Goal: Information Seeking & Learning: Get advice/opinions

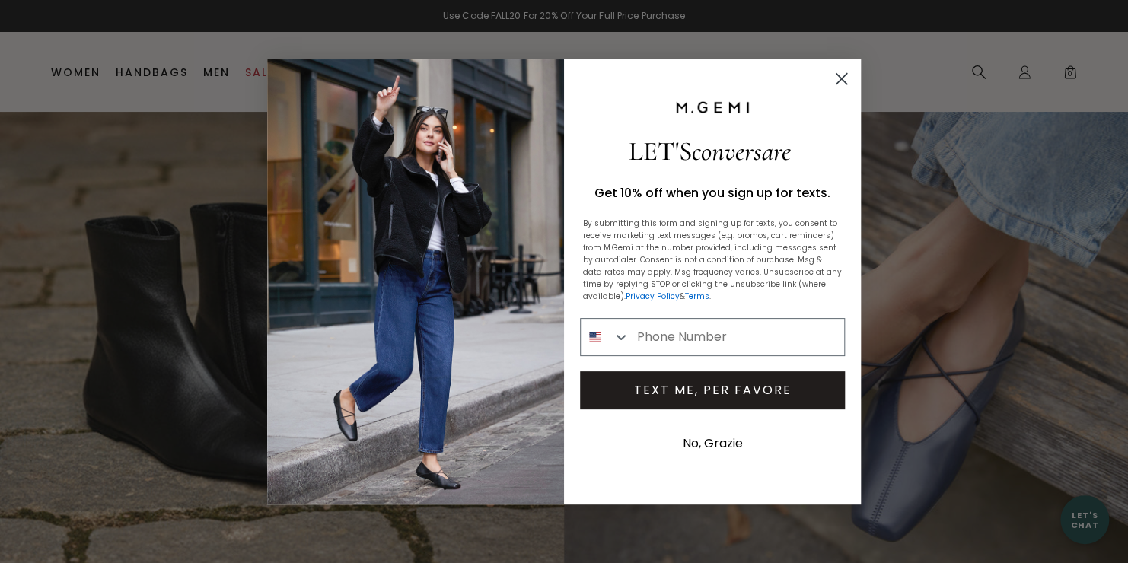
click at [1024, 76] on div "Close dialog LET'S conversare Get 10% off when you sign up for texts. By submit…" at bounding box center [564, 281] width 1128 height 563
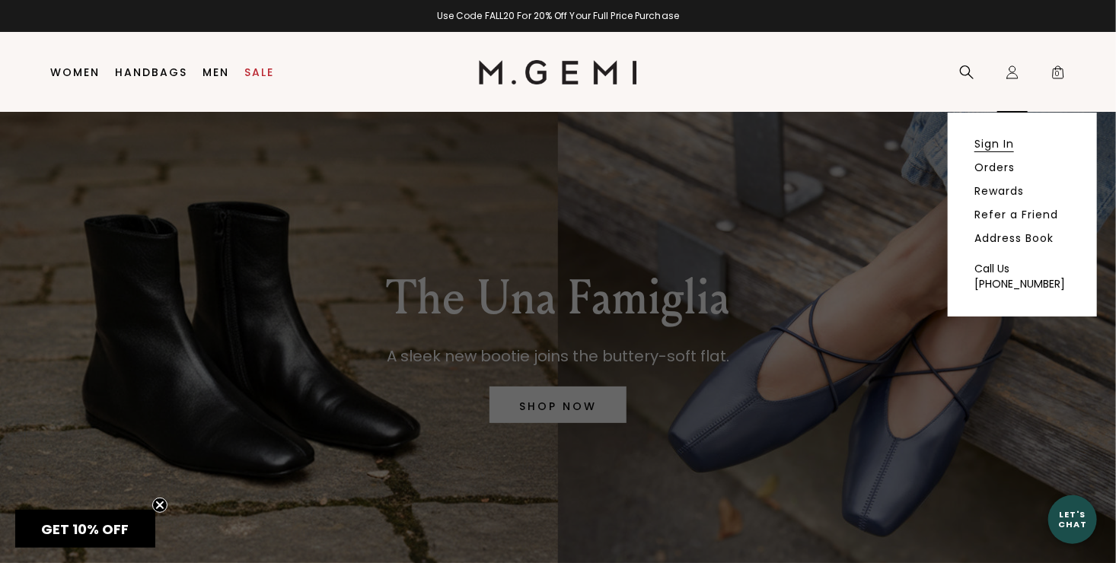
click at [993, 142] on link "Sign In" at bounding box center [994, 144] width 40 height 14
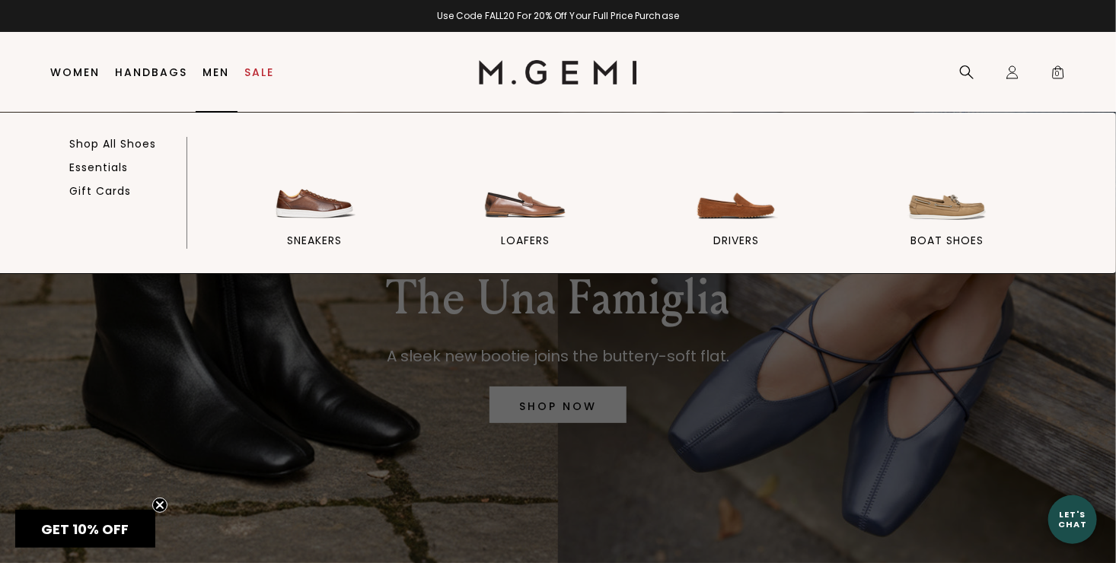
click at [217, 74] on link "Men" at bounding box center [216, 72] width 27 height 12
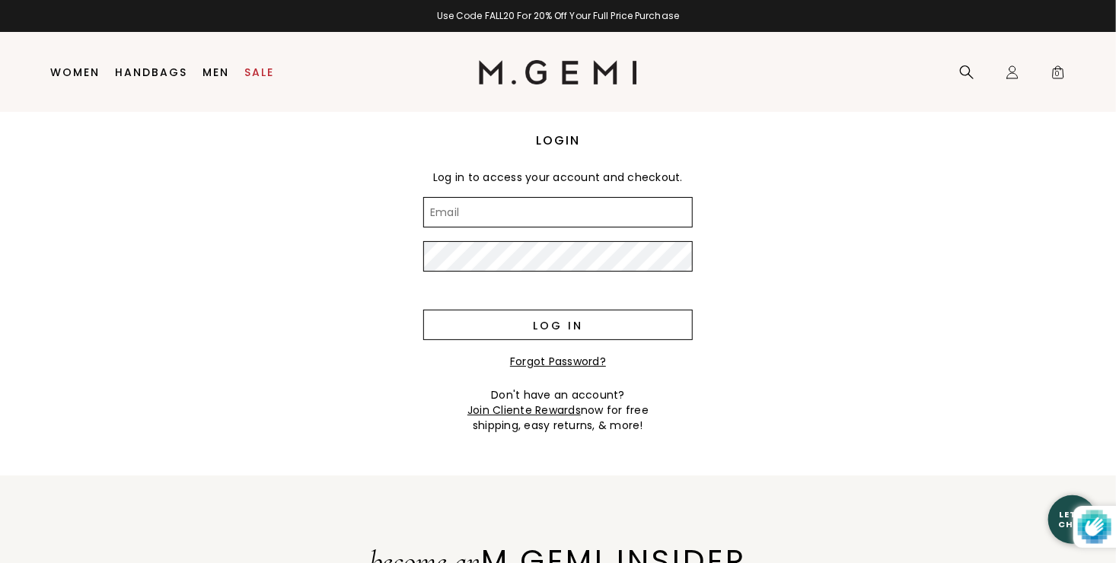
type input "ocelat@att.net"
click at [562, 326] on input "Log in" at bounding box center [557, 325] width 269 height 30
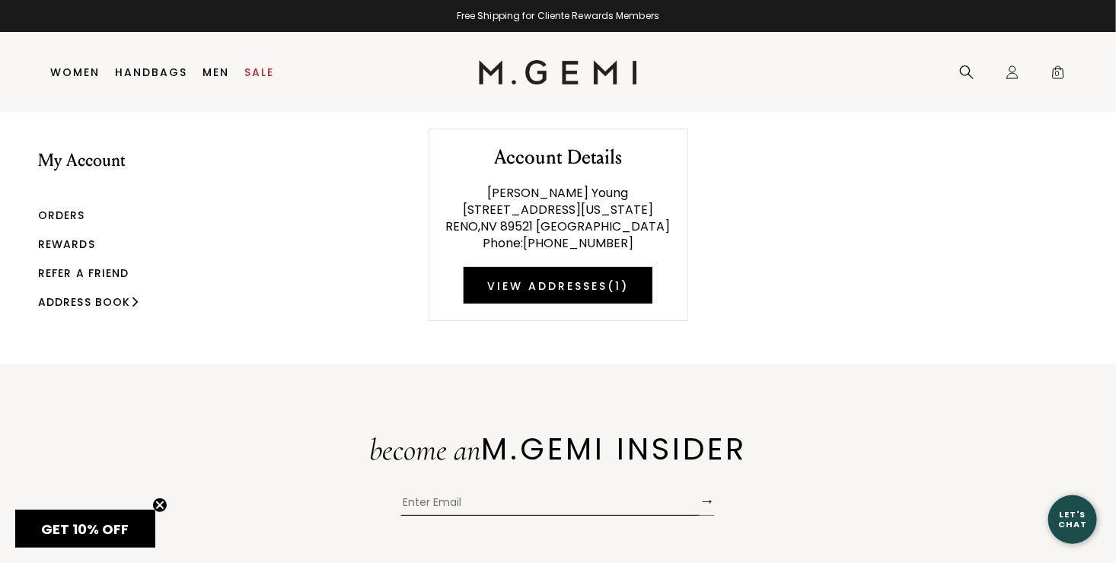
click at [72, 215] on link "Orders" at bounding box center [61, 215] width 47 height 15
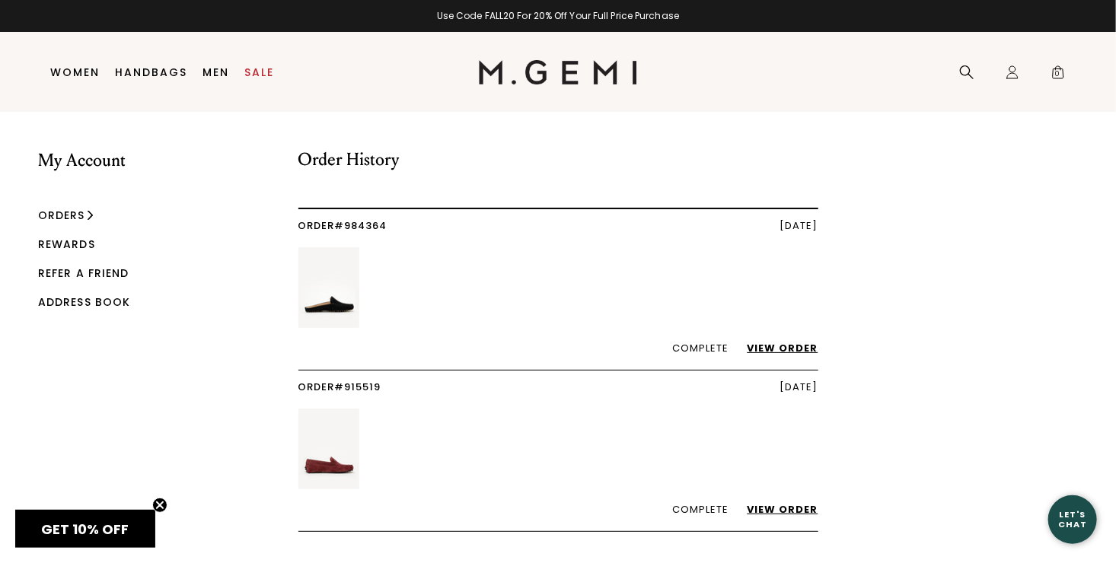
click at [789, 347] on link "View Order" at bounding box center [775, 348] width 86 height 14
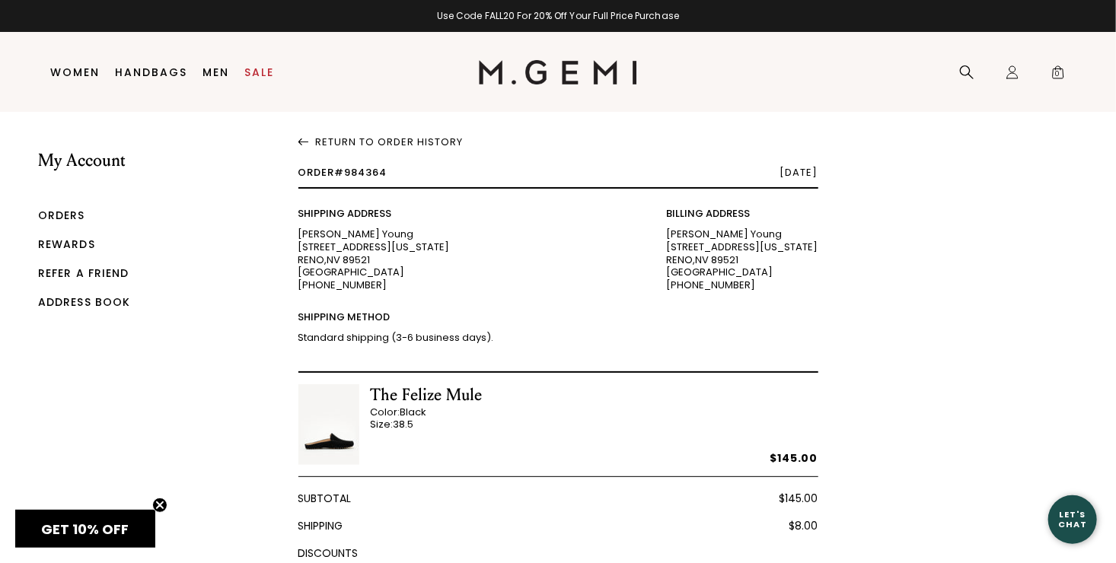
click at [74, 244] on link "Rewards" at bounding box center [66, 244] width 57 height 15
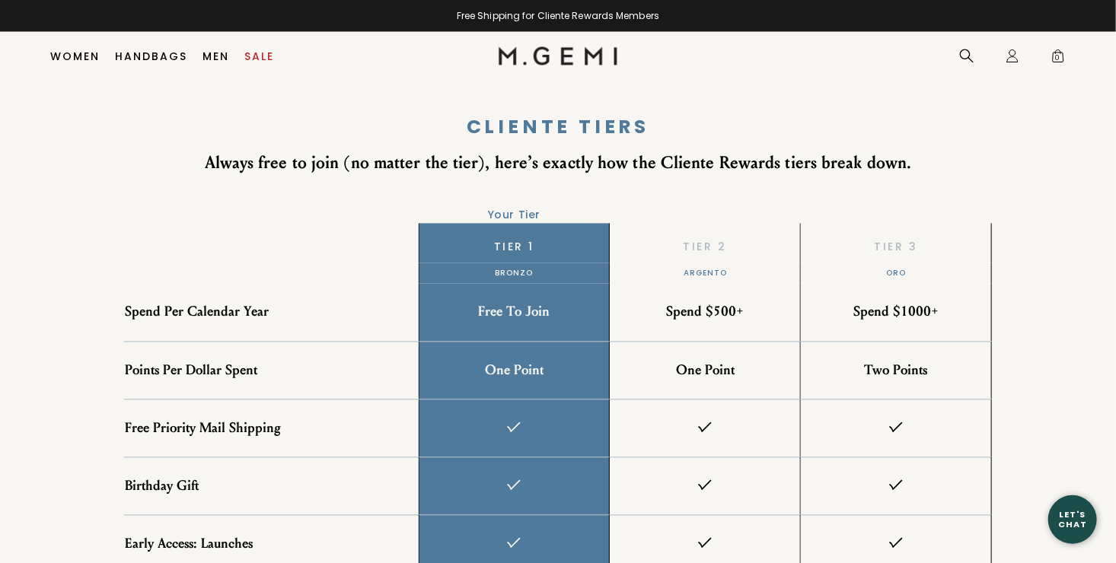
scroll to position [1347, 0]
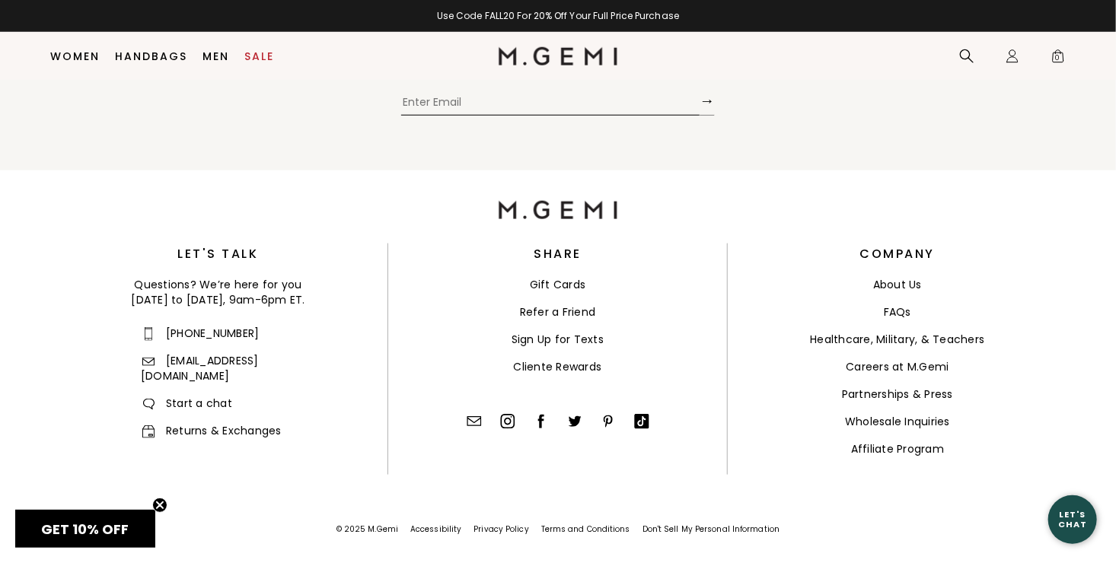
scroll to position [749, 0]
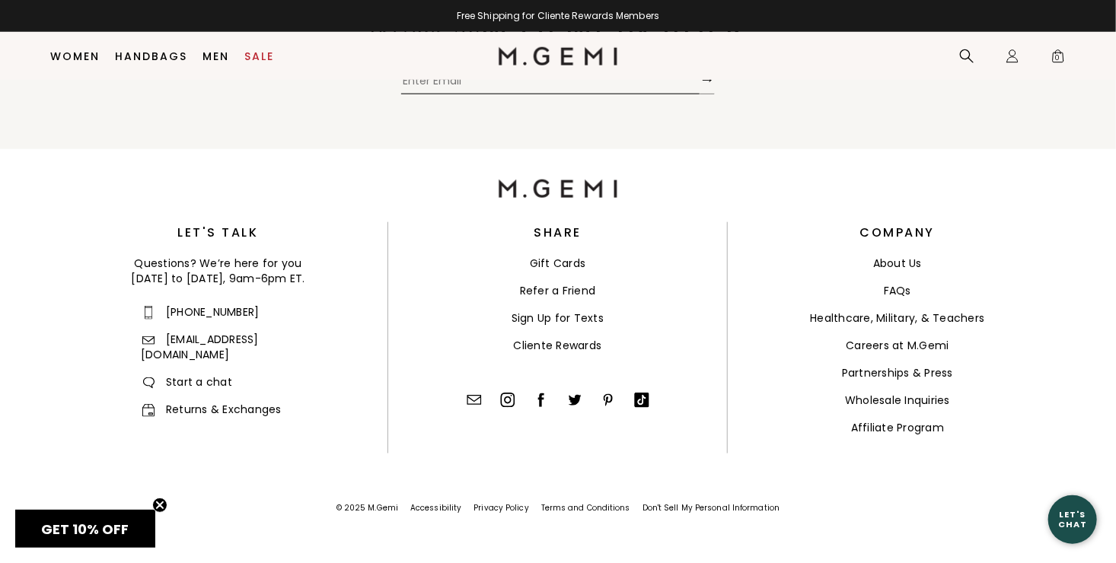
click at [189, 338] on link "[EMAIL_ADDRESS][DOMAIN_NAME]" at bounding box center [200, 347] width 118 height 30
click at [197, 402] on link "Returns & Exchanges" at bounding box center [211, 409] width 141 height 15
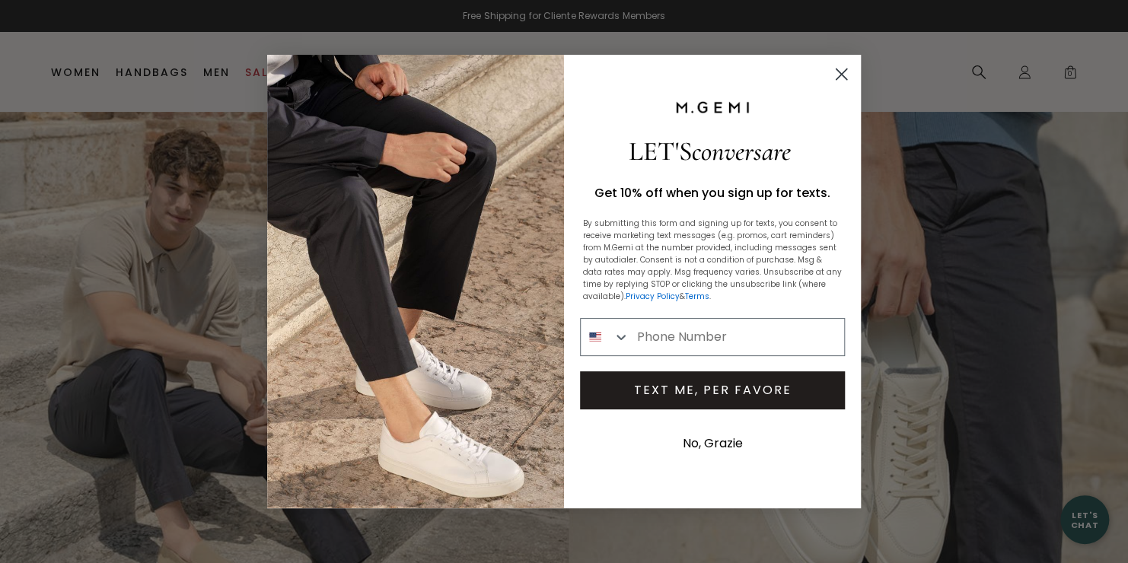
click at [841, 73] on circle "Close dialog" at bounding box center [841, 74] width 25 height 25
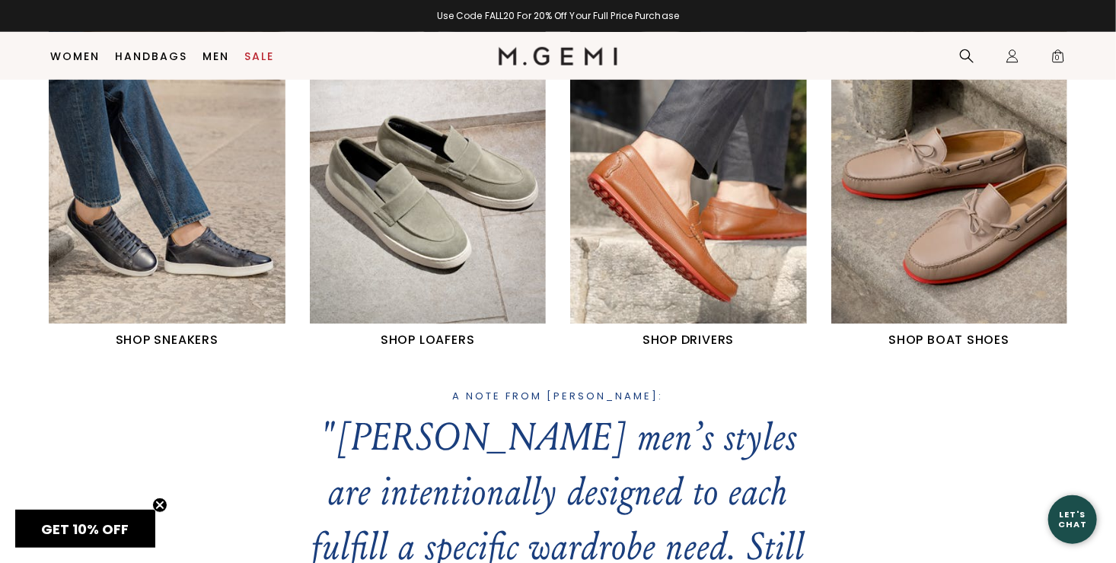
scroll to position [769, 0]
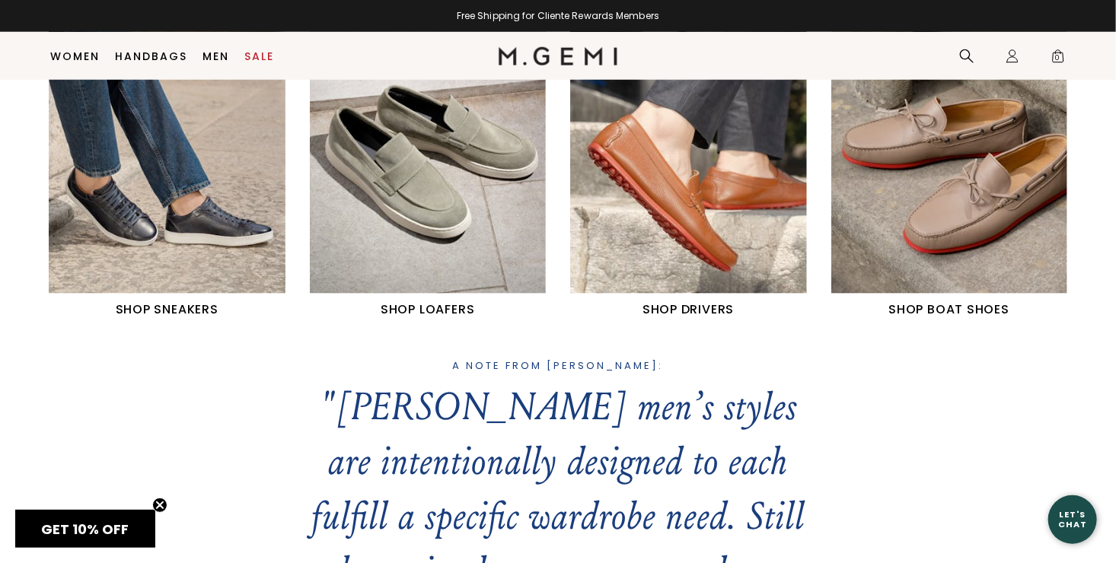
click at [650, 180] on img "3 / 4" at bounding box center [688, 145] width 237 height 295
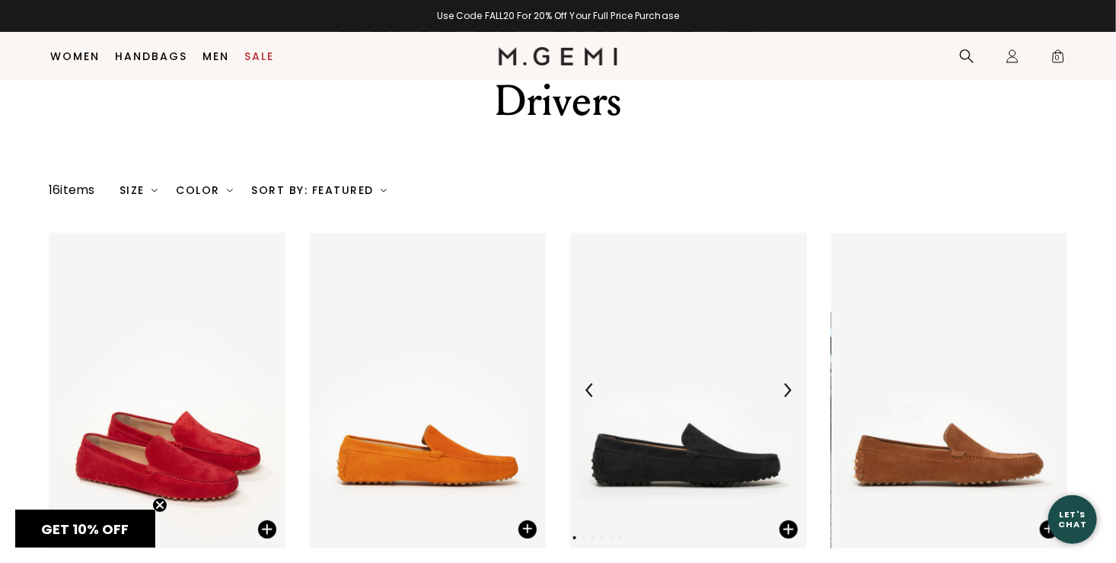
click at [689, 338] on img at bounding box center [688, 391] width 237 height 316
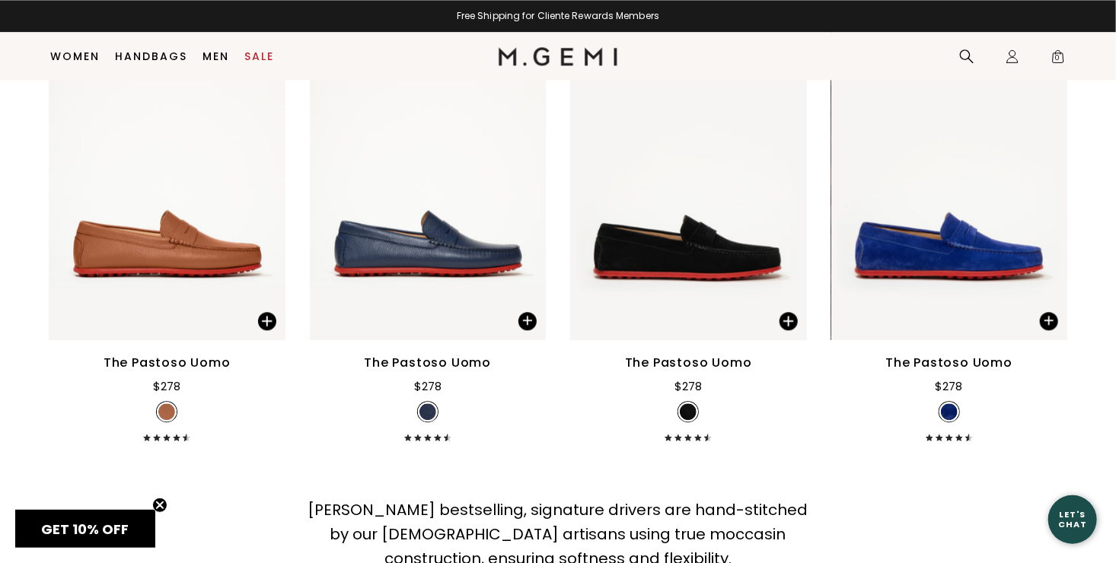
scroll to position [1772, 0]
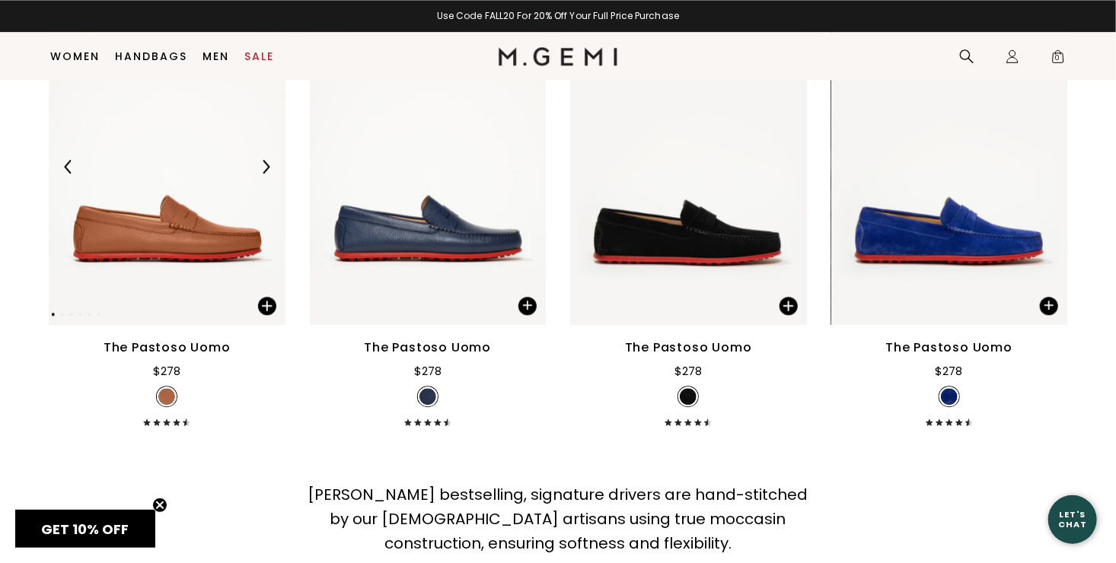
click at [213, 142] on img at bounding box center [167, 167] width 237 height 316
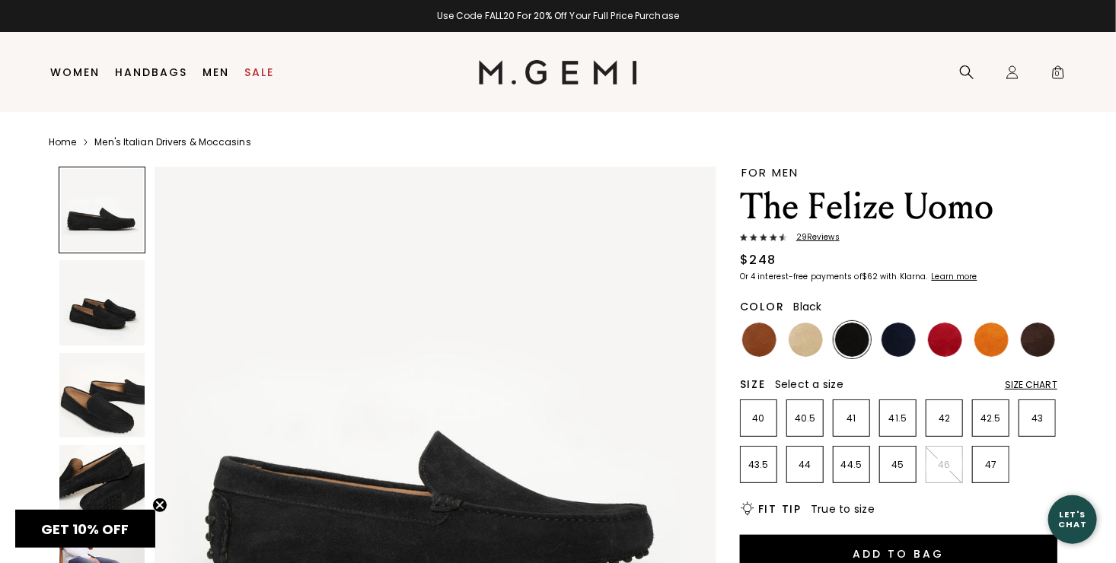
click at [129, 313] on img at bounding box center [101, 302] width 85 height 85
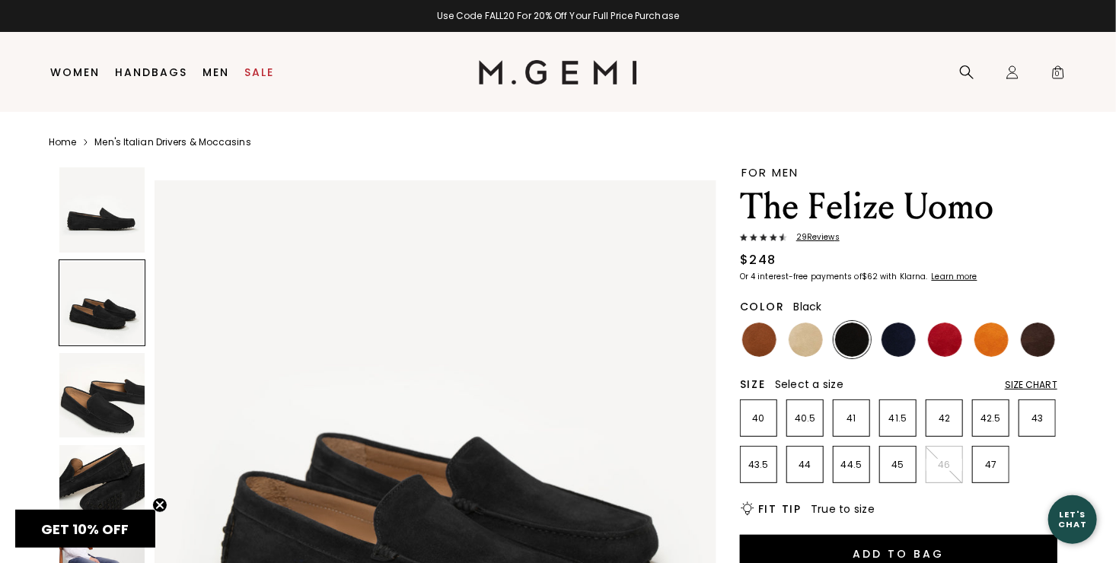
scroll to position [565, 0]
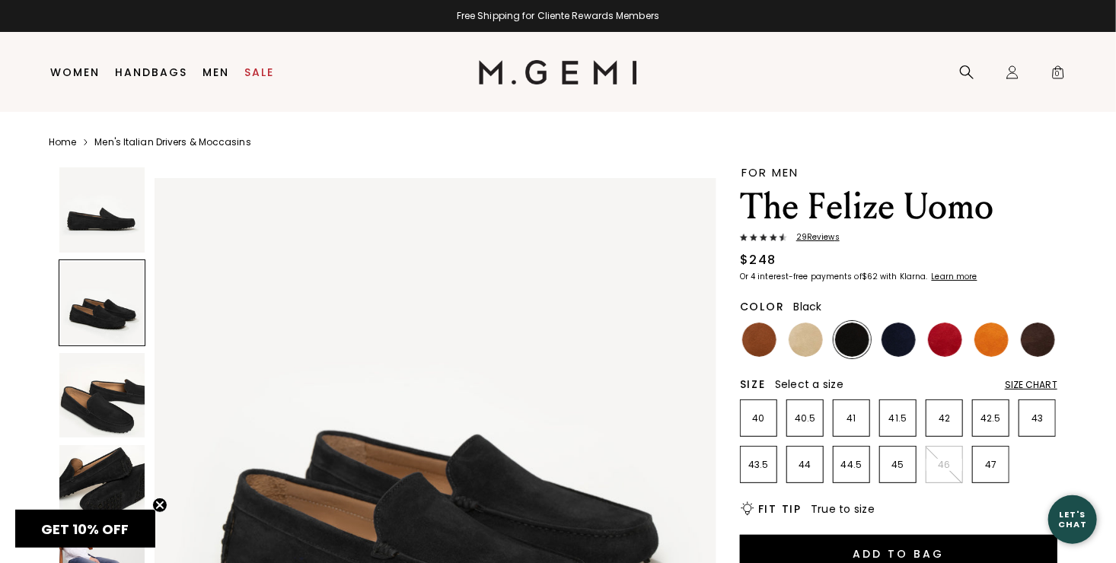
click at [116, 404] on img at bounding box center [101, 395] width 85 height 85
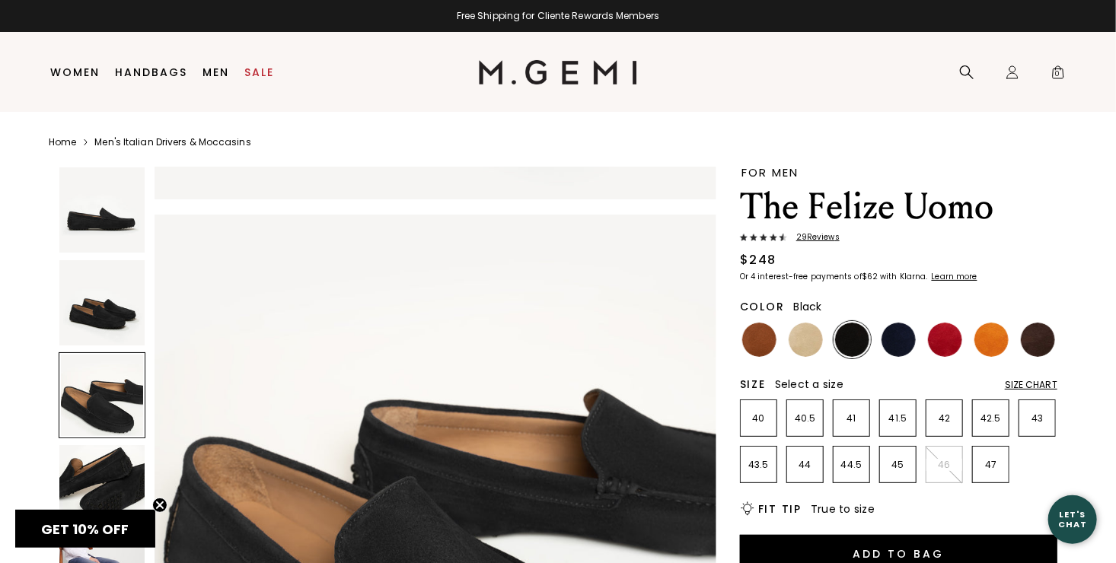
scroll to position [1131, 0]
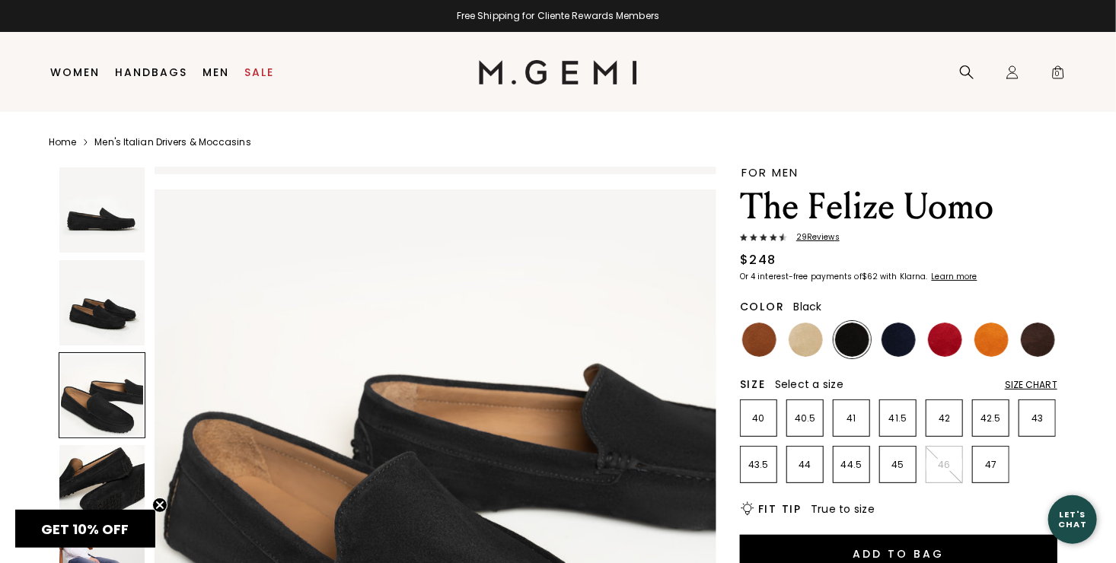
click at [108, 480] on img at bounding box center [101, 487] width 85 height 85
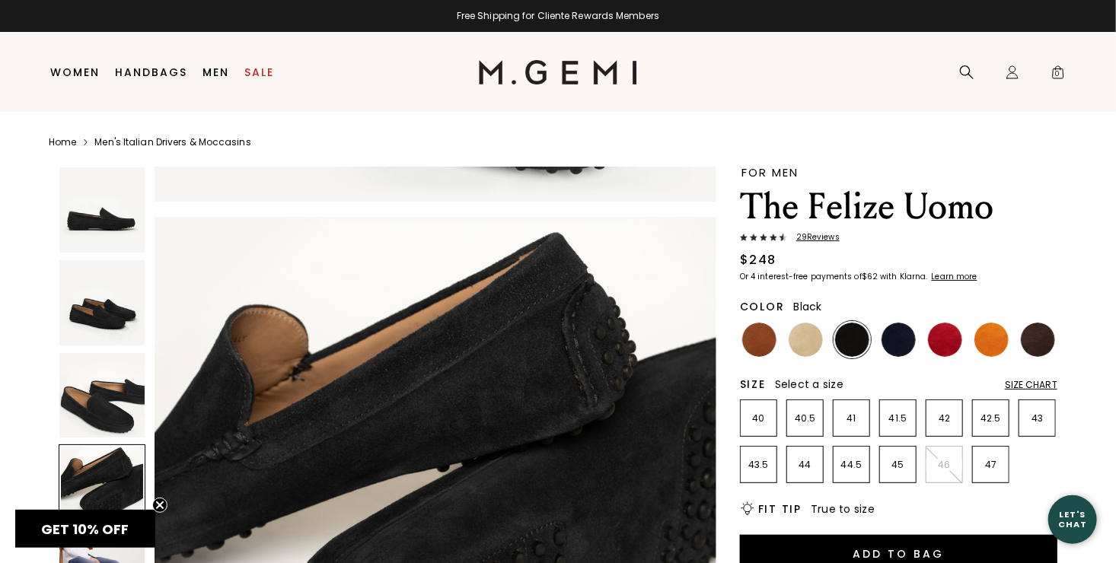
scroll to position [1695, 0]
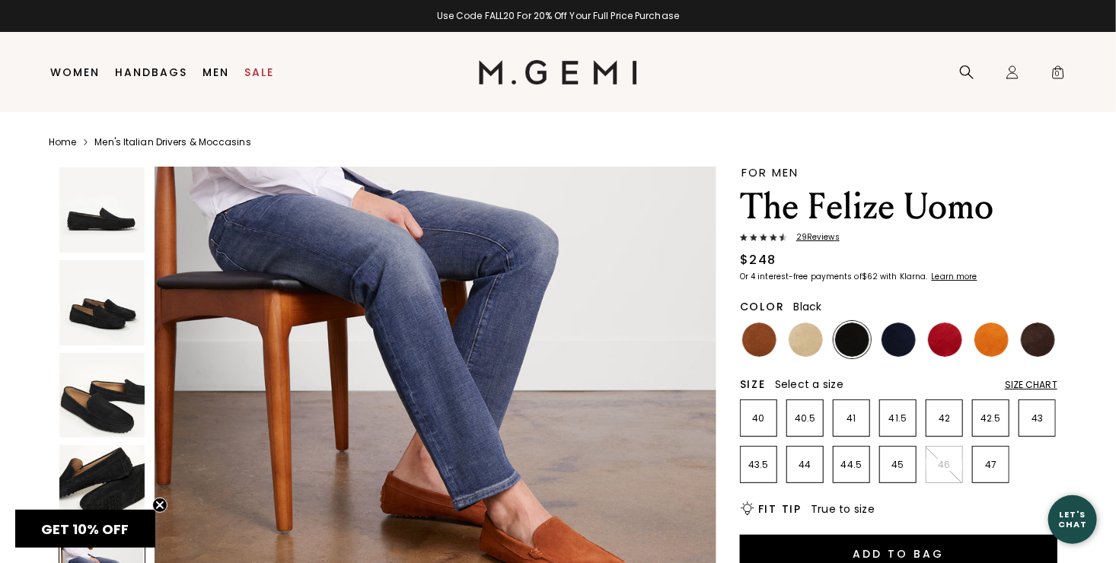
scroll to position [2411, 0]
click at [805, 353] on img at bounding box center [805, 340] width 34 height 34
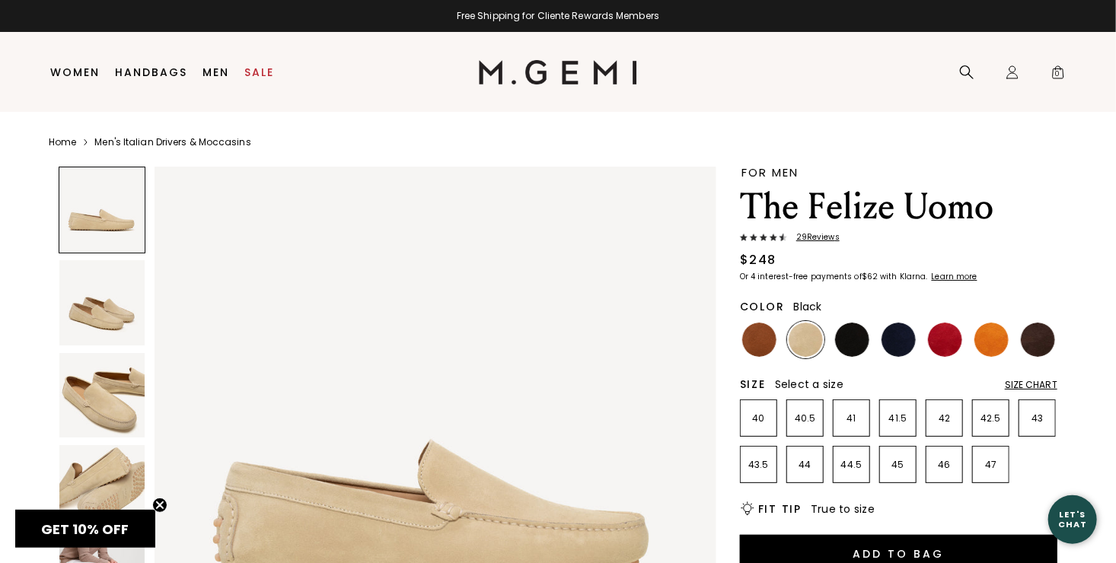
click at [852, 349] on img at bounding box center [852, 340] width 34 height 34
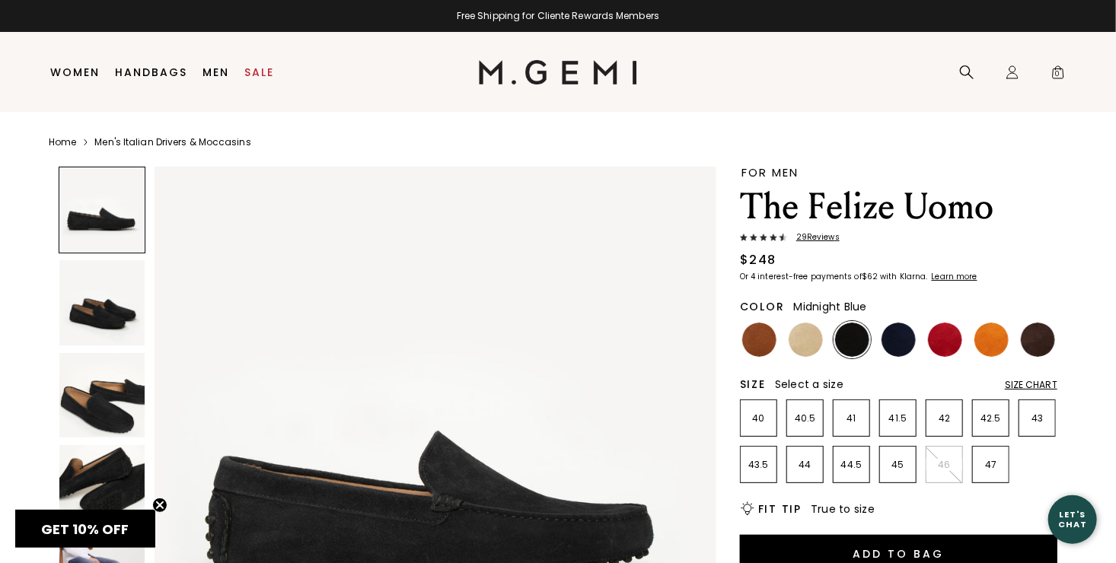
click at [893, 344] on img at bounding box center [898, 340] width 34 height 34
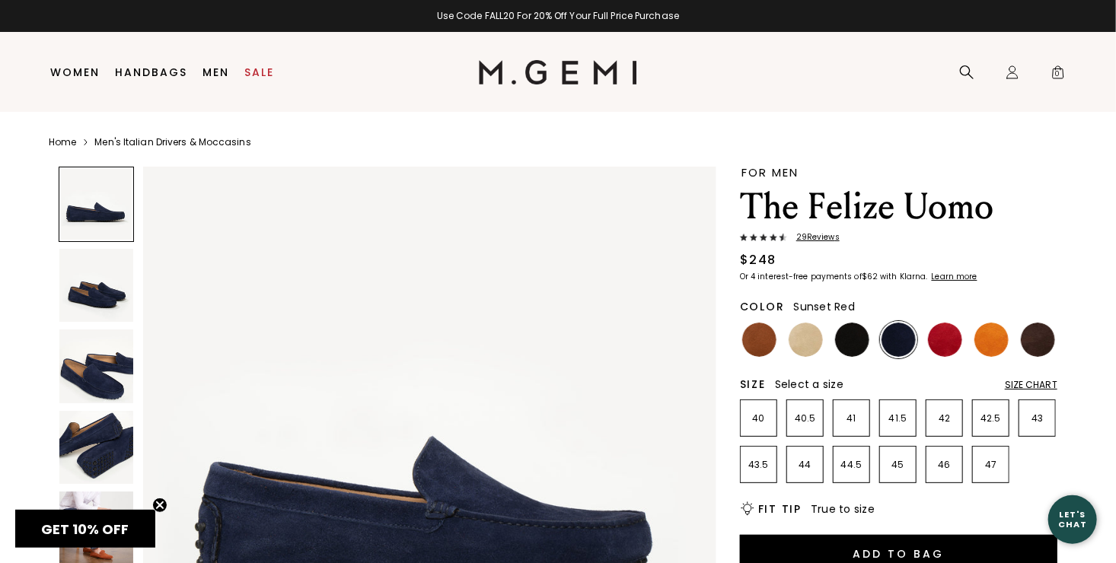
click at [942, 336] on img at bounding box center [945, 340] width 34 height 34
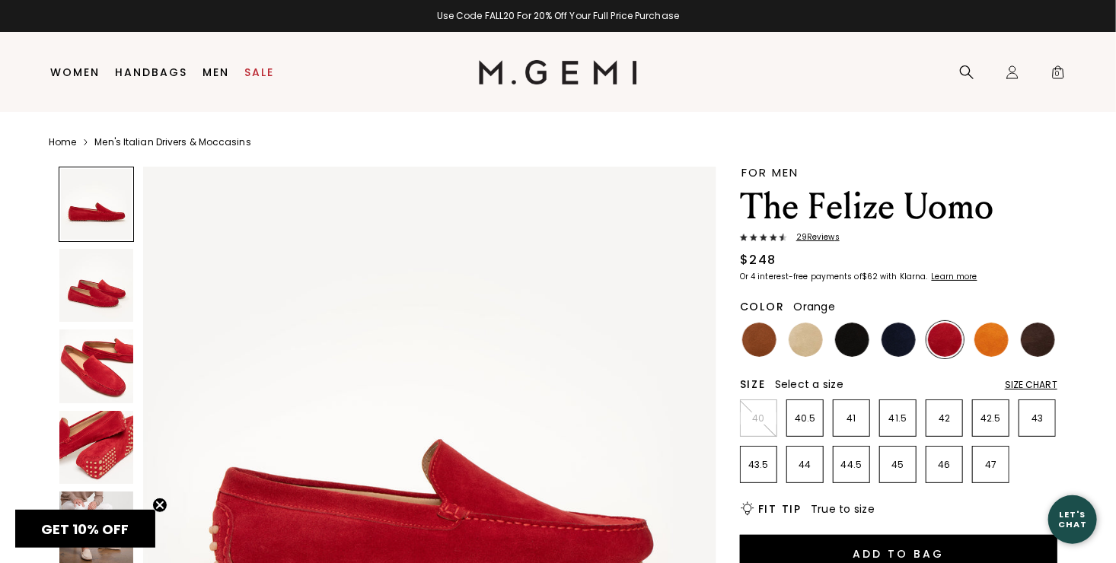
click at [984, 344] on img at bounding box center [991, 340] width 34 height 34
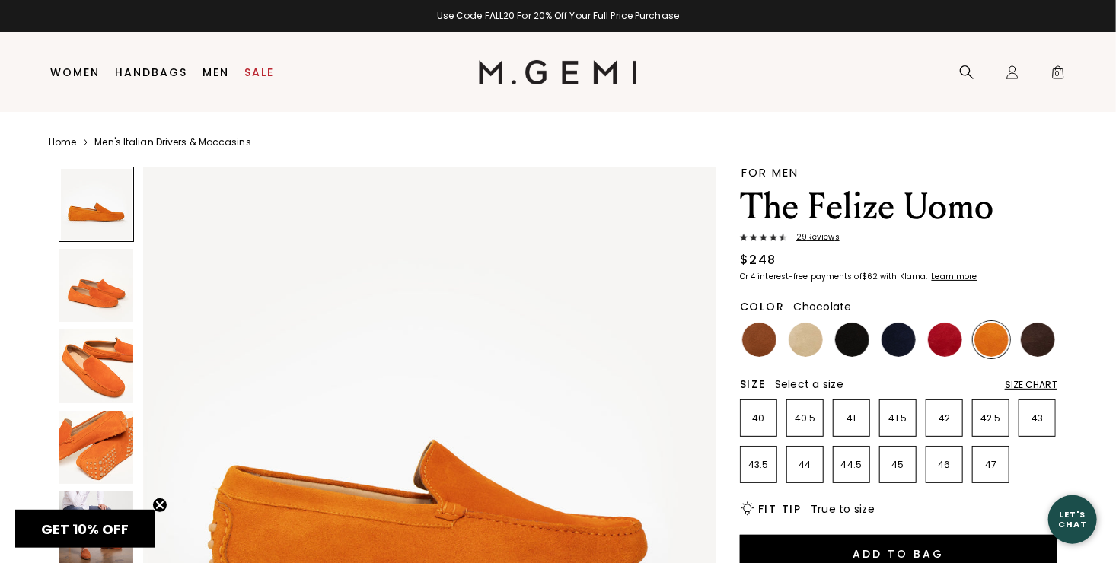
click at [1040, 345] on img at bounding box center [1037, 340] width 34 height 34
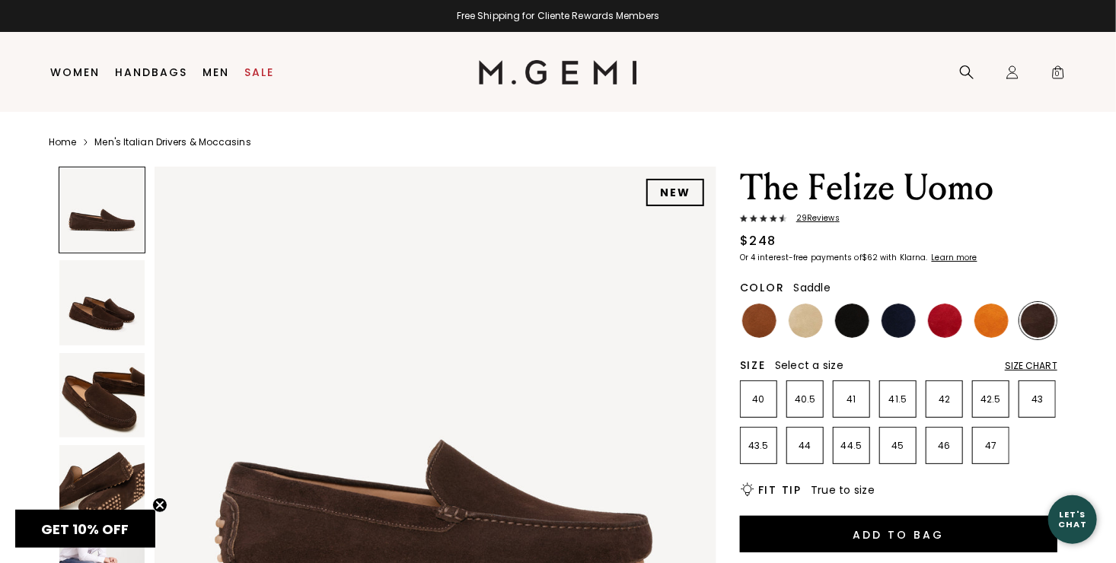
click at [765, 331] on img at bounding box center [759, 321] width 34 height 34
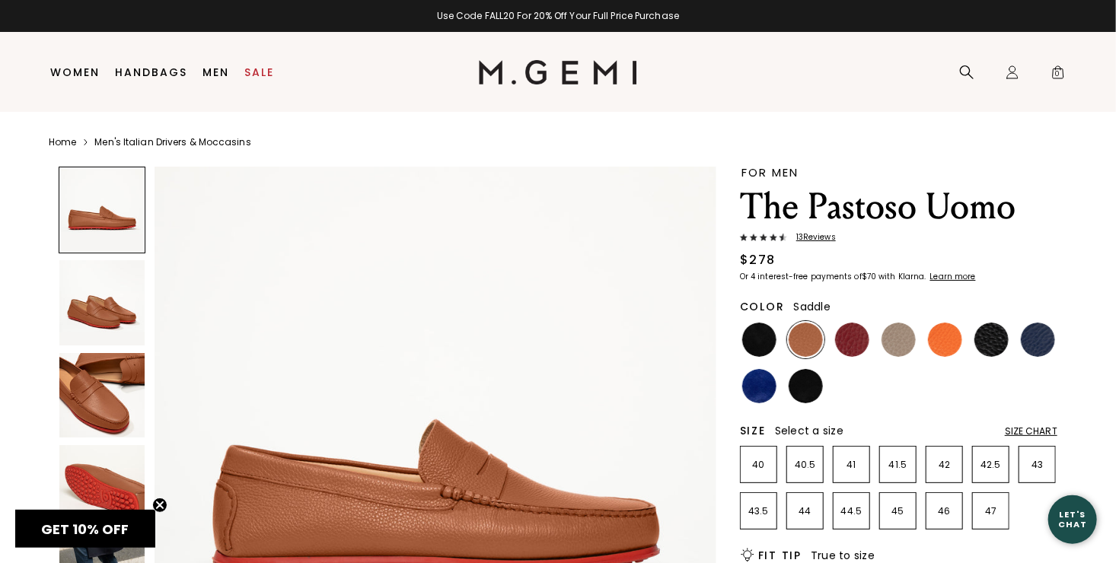
click at [110, 314] on img at bounding box center [101, 302] width 85 height 85
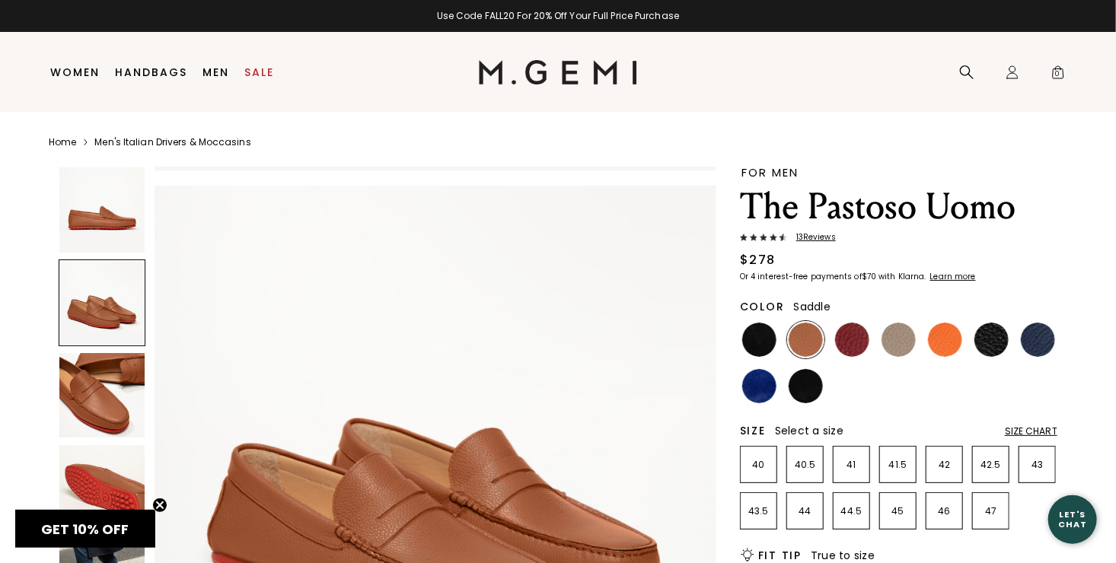
scroll to position [565, 0]
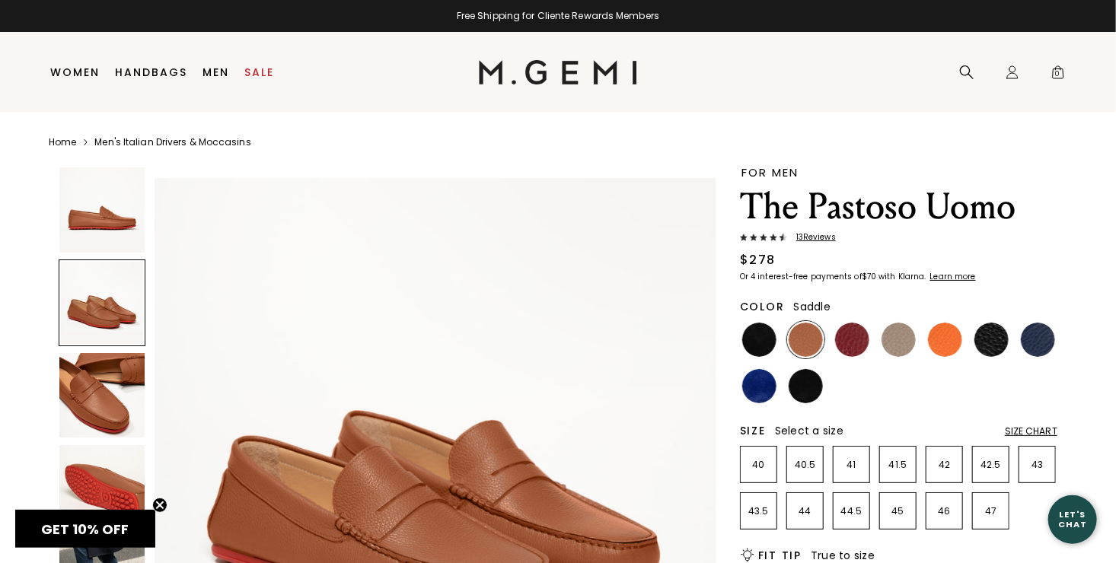
click at [113, 390] on img at bounding box center [101, 395] width 85 height 85
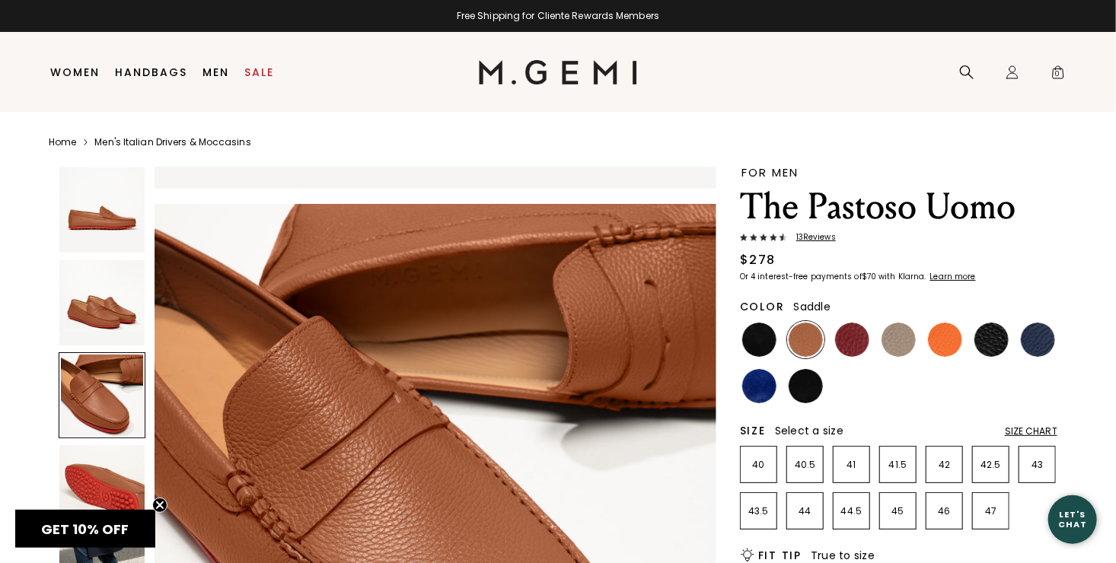
scroll to position [1131, 0]
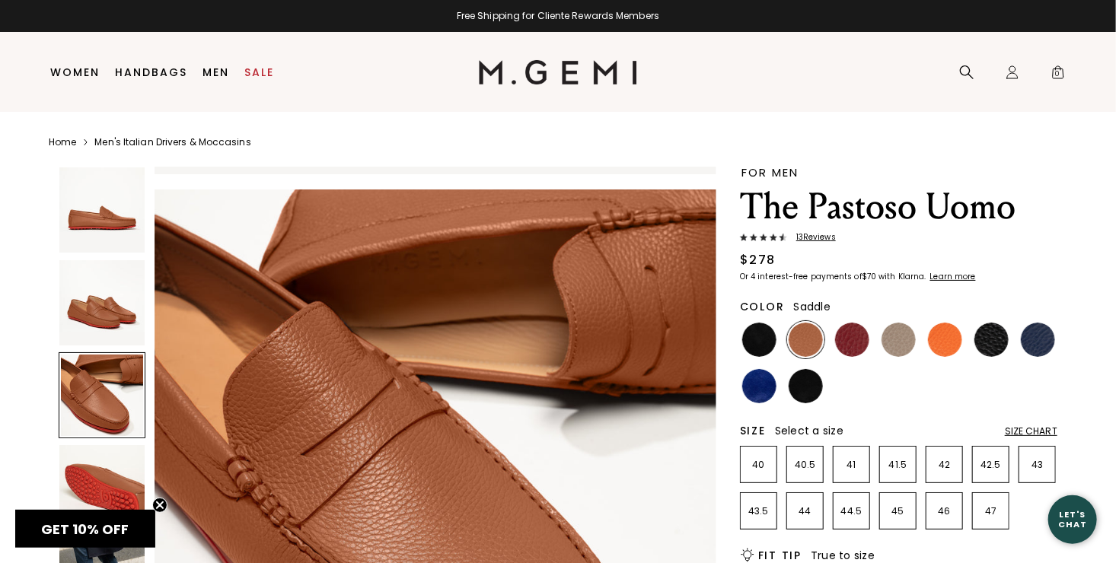
click at [114, 481] on img at bounding box center [101, 487] width 85 height 85
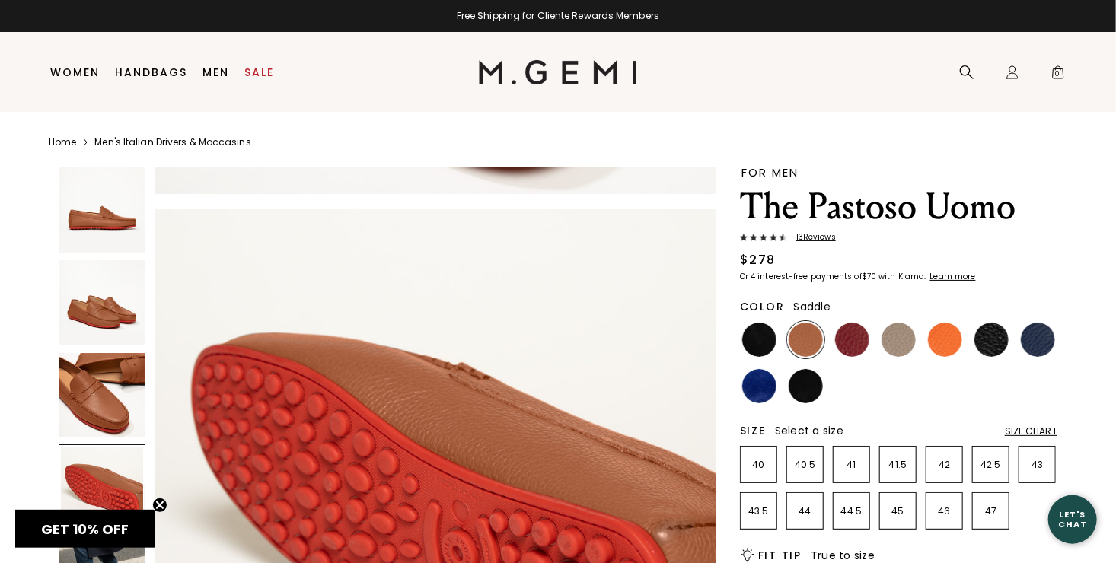
scroll to position [1695, 0]
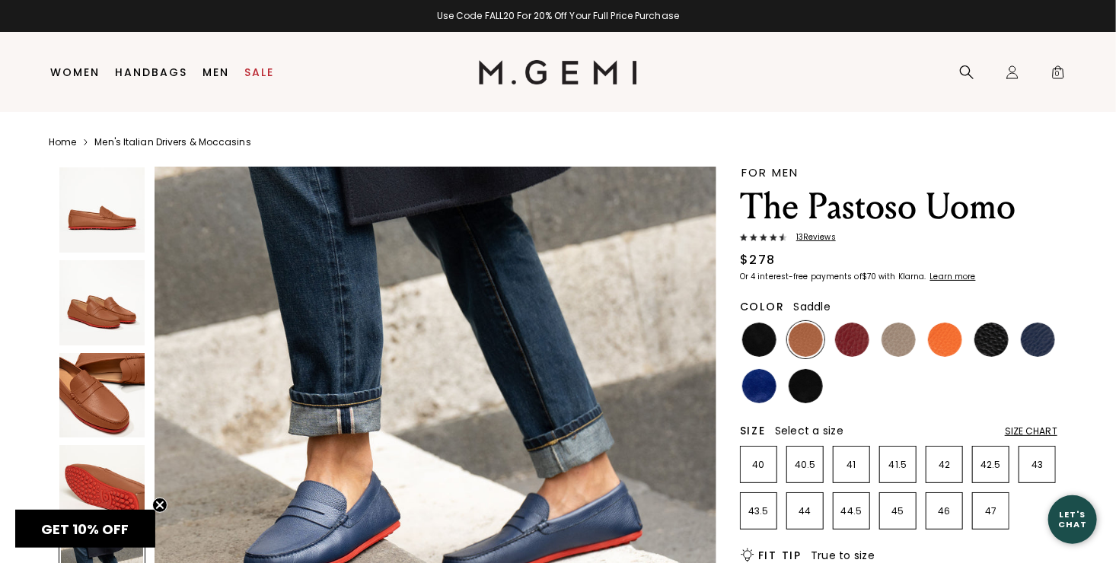
scroll to position [2406, 0]
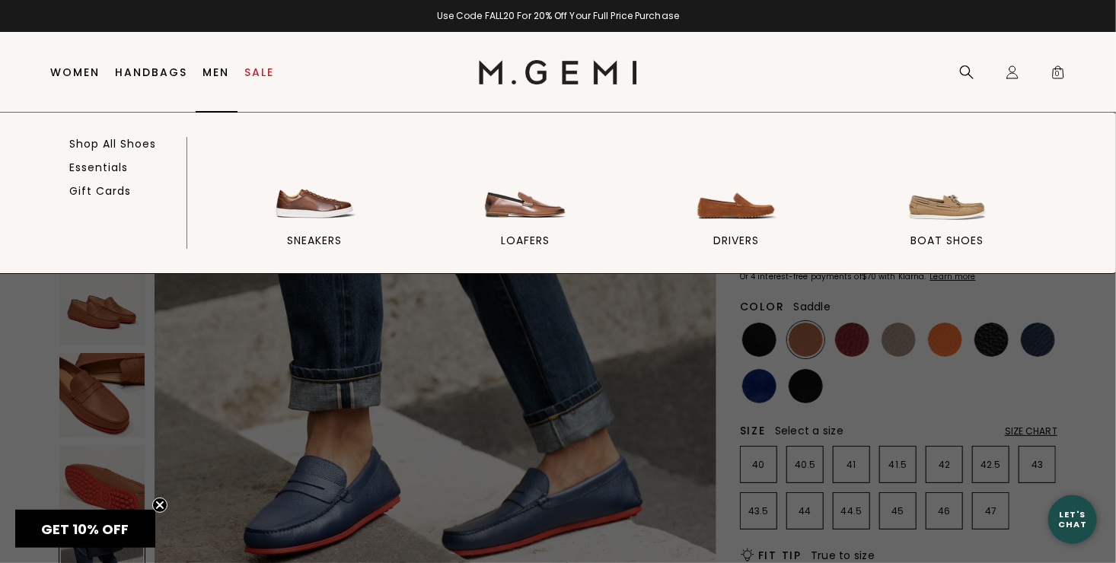
click at [223, 69] on link "Men" at bounding box center [216, 72] width 27 height 12
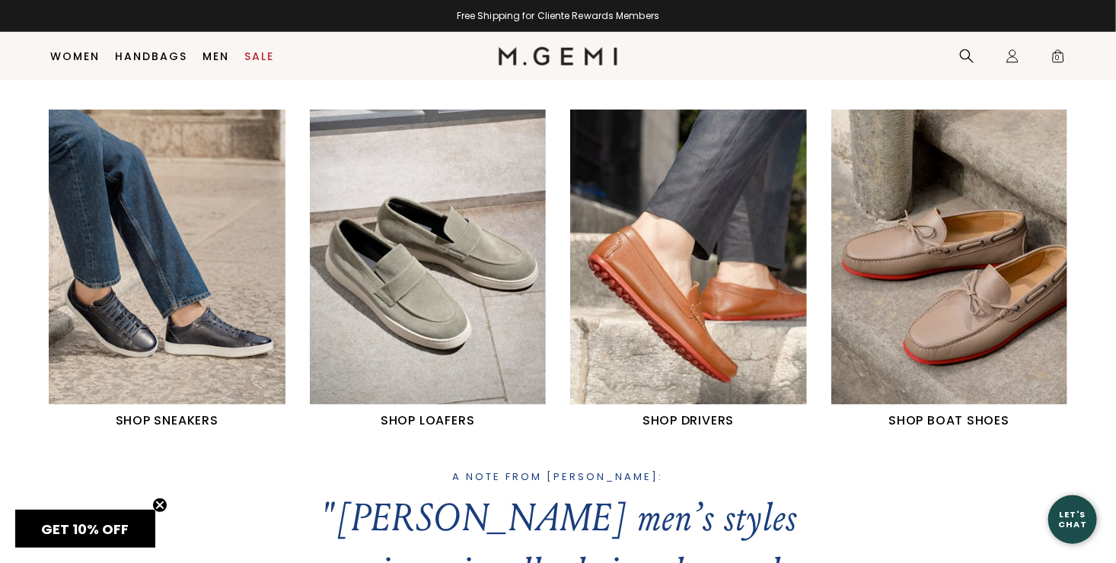
scroll to position [688, 0]
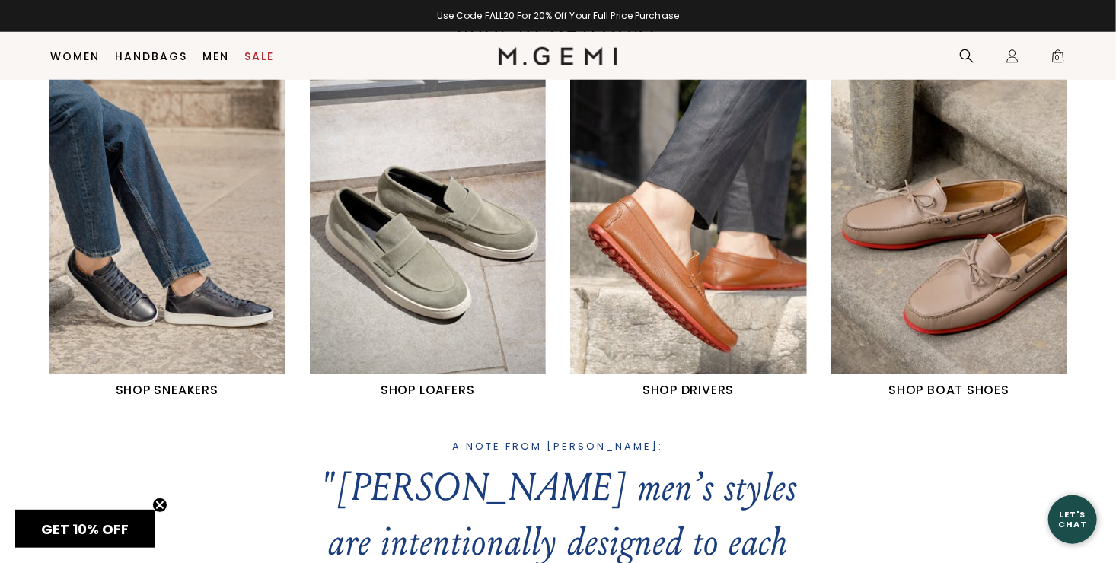
click at [463, 301] on img "2 / 4" at bounding box center [428, 226] width 237 height 295
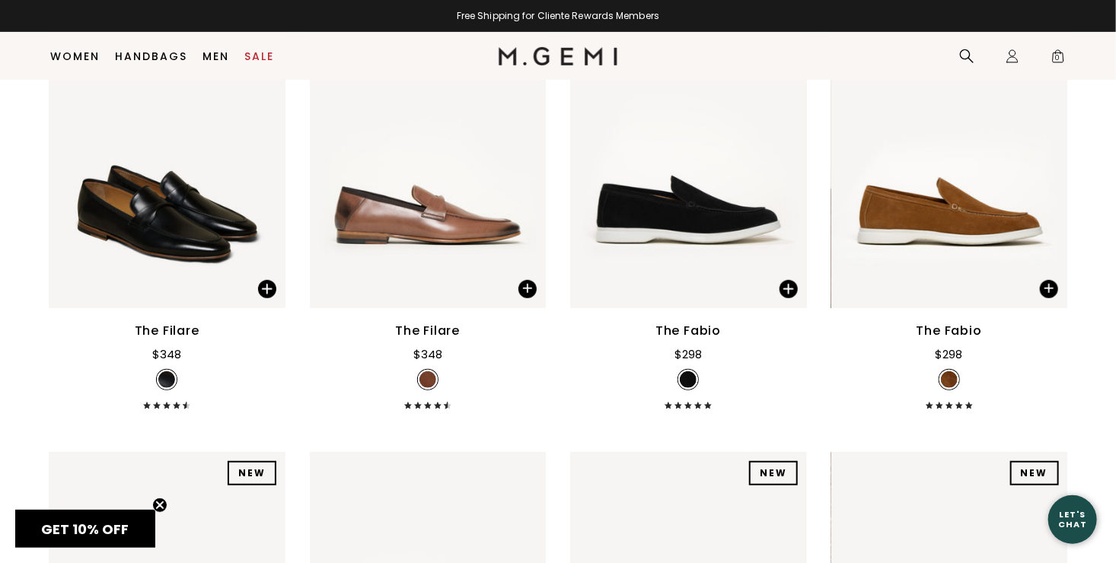
scroll to position [313, 0]
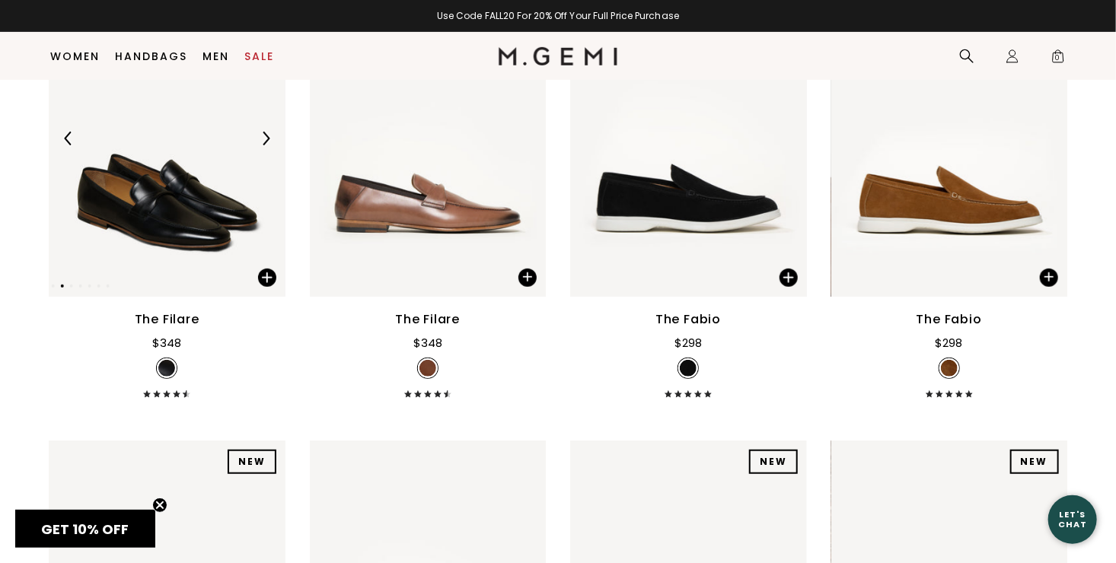
click at [178, 224] on img at bounding box center [167, 139] width 237 height 316
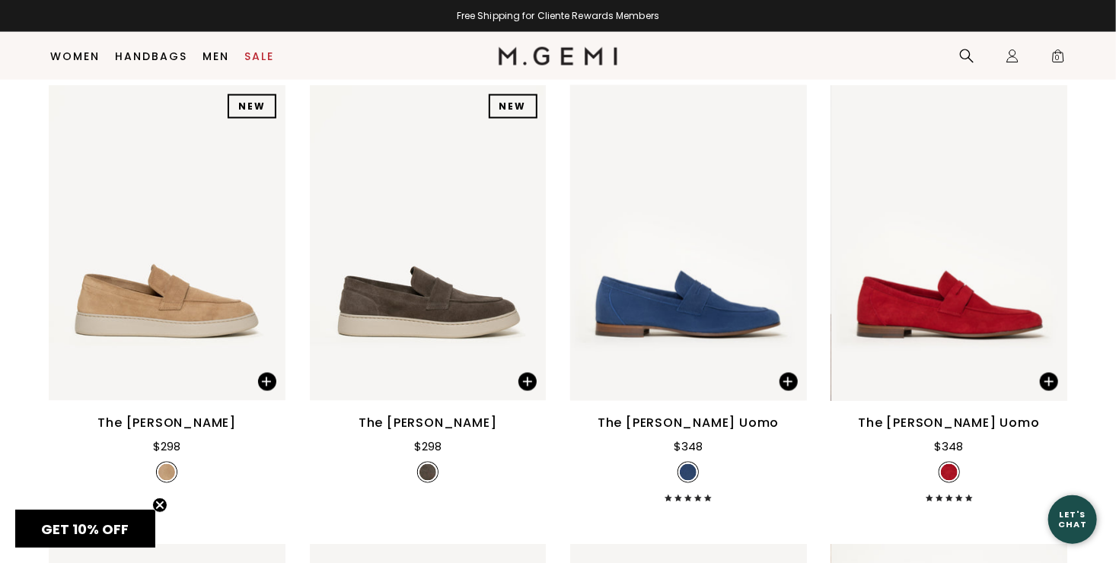
scroll to position [1114, 0]
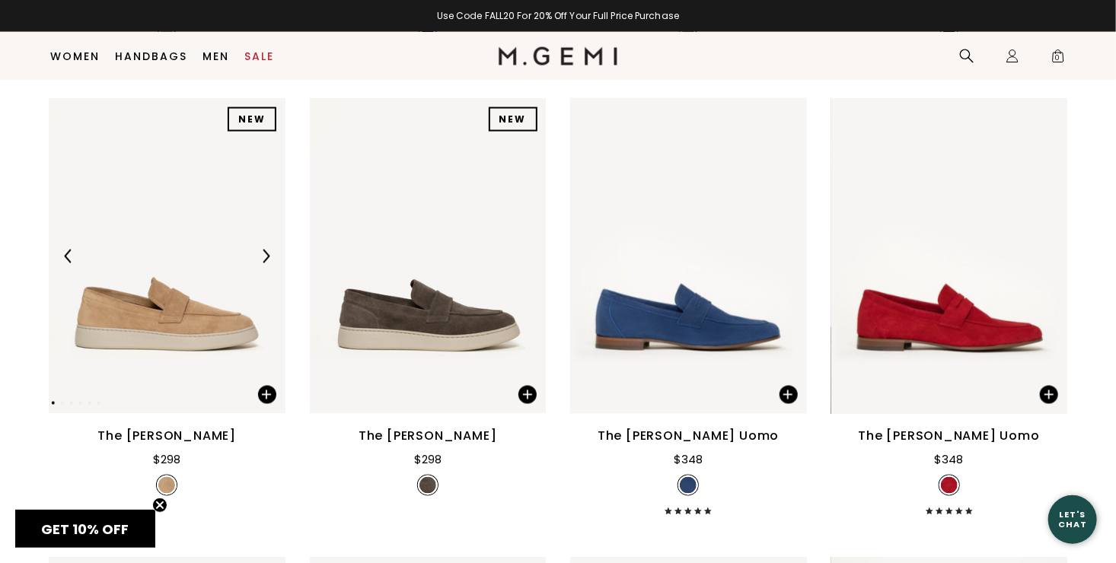
click at [215, 331] on img at bounding box center [167, 256] width 237 height 316
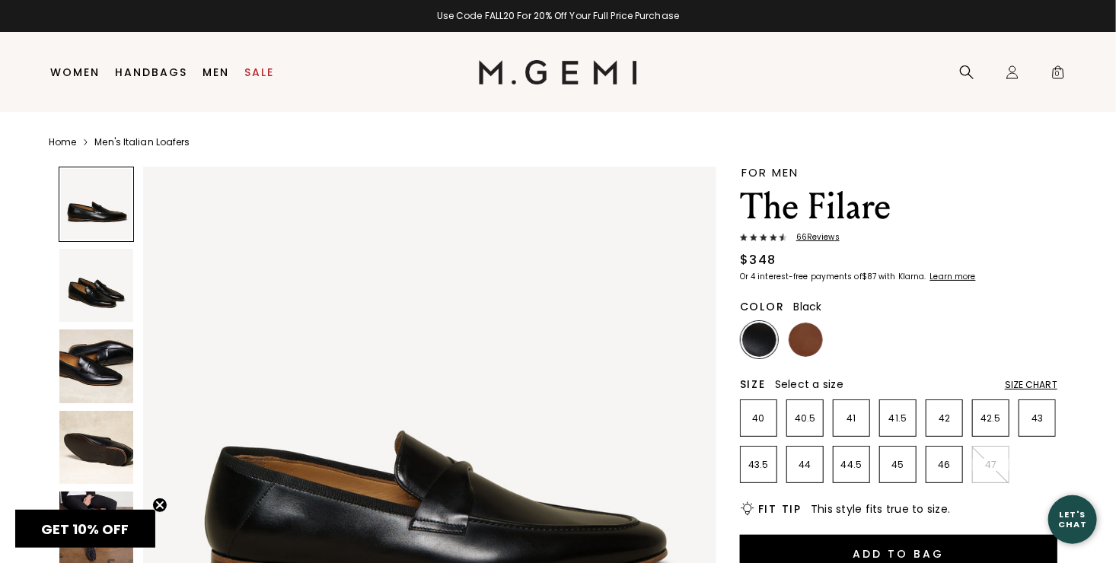
click at [98, 292] on img at bounding box center [96, 286] width 74 height 74
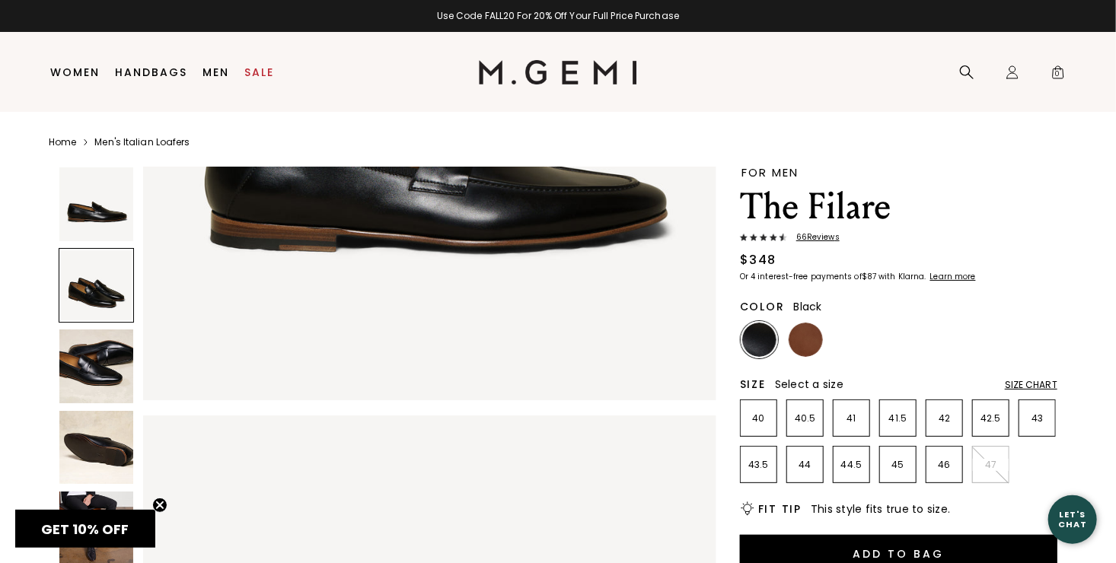
scroll to position [577, 0]
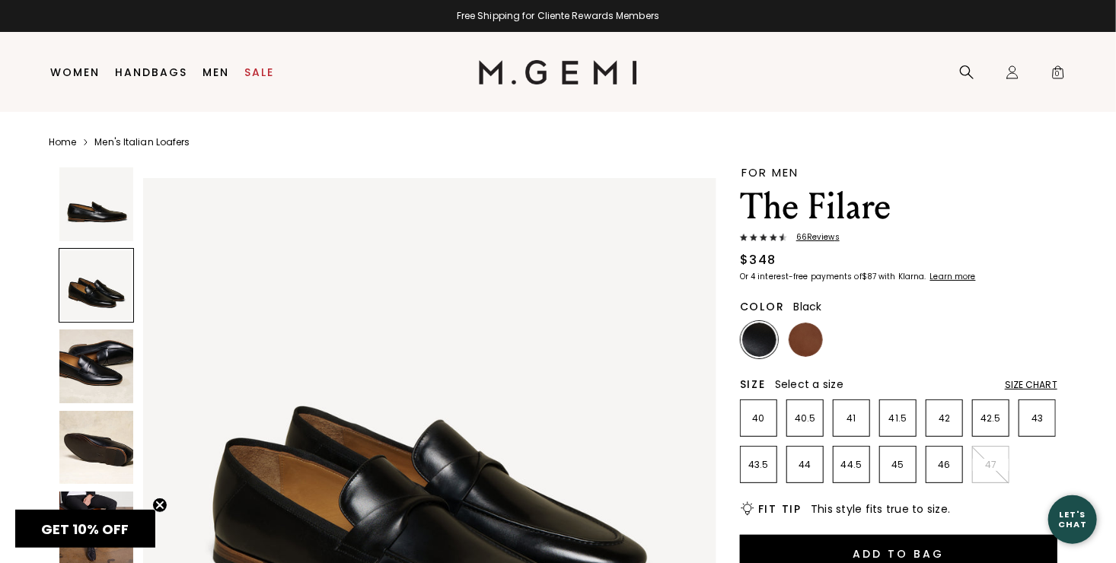
click at [110, 371] on img at bounding box center [96, 367] width 74 height 74
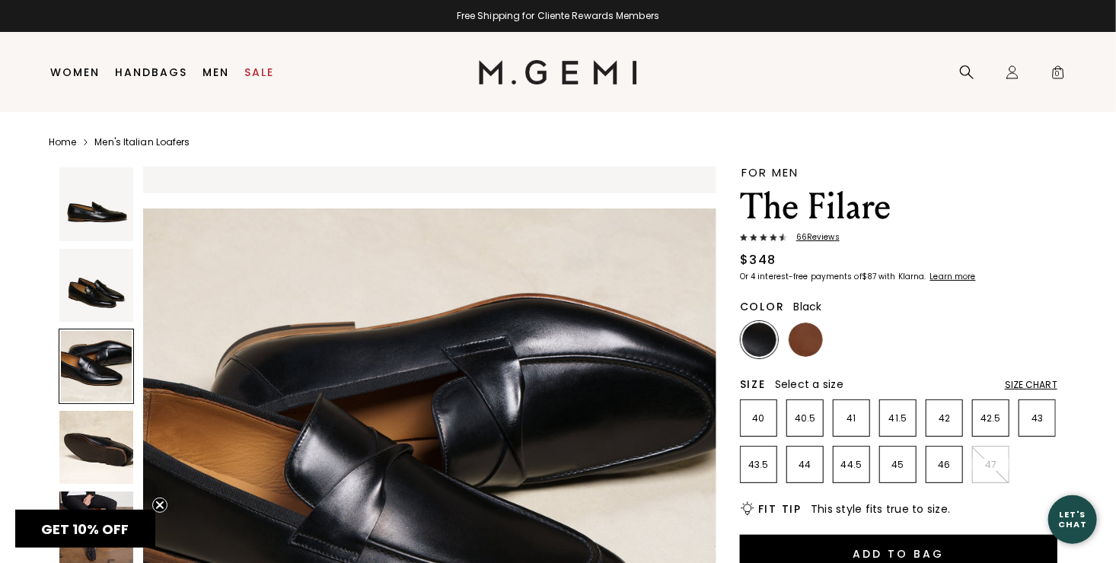
scroll to position [1154, 0]
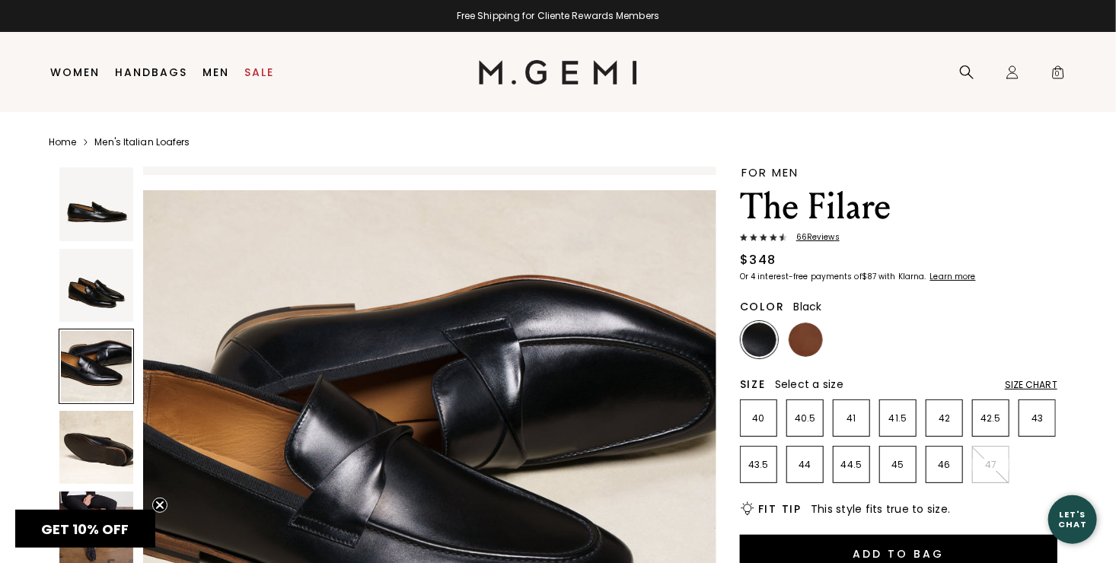
click at [115, 449] on img at bounding box center [96, 448] width 74 height 74
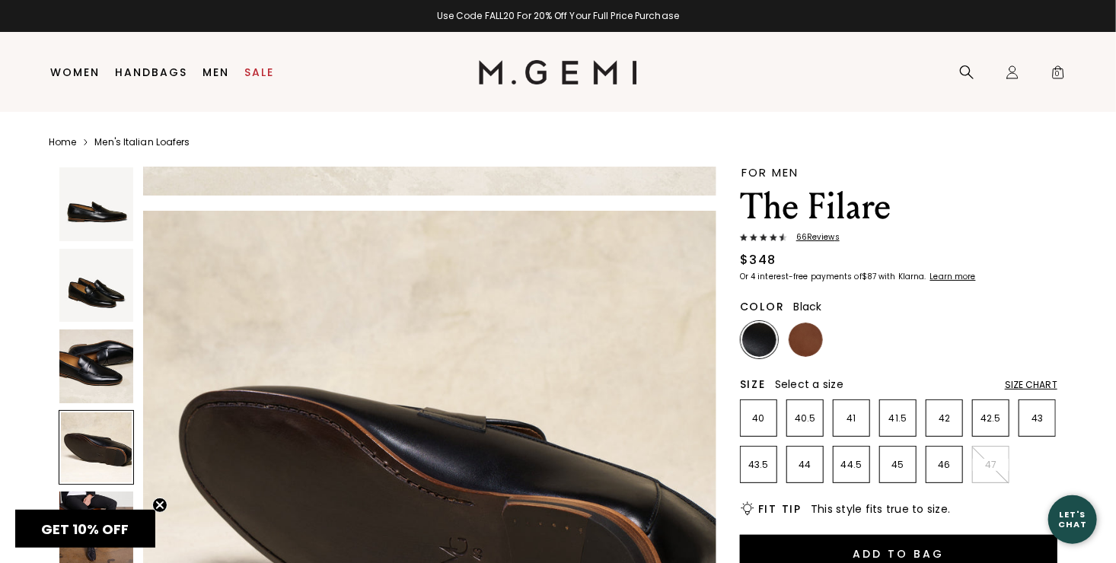
scroll to position [1731, 0]
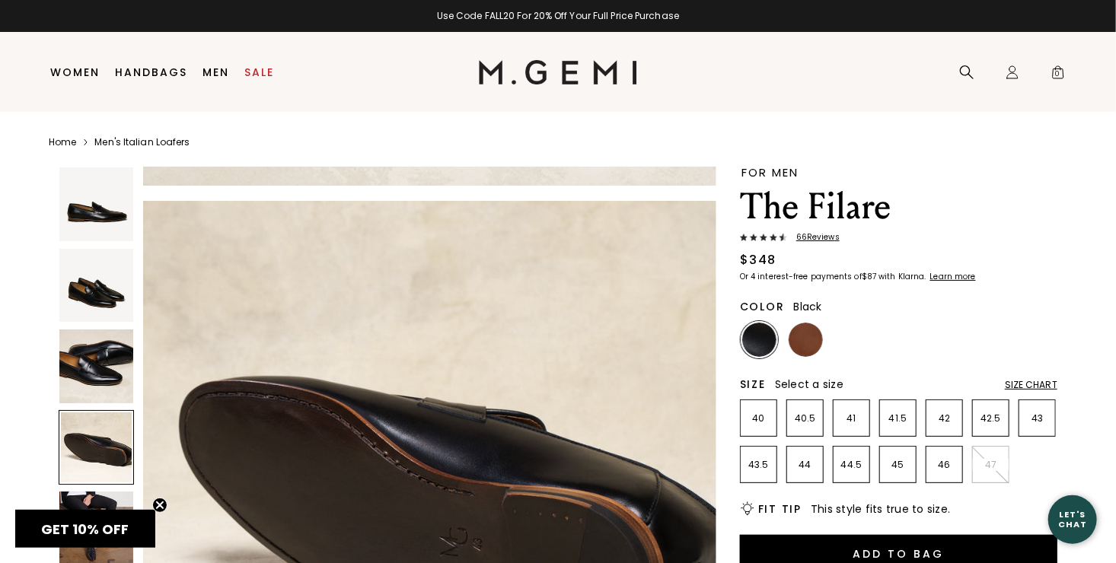
click at [114, 496] on img at bounding box center [96, 529] width 74 height 74
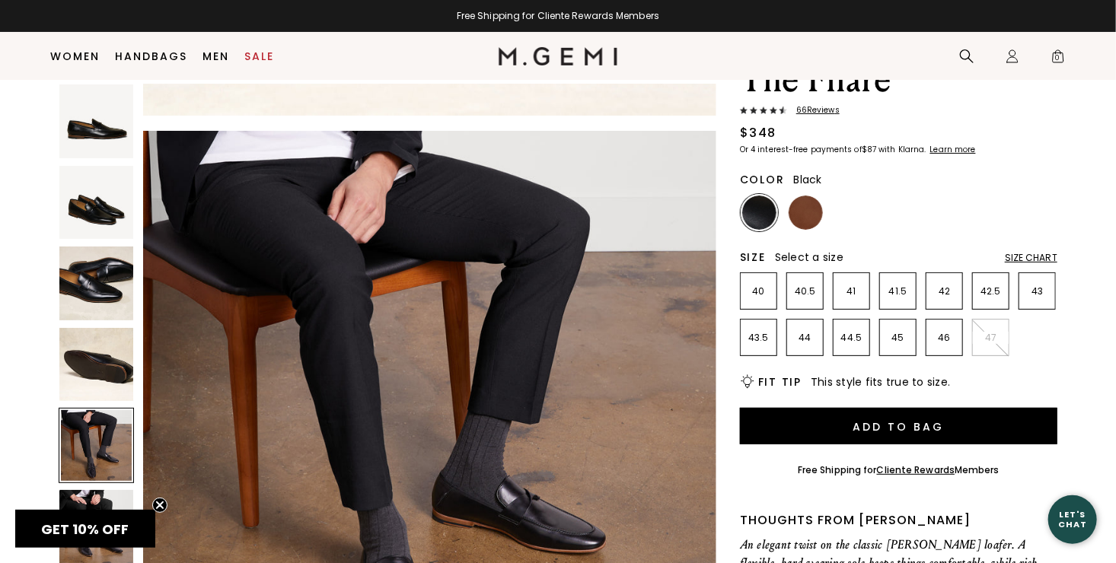
scroll to position [110, 0]
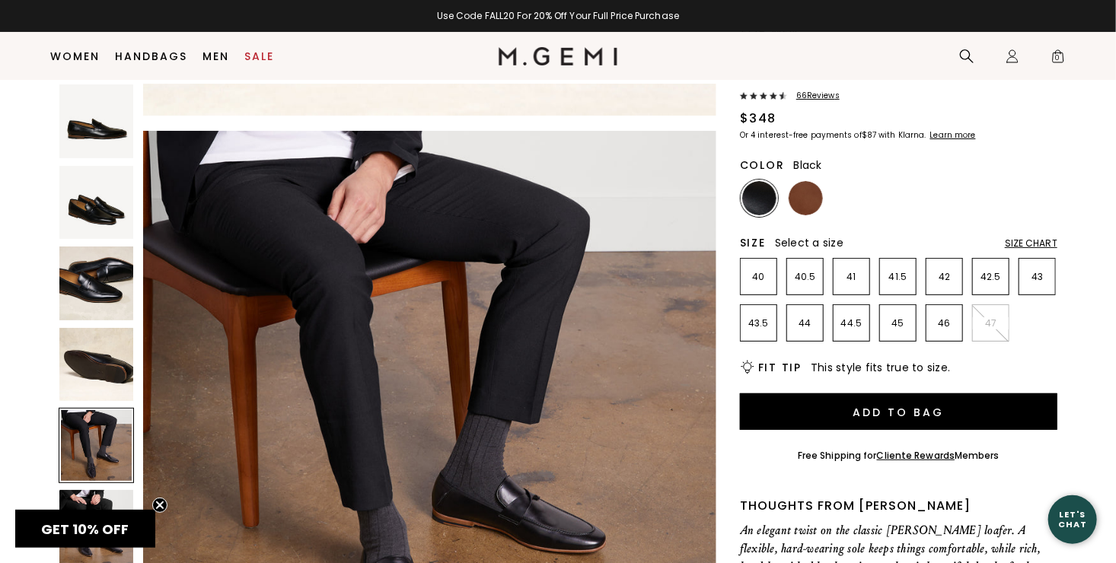
click at [543, 490] on img at bounding box center [429, 417] width 573 height 573
click at [107, 210] on img at bounding box center [96, 203] width 74 height 74
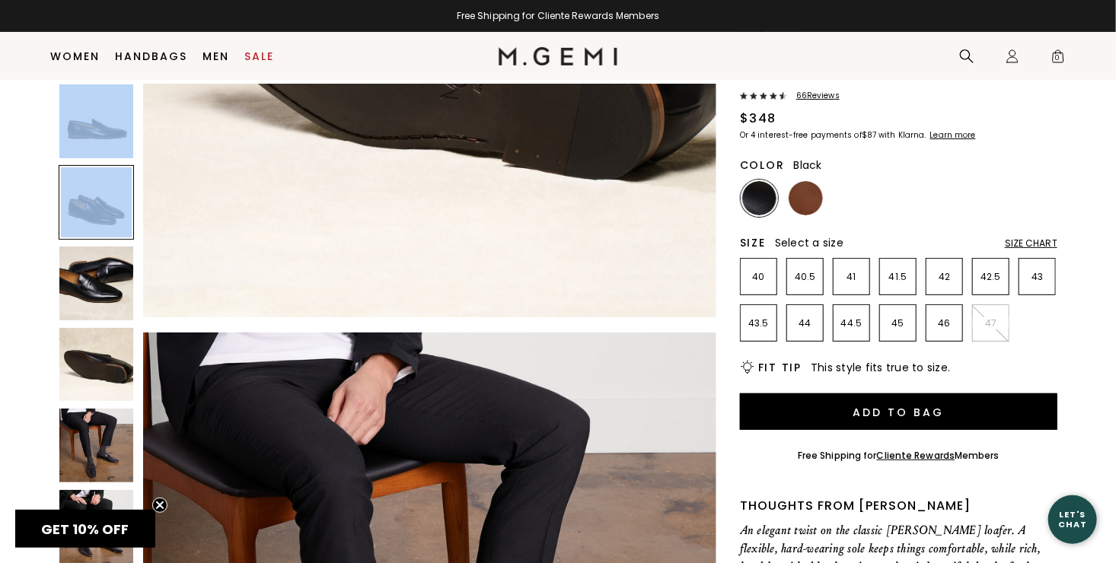
click at [107, 210] on div at bounding box center [96, 202] width 75 height 75
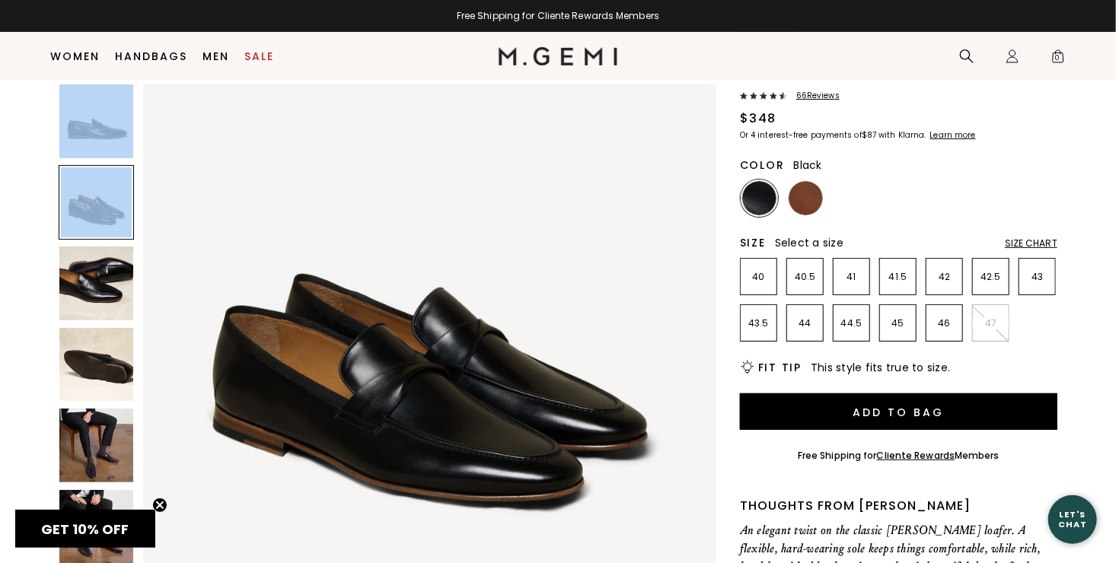
scroll to position [577, 0]
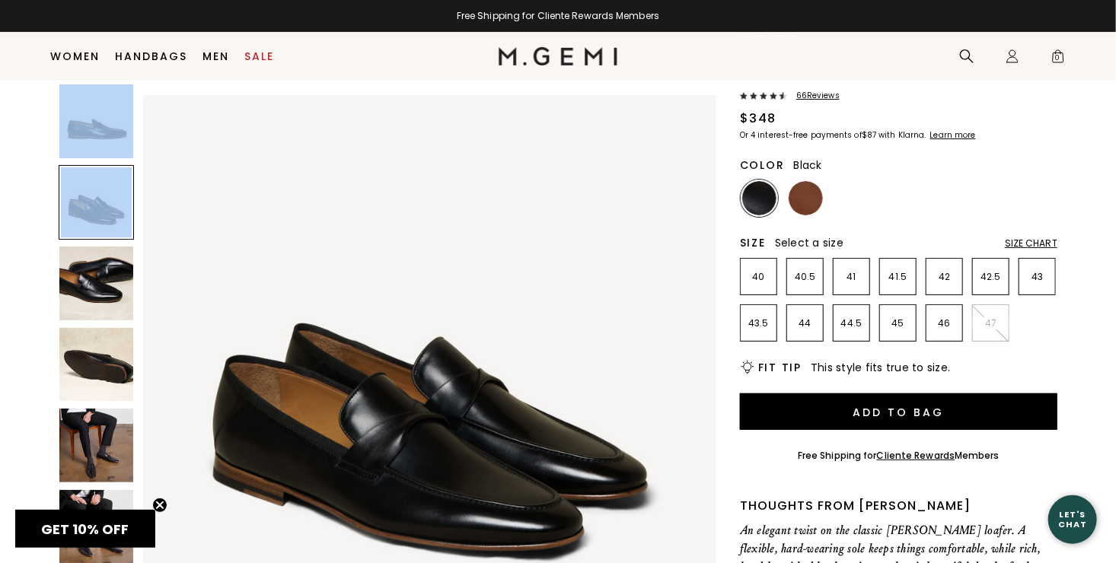
click at [463, 436] on img at bounding box center [429, 381] width 573 height 573
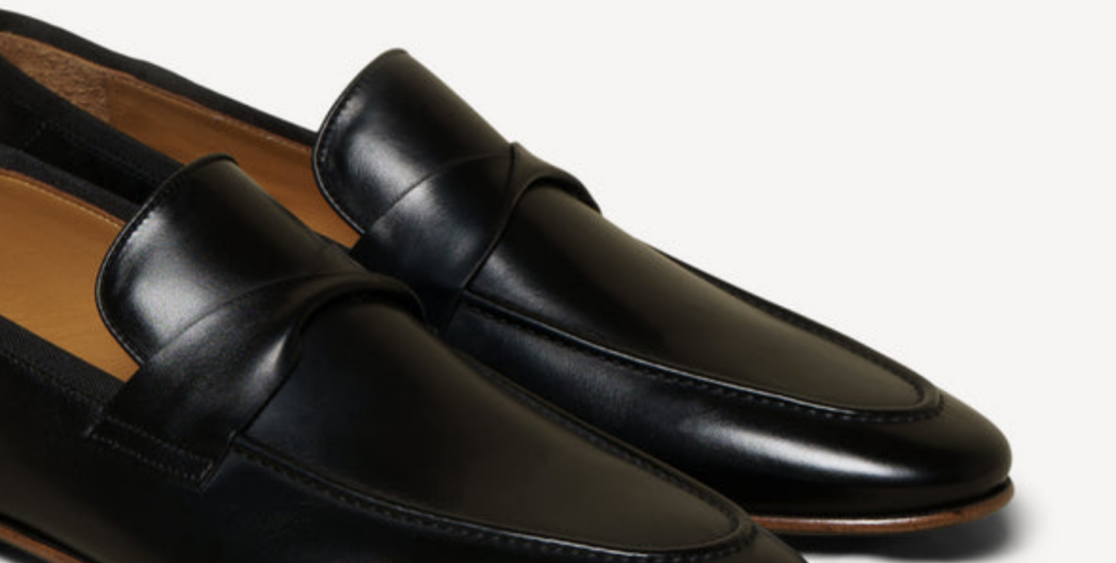
scroll to position [110, 0]
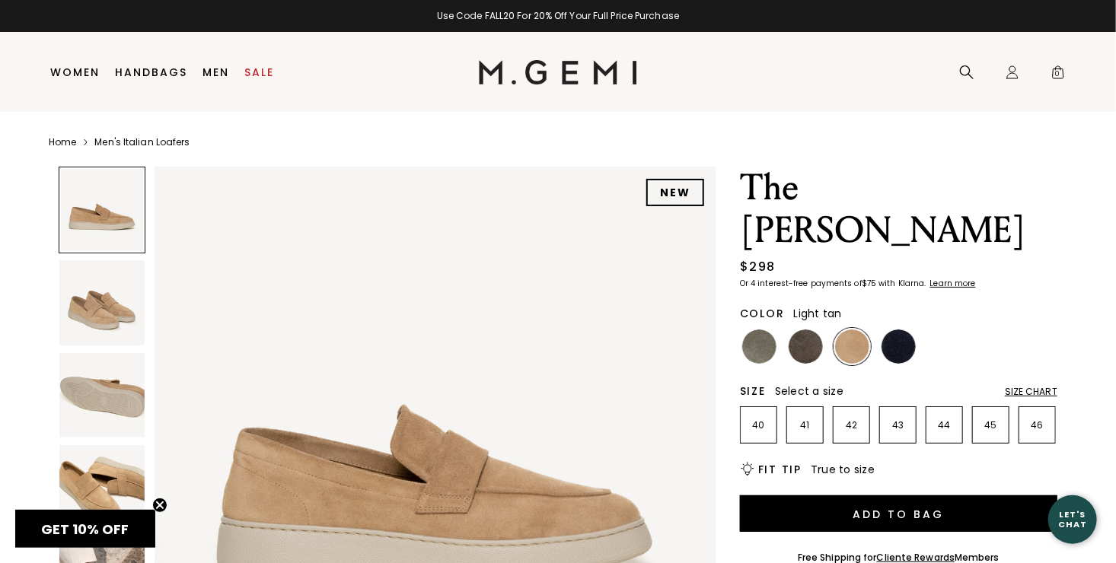
click at [111, 308] on img at bounding box center [101, 302] width 85 height 85
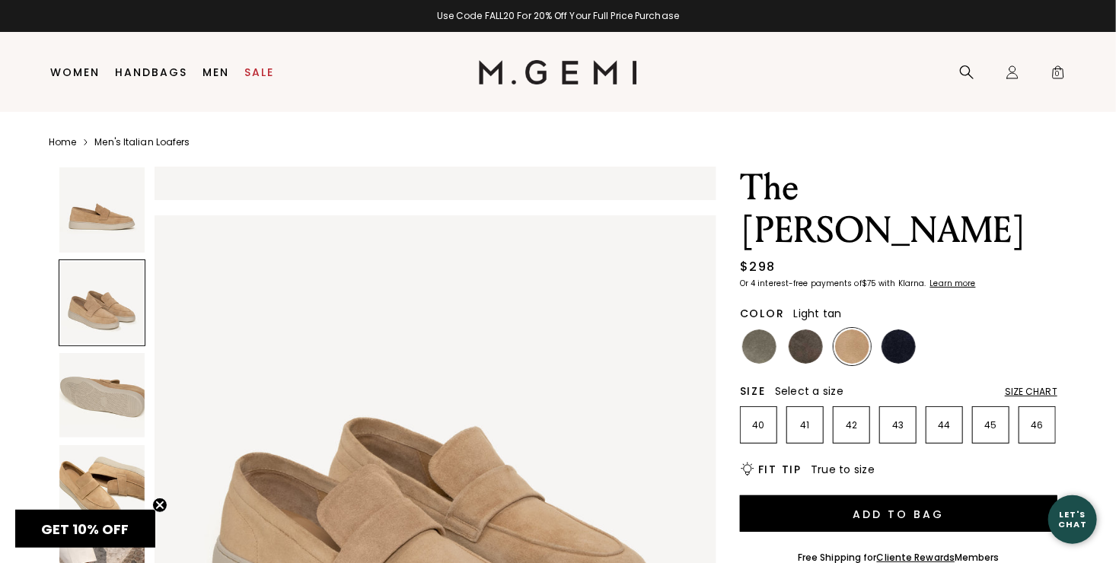
scroll to position [565, 0]
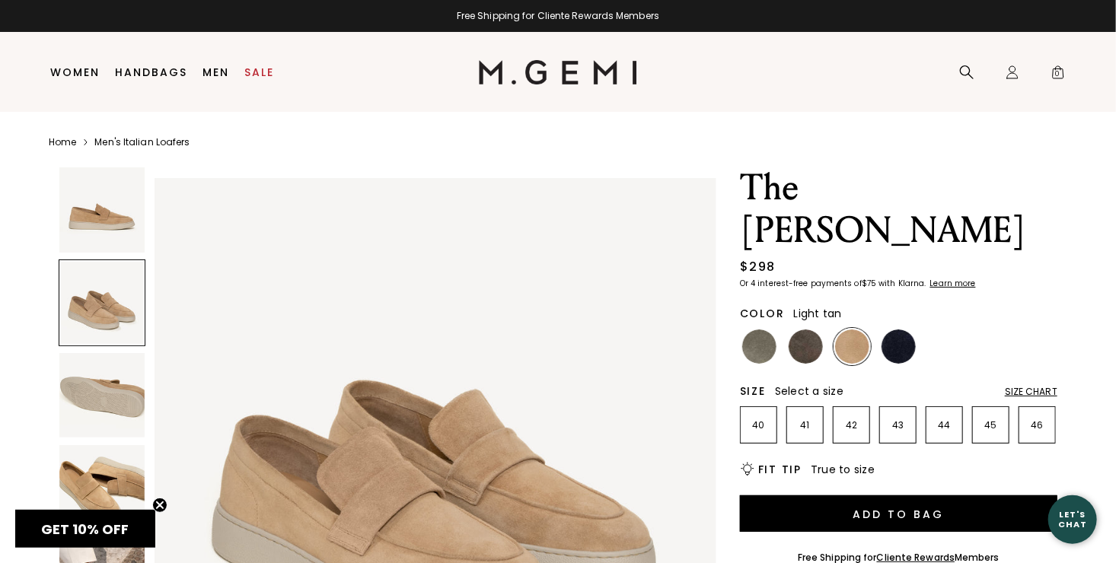
click at [116, 396] on img at bounding box center [101, 395] width 85 height 85
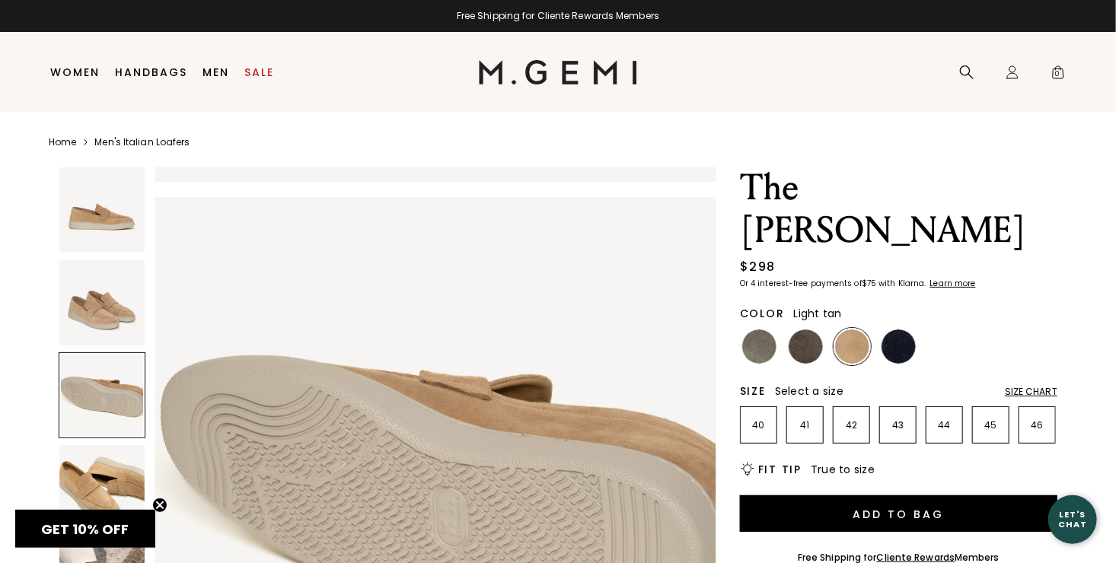
scroll to position [1131, 0]
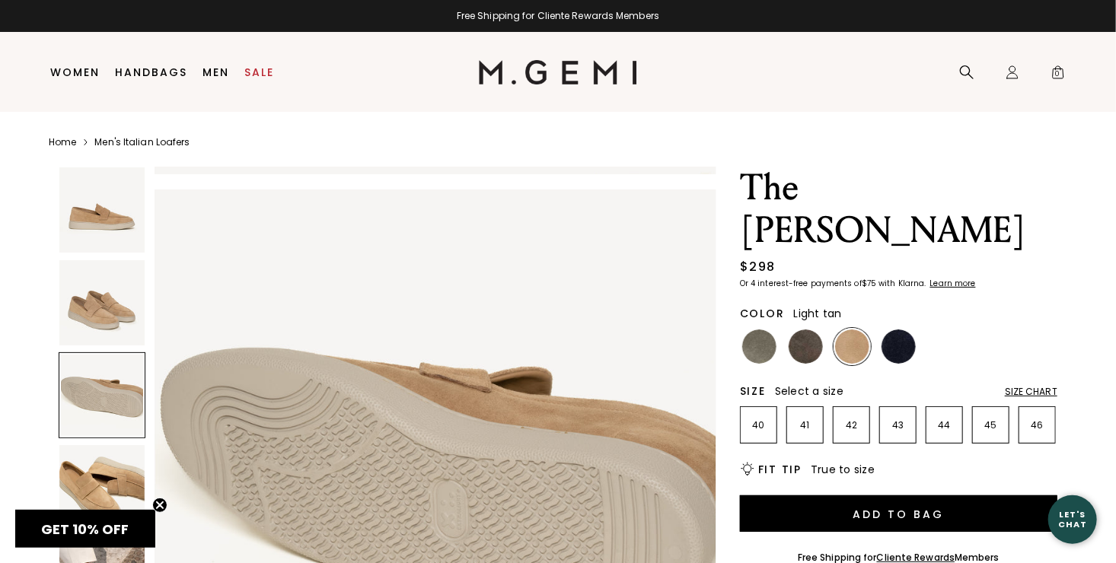
click at [119, 475] on img at bounding box center [101, 487] width 85 height 85
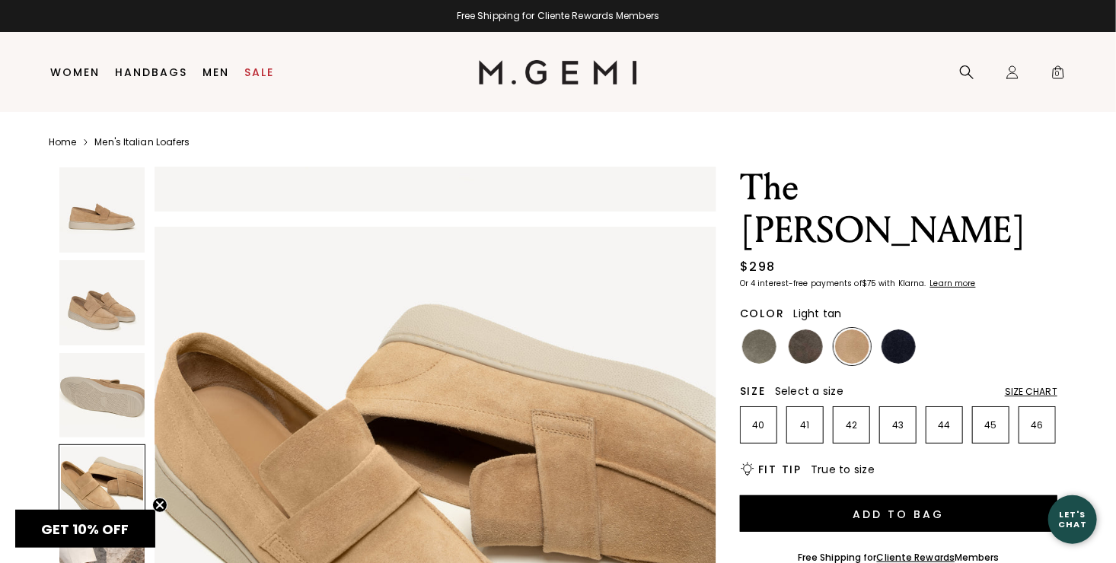
scroll to position [1695, 0]
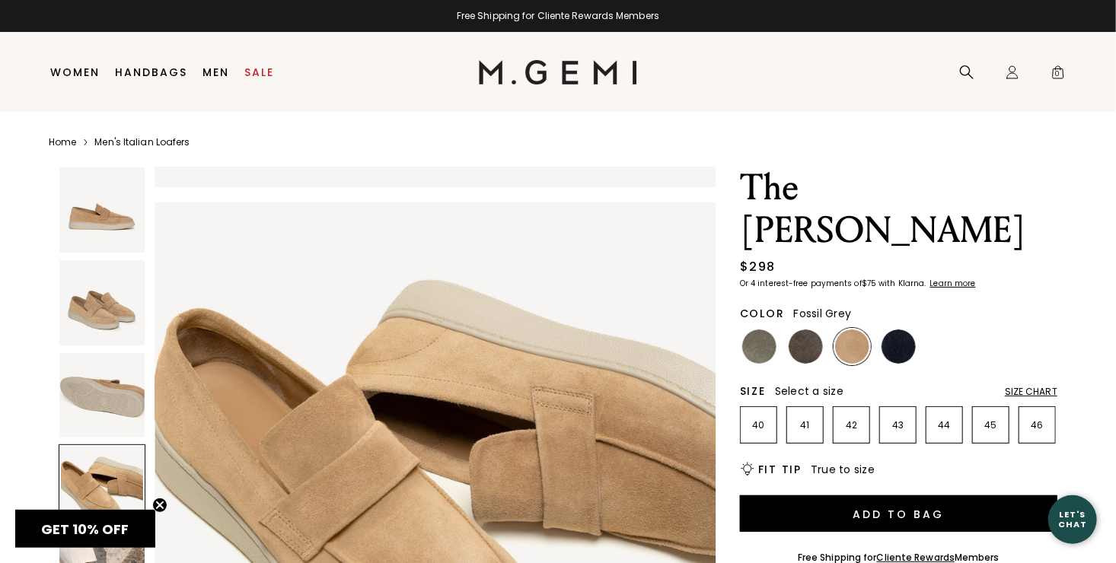
click at [804, 330] on img at bounding box center [805, 347] width 34 height 34
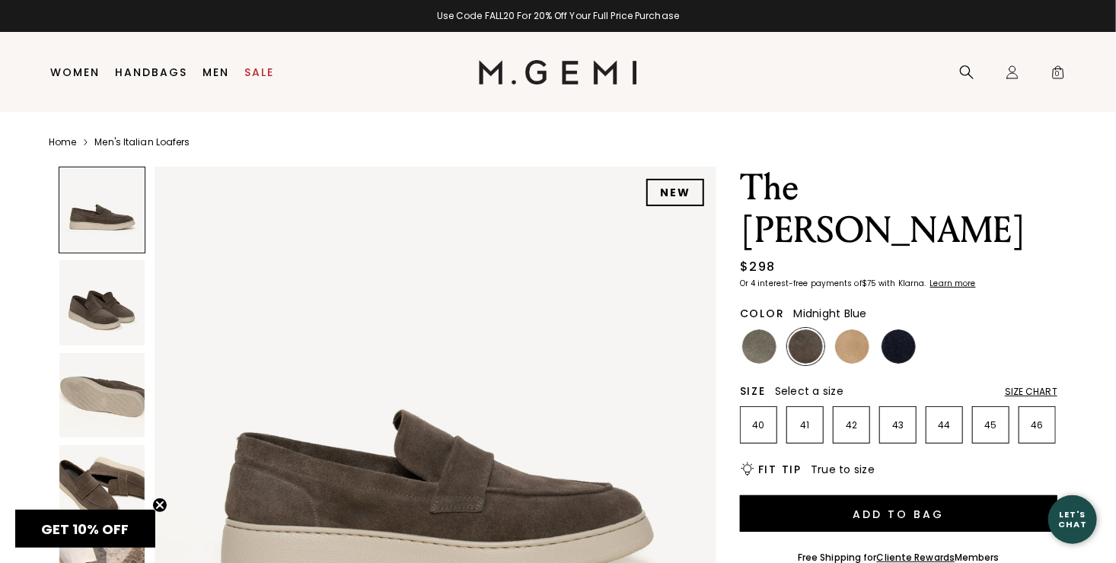
click at [907, 330] on img at bounding box center [898, 347] width 34 height 34
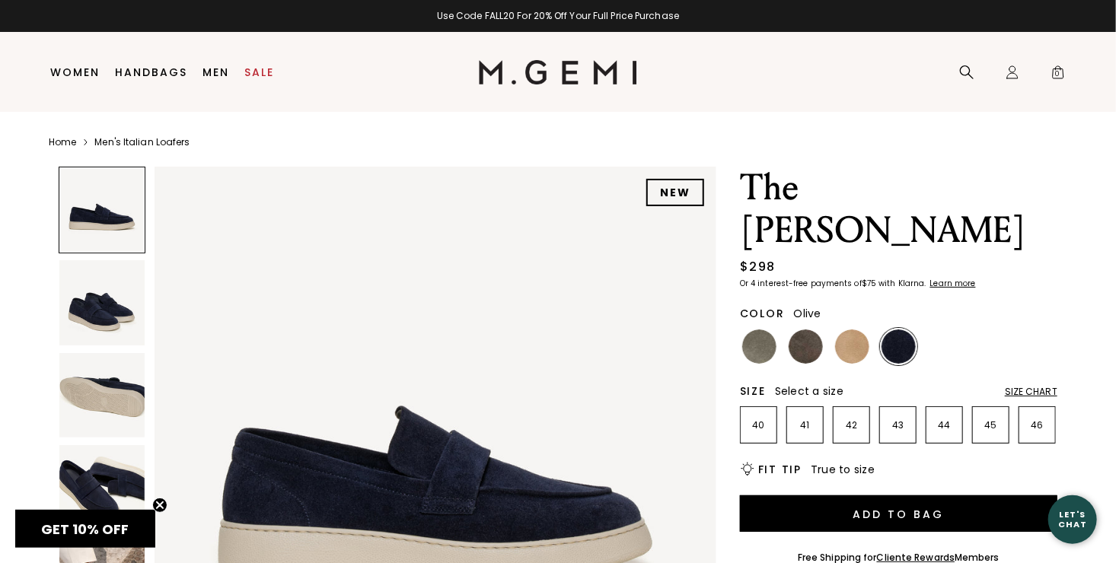
click at [756, 330] on img at bounding box center [759, 347] width 34 height 34
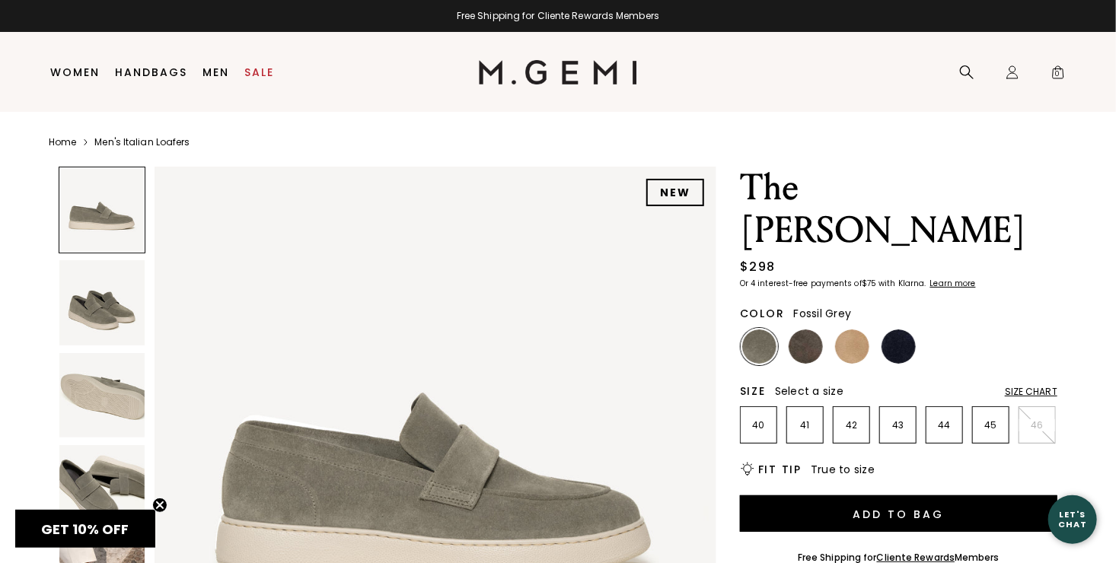
click at [810, 330] on img at bounding box center [805, 347] width 34 height 34
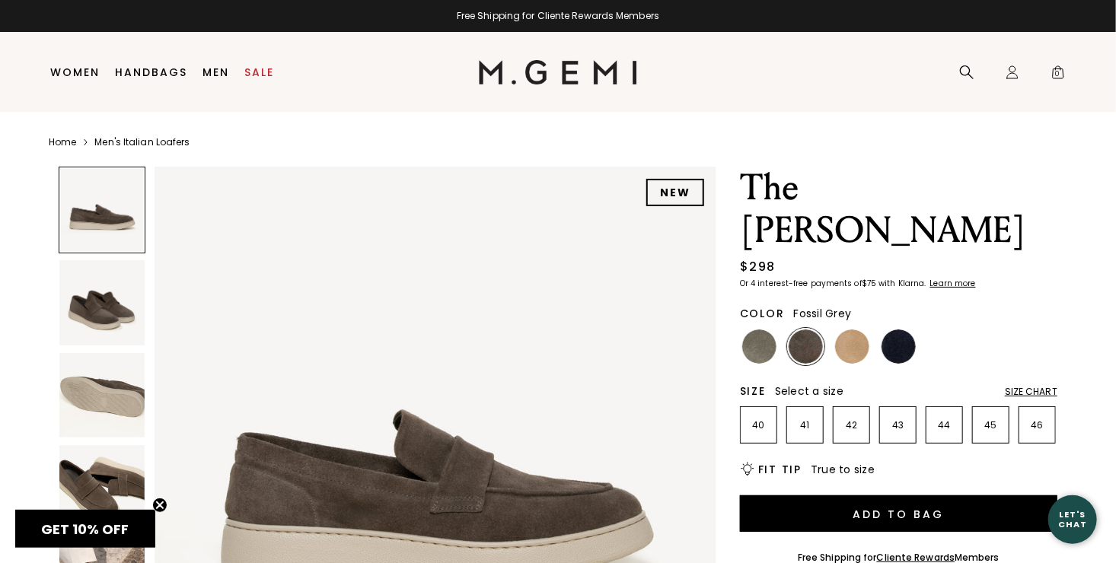
click at [810, 330] on img at bounding box center [805, 347] width 34 height 34
click at [849, 330] on img at bounding box center [852, 347] width 34 height 34
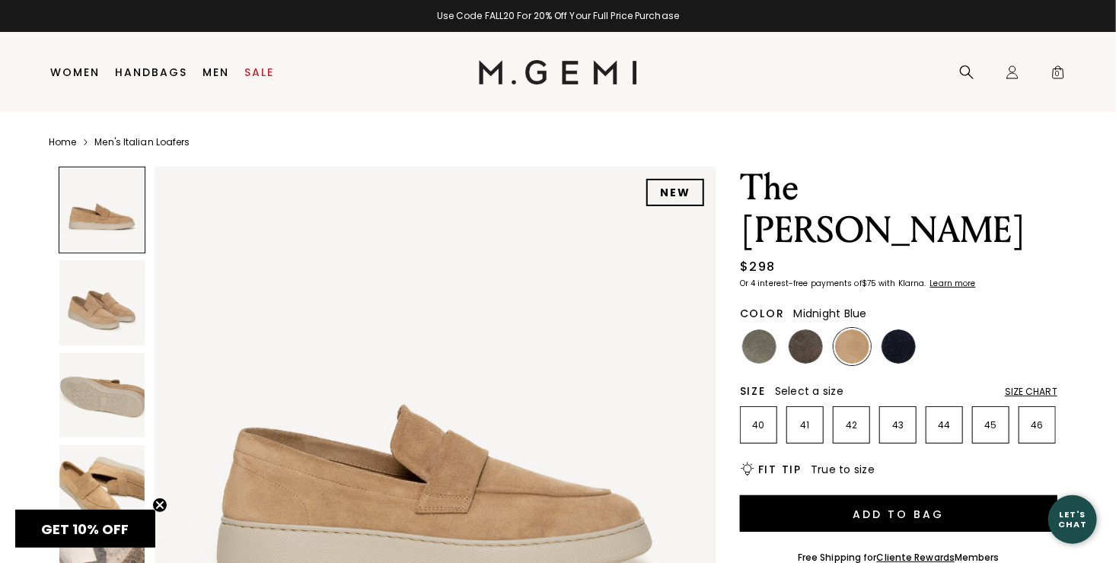
click at [899, 330] on img at bounding box center [898, 347] width 34 height 34
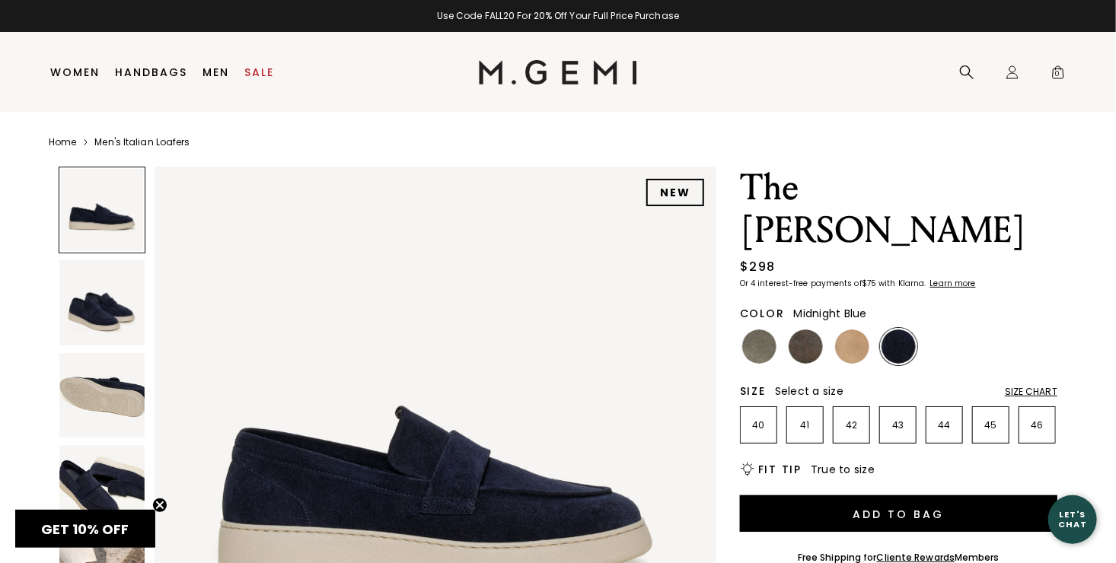
click at [112, 321] on img at bounding box center [101, 302] width 85 height 85
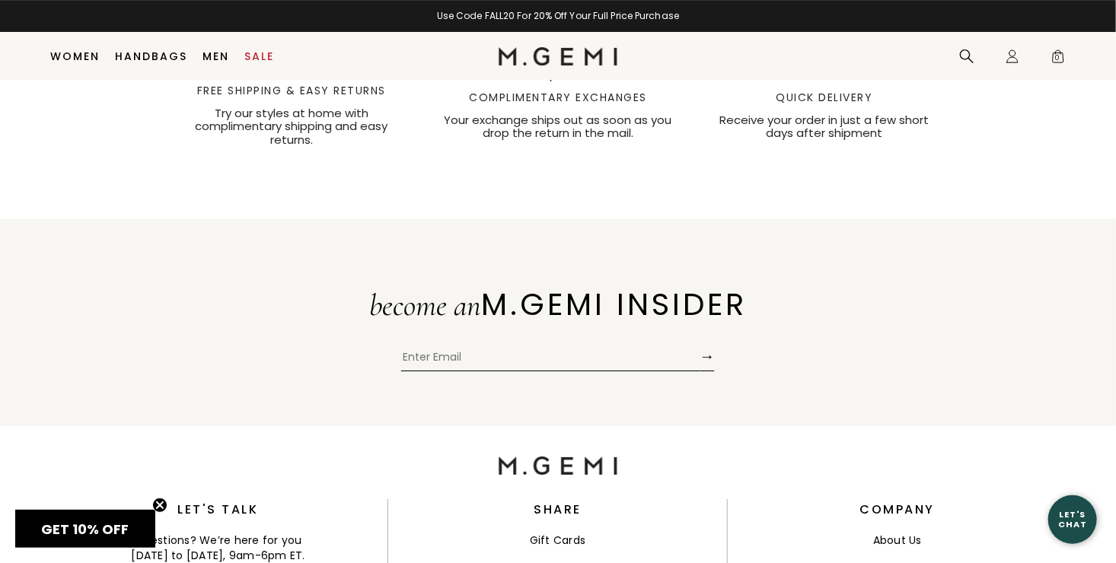
scroll to position [2452, 0]
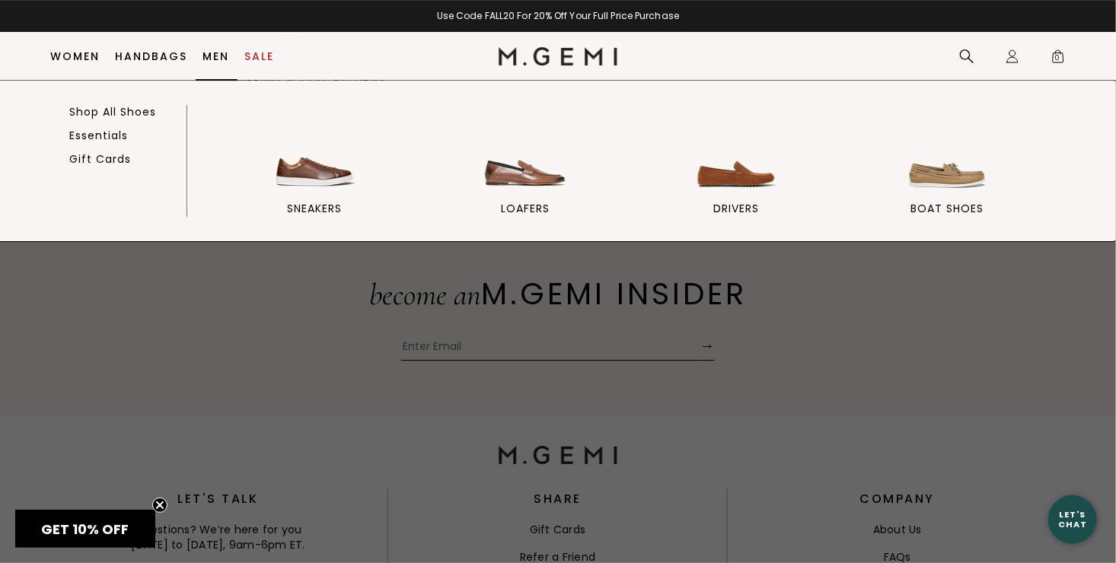
click at [219, 56] on link "Men" at bounding box center [216, 56] width 27 height 12
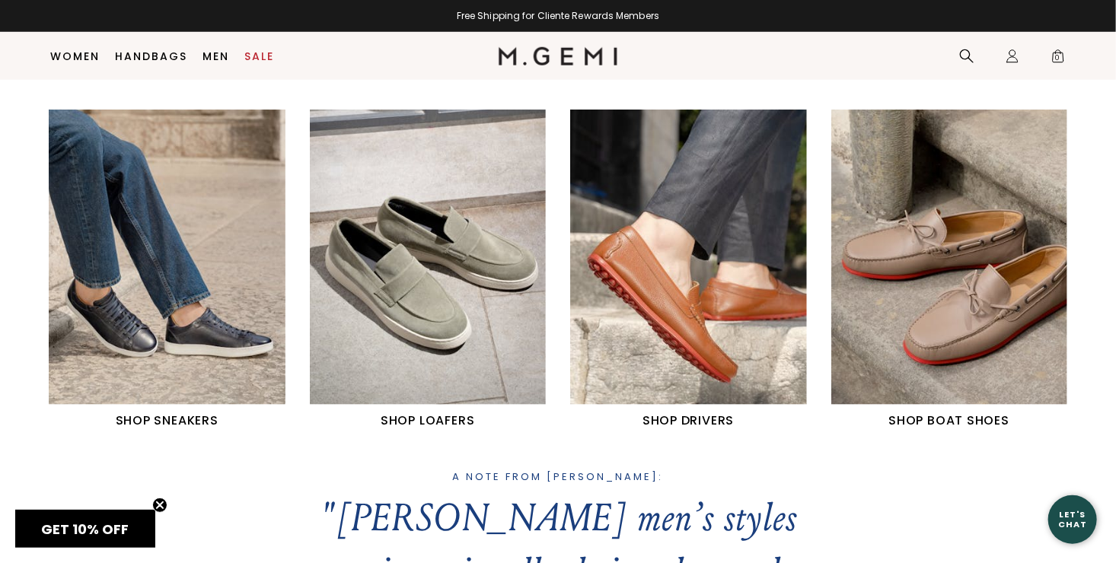
scroll to position [688, 0]
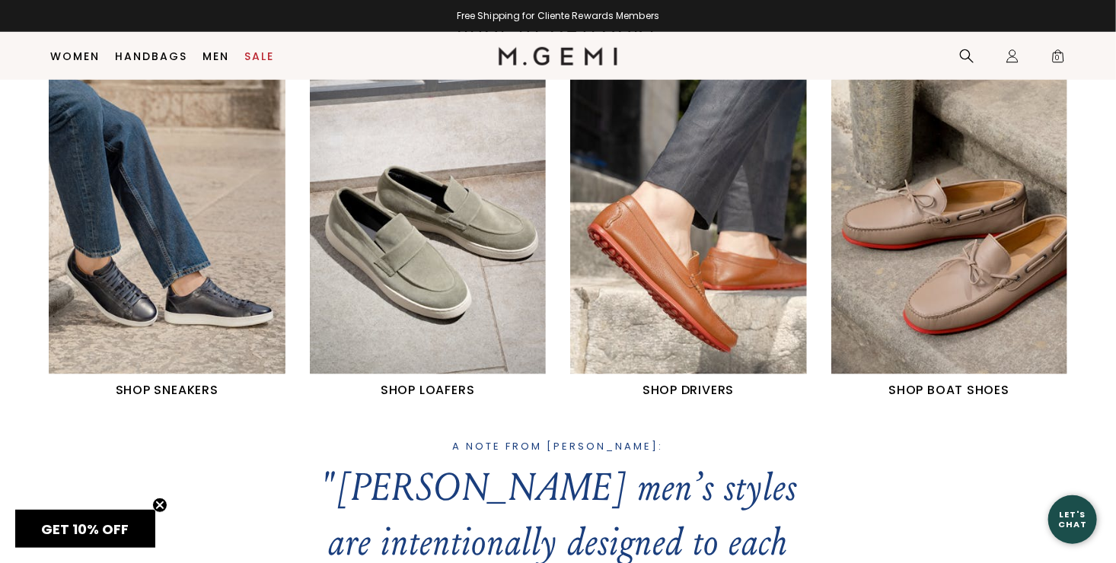
click at [964, 301] on img "4 / 4" at bounding box center [949, 226] width 237 height 295
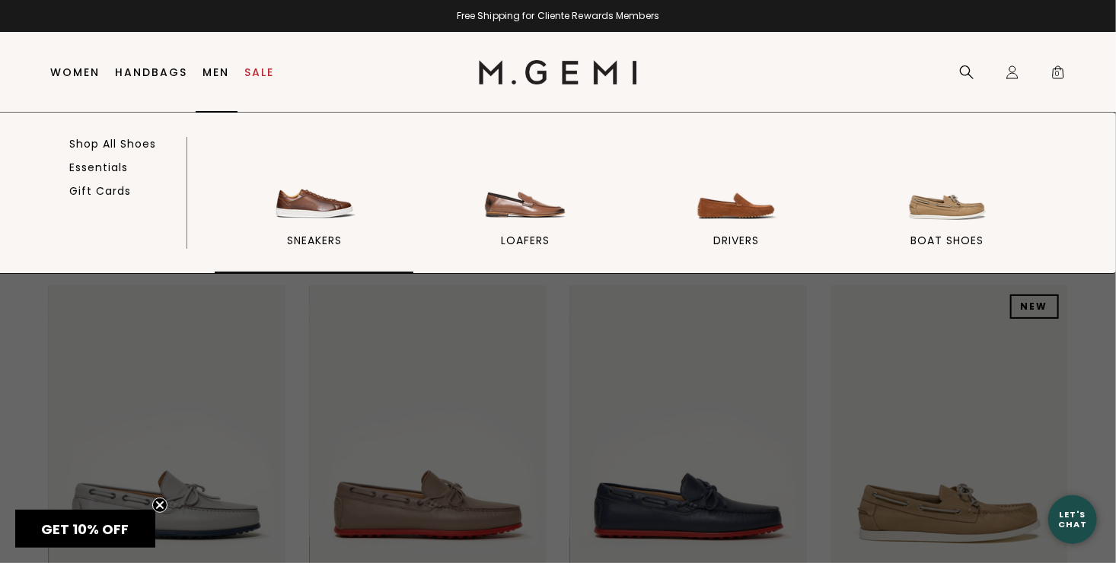
click at [308, 216] on img at bounding box center [314, 183] width 85 height 85
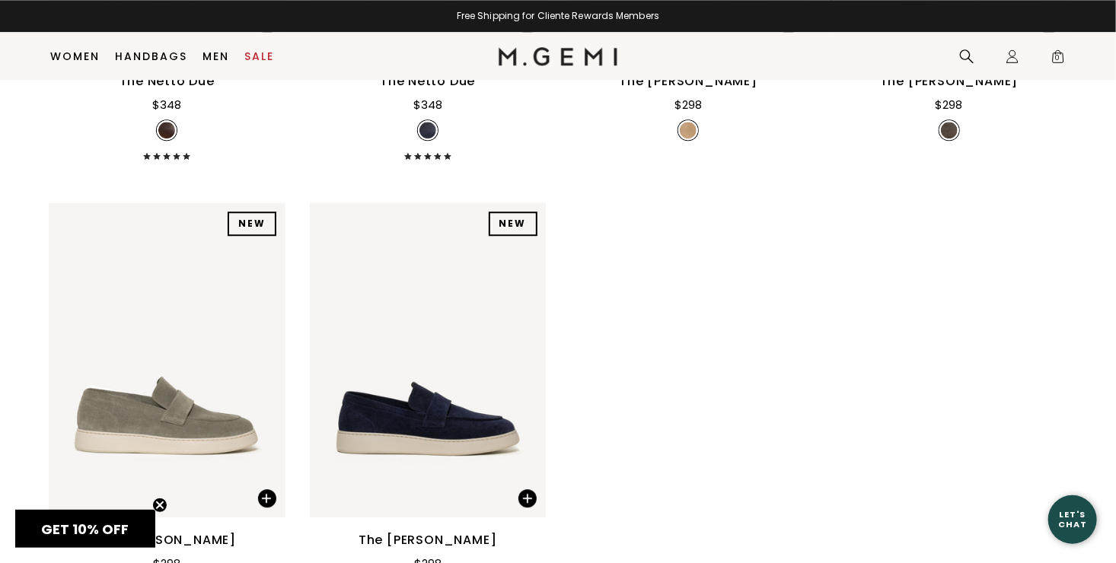
scroll to position [1915, 0]
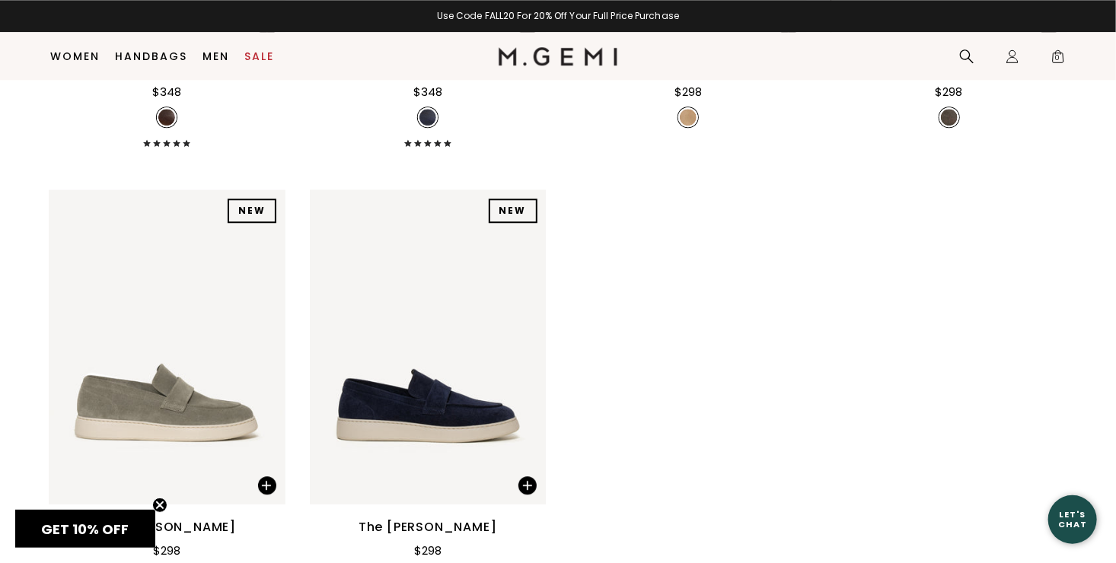
click at [481, 408] on img at bounding box center [428, 347] width 237 height 316
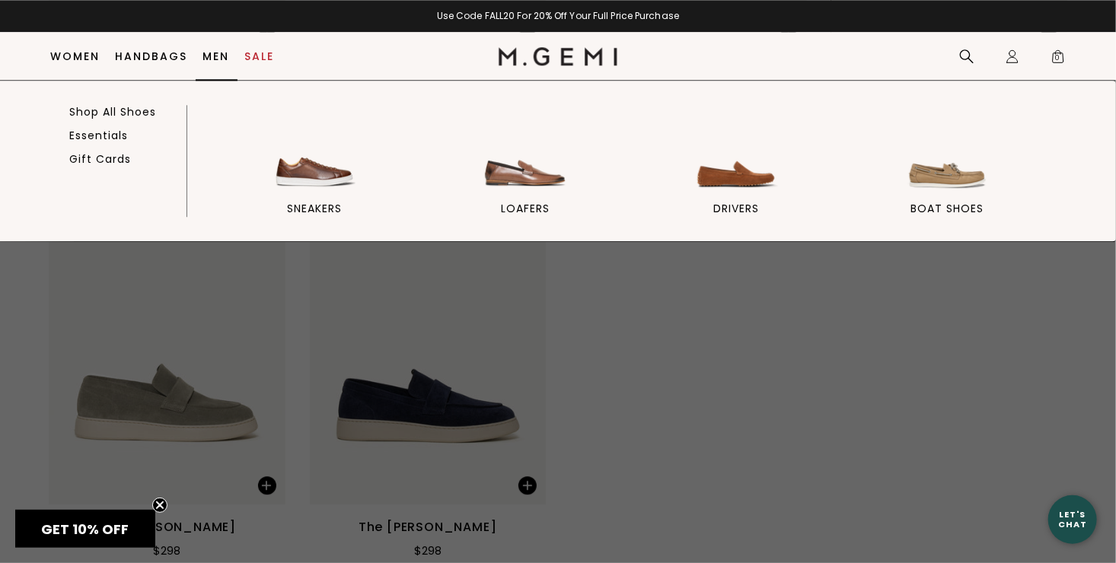
click at [221, 54] on link "Men" at bounding box center [216, 56] width 27 height 12
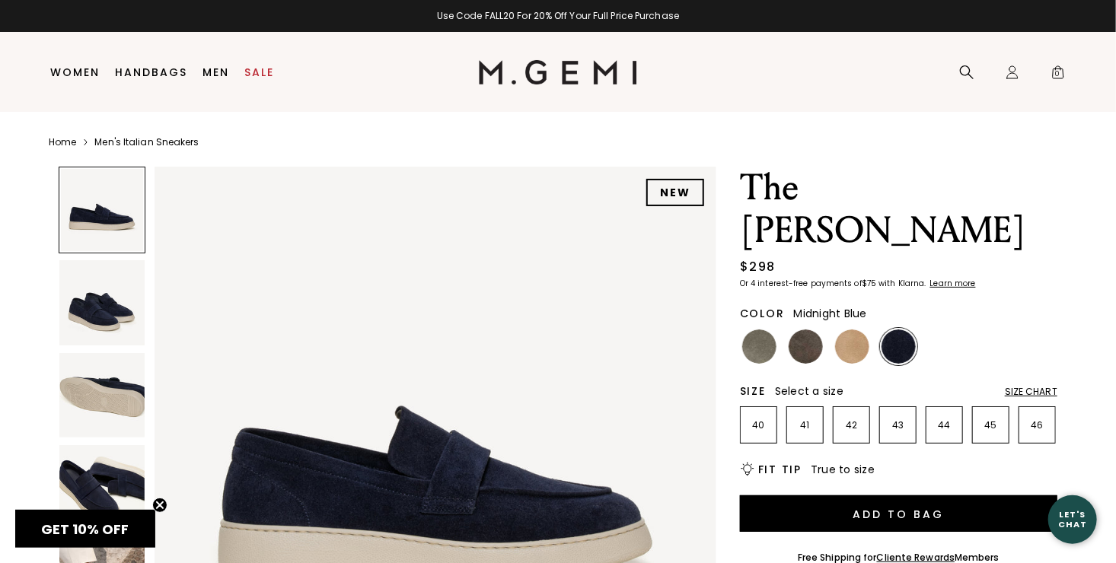
click at [123, 393] on img at bounding box center [101, 395] width 85 height 85
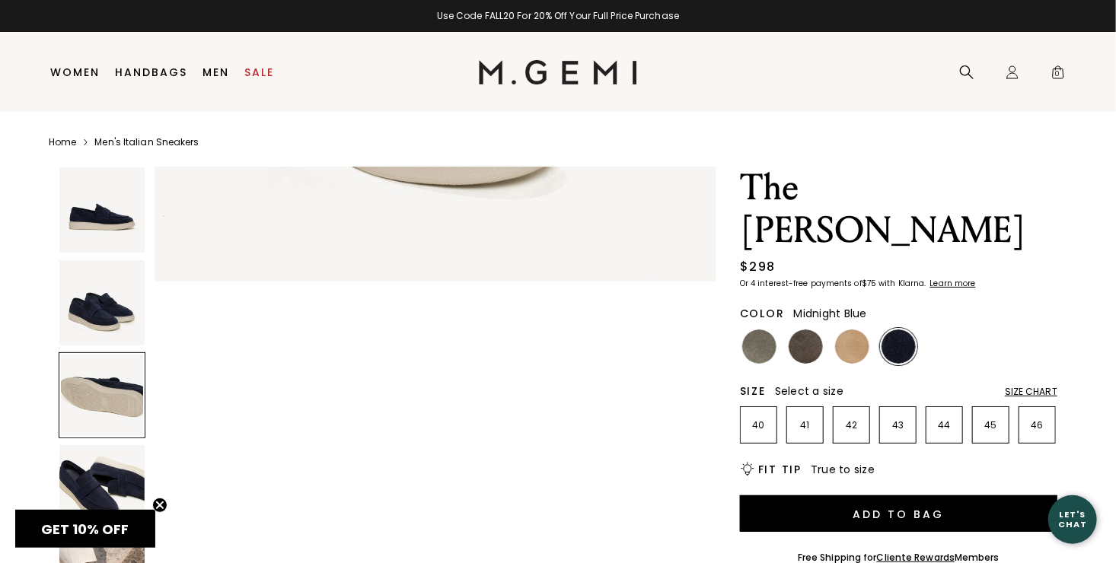
scroll to position [1131, 0]
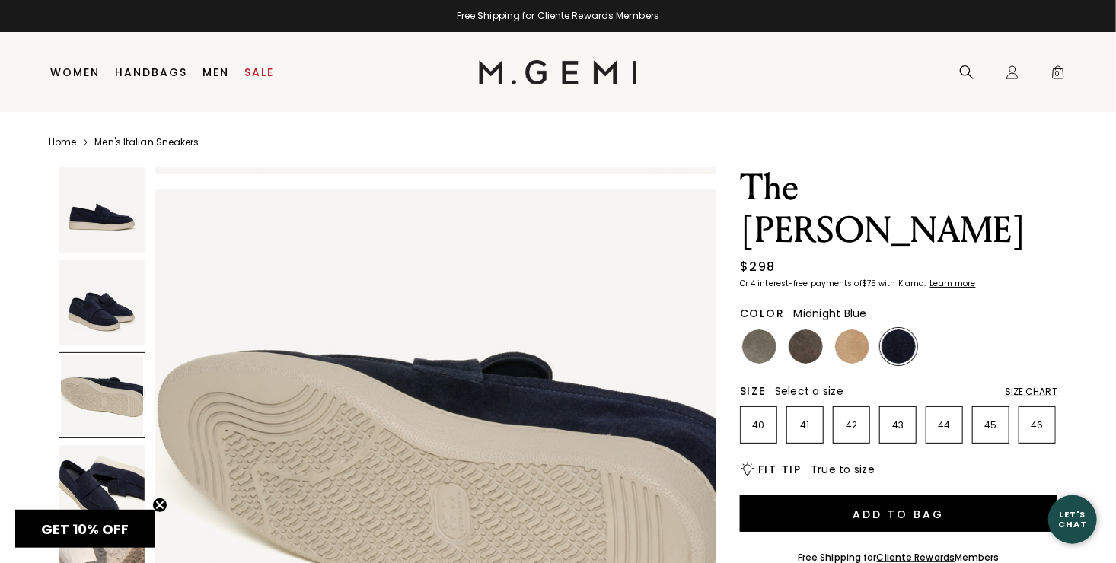
click at [116, 479] on img at bounding box center [101, 487] width 85 height 85
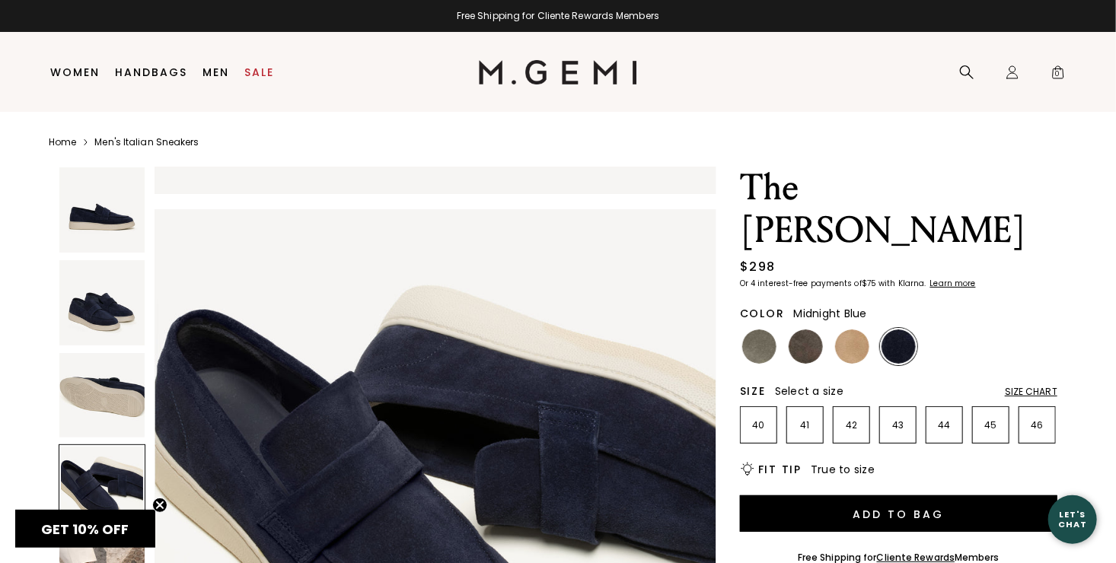
scroll to position [1695, 0]
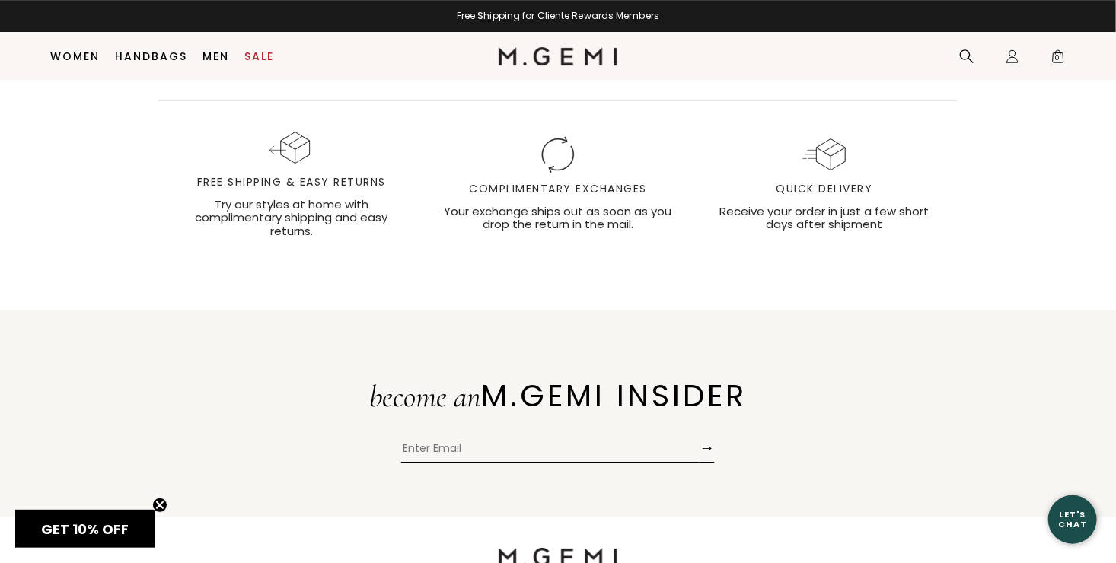
scroll to position [2380, 0]
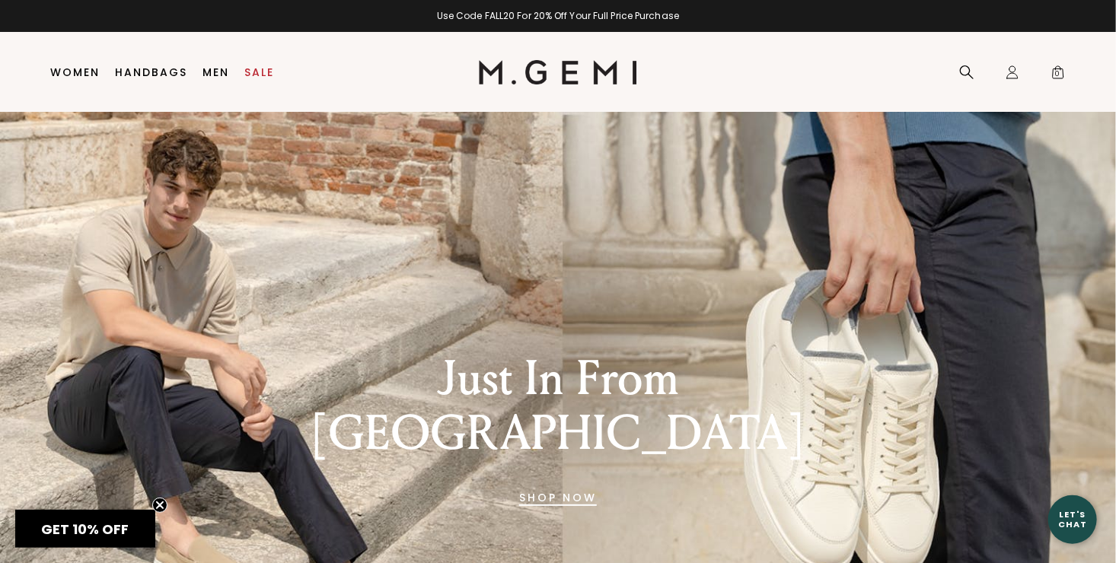
click at [1115, 552] on div "Just In From [GEOGRAPHIC_DATA] SHOP NOW" at bounding box center [558, 391] width 1116 height 558
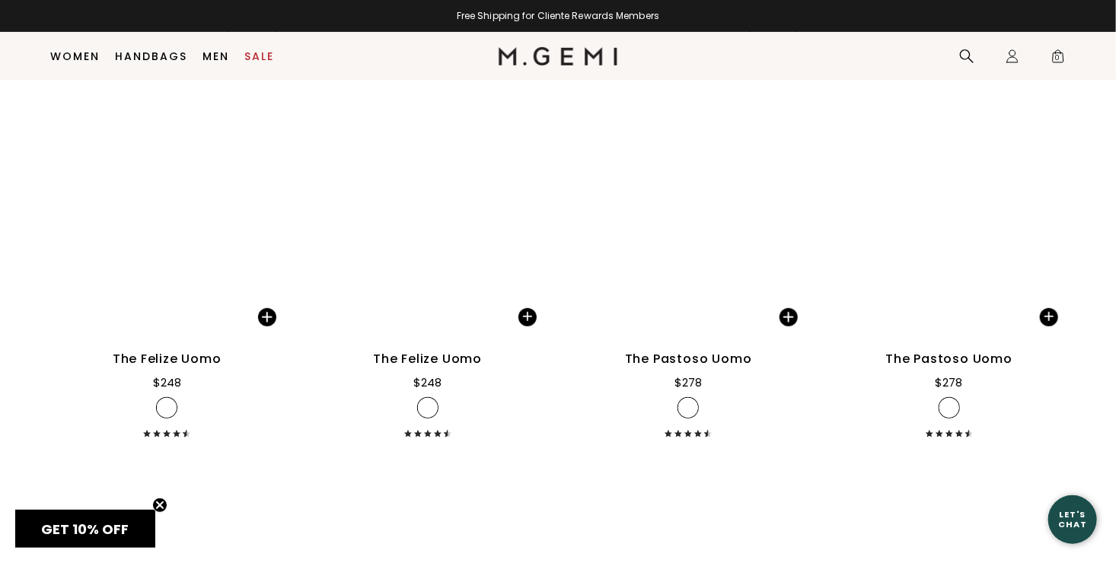
scroll to position [3060, 0]
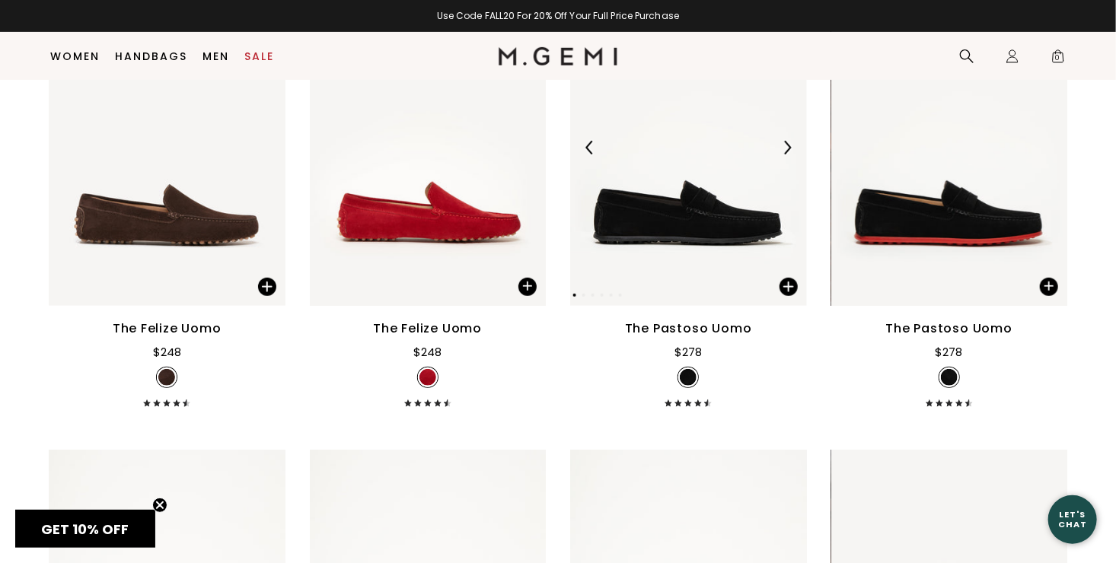
click at [695, 219] on img at bounding box center [688, 148] width 237 height 316
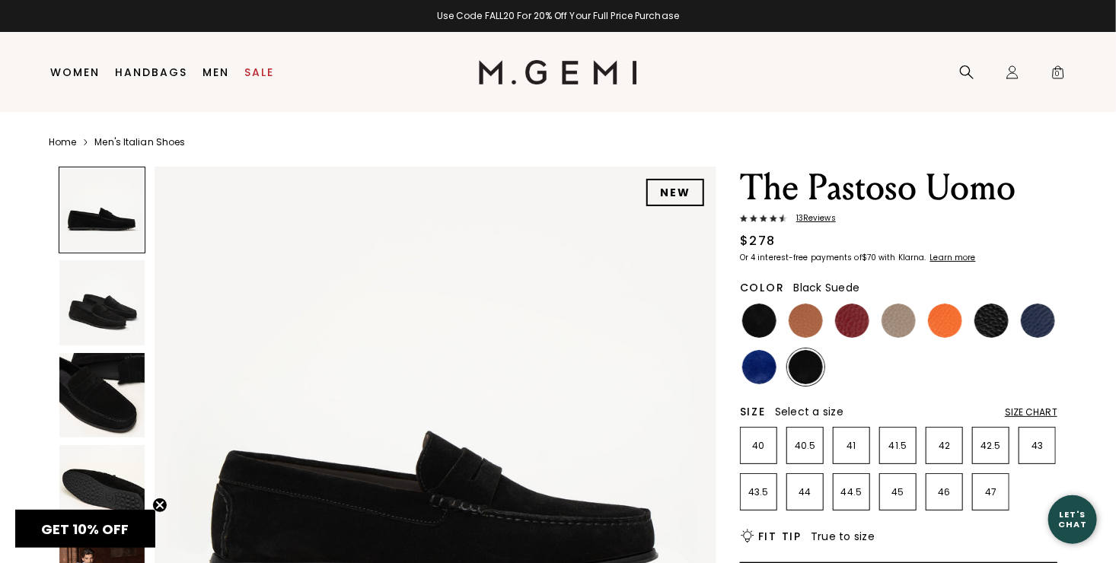
click at [114, 310] on img at bounding box center [101, 302] width 85 height 85
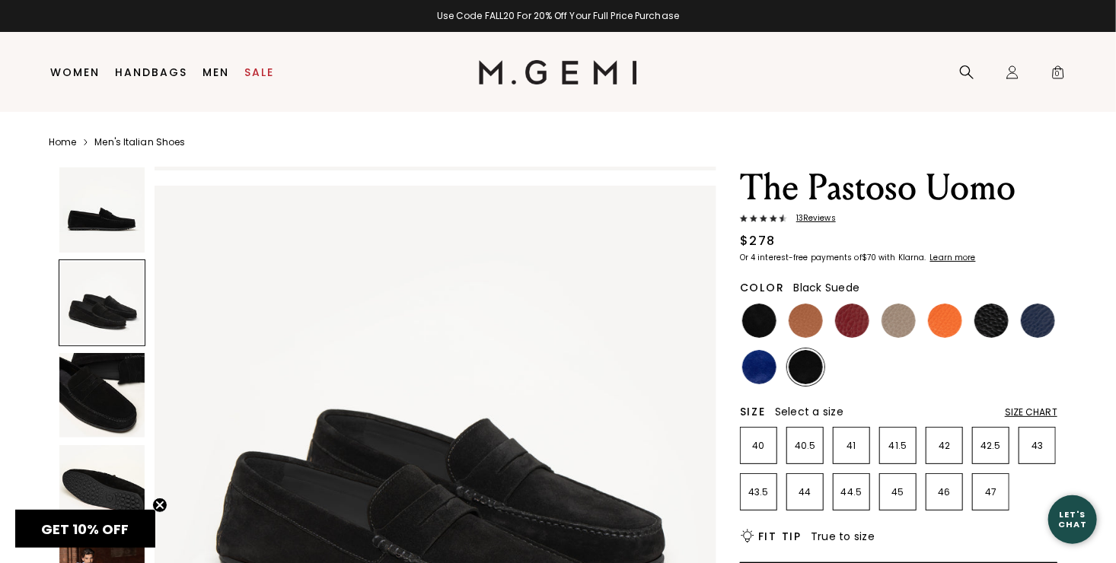
scroll to position [565, 0]
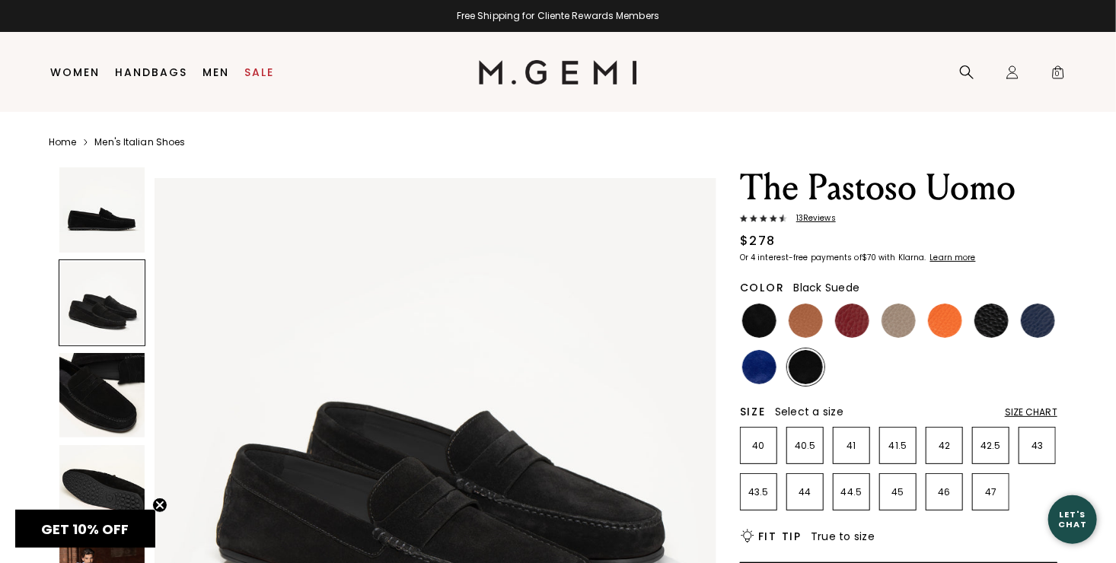
click at [127, 393] on img at bounding box center [101, 395] width 85 height 85
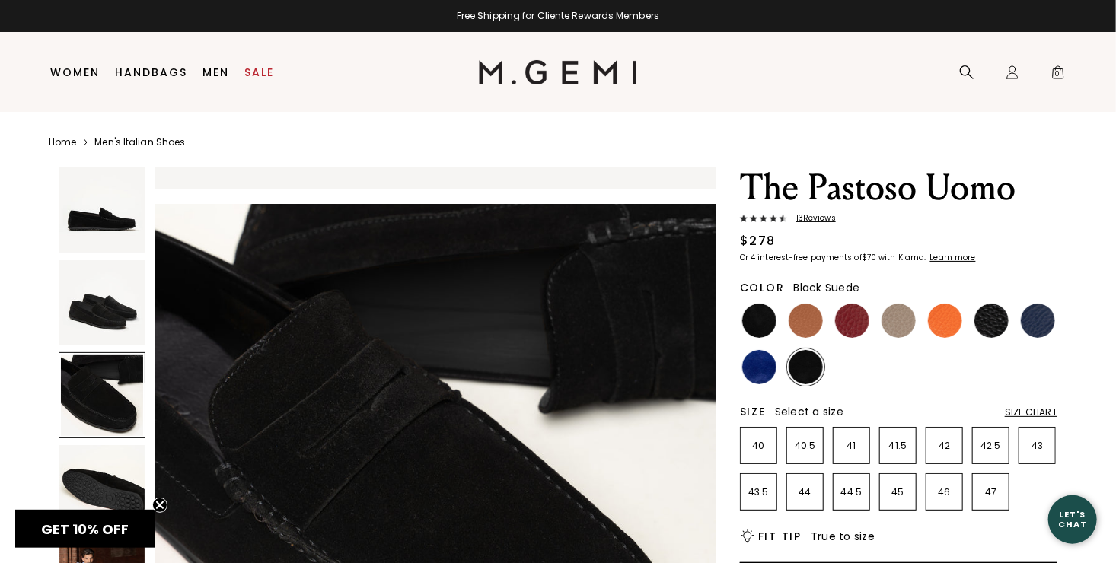
scroll to position [1131, 0]
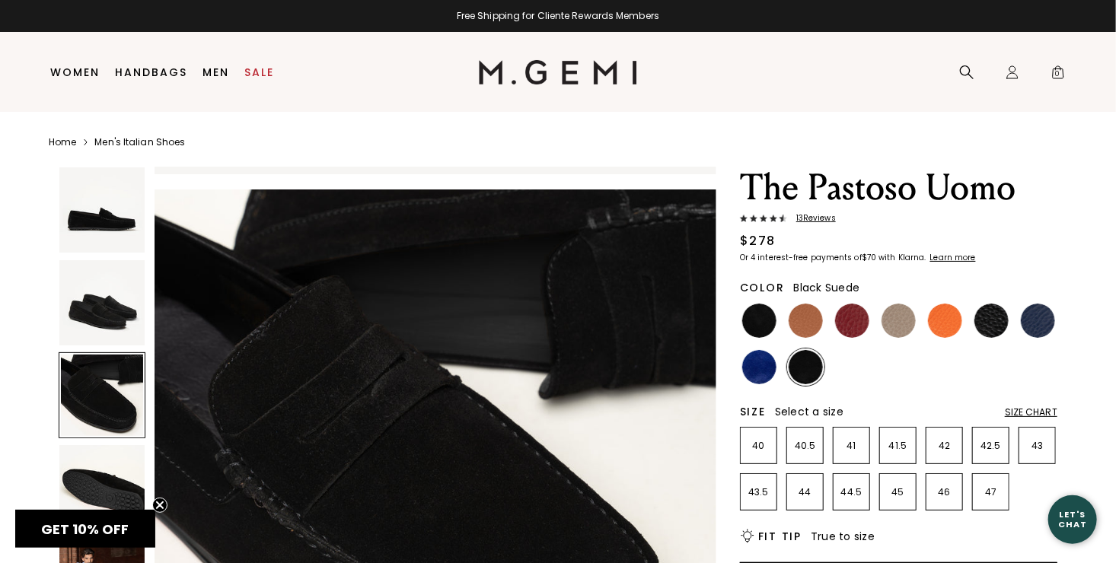
click at [117, 478] on img at bounding box center [101, 487] width 85 height 85
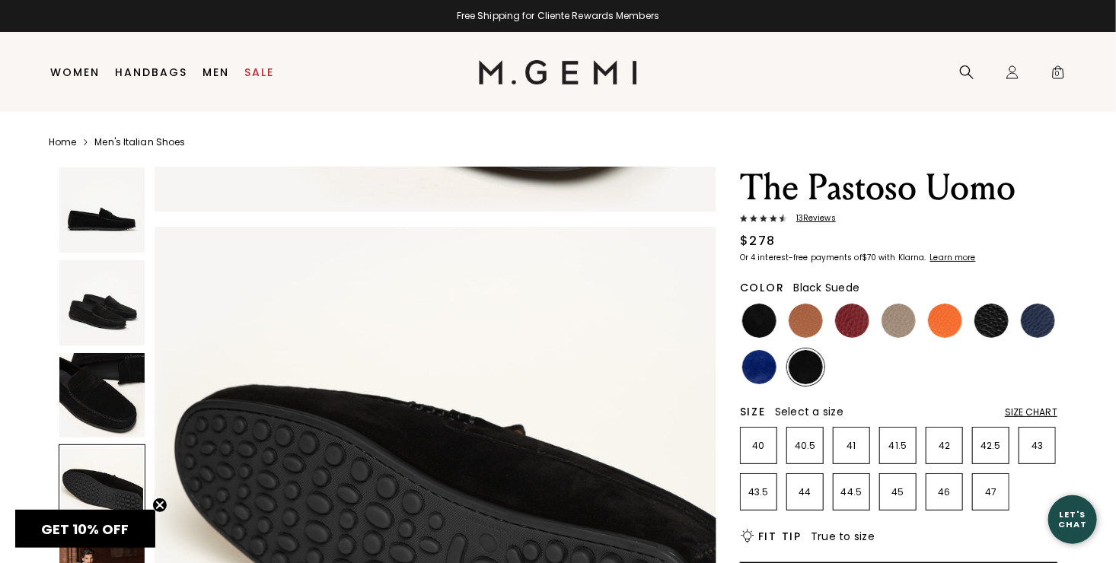
scroll to position [1695, 0]
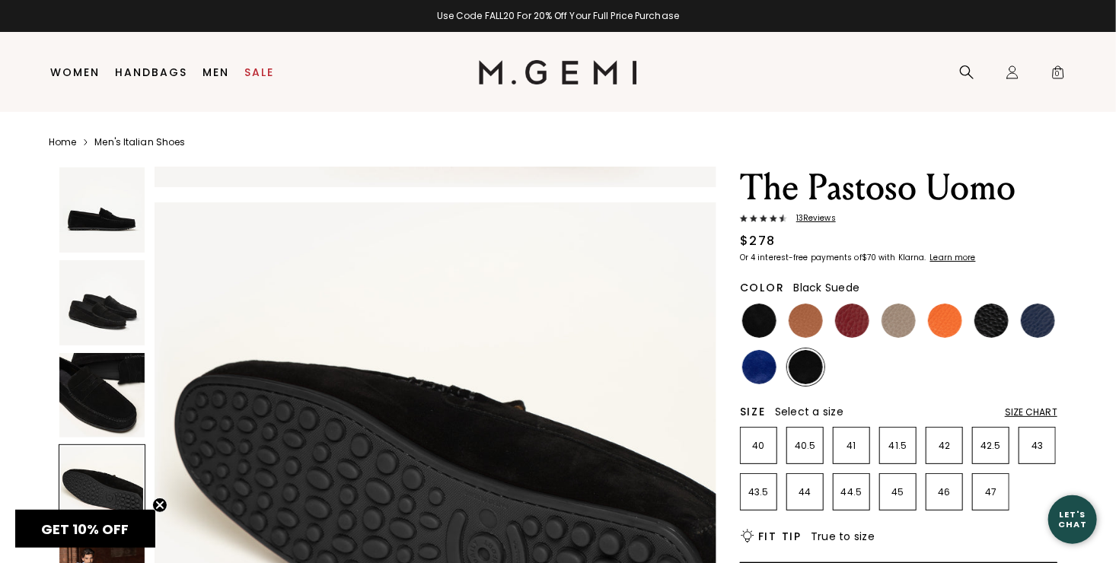
click at [813, 217] on span "13 Review s" at bounding box center [811, 218] width 49 height 9
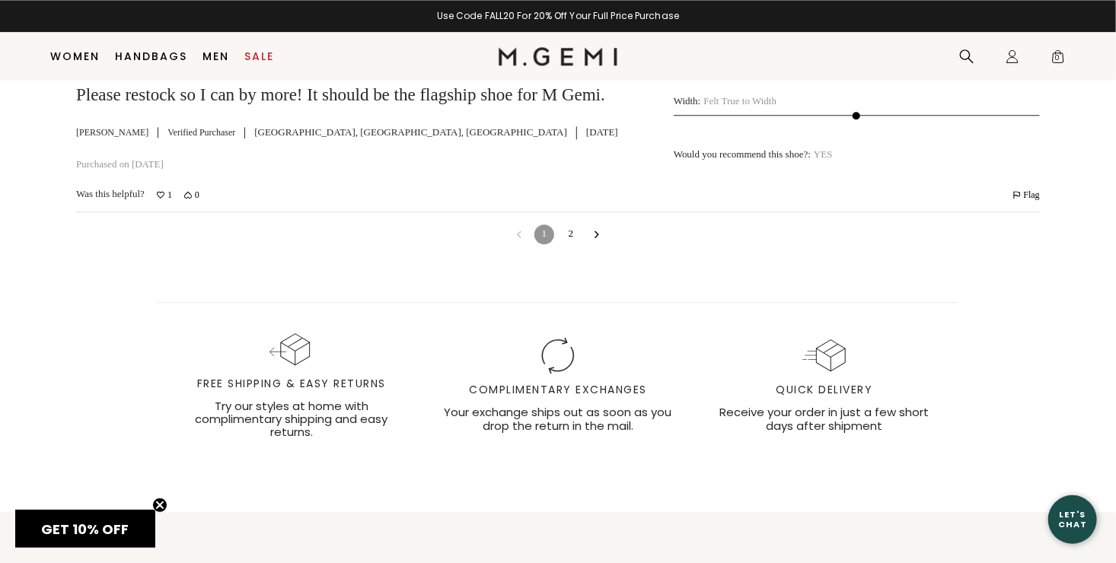
scroll to position [4574, 0]
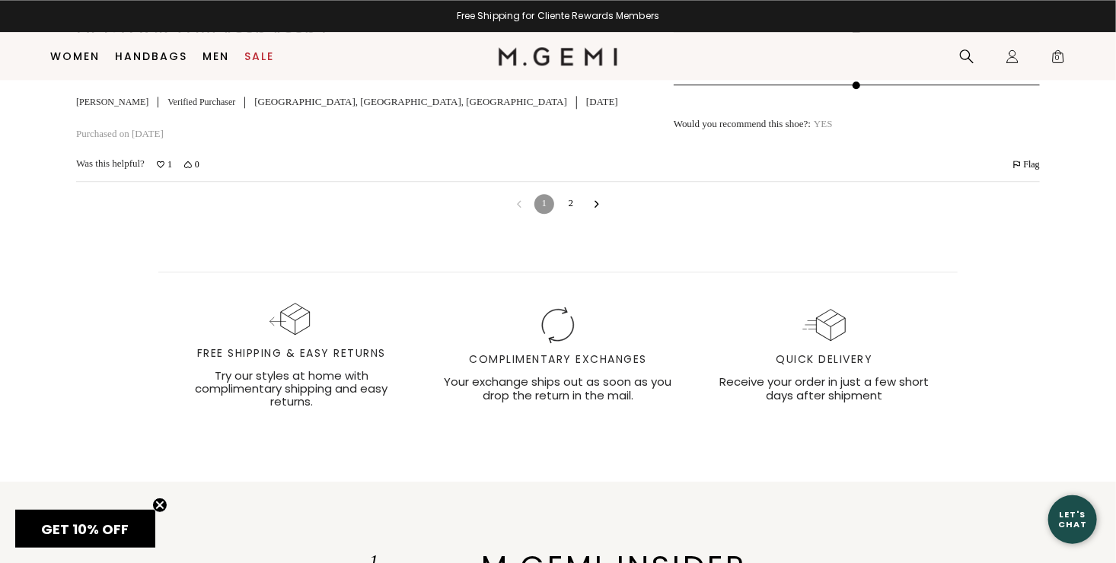
click at [571, 214] on link "2" at bounding box center [571, 204] width 20 height 20
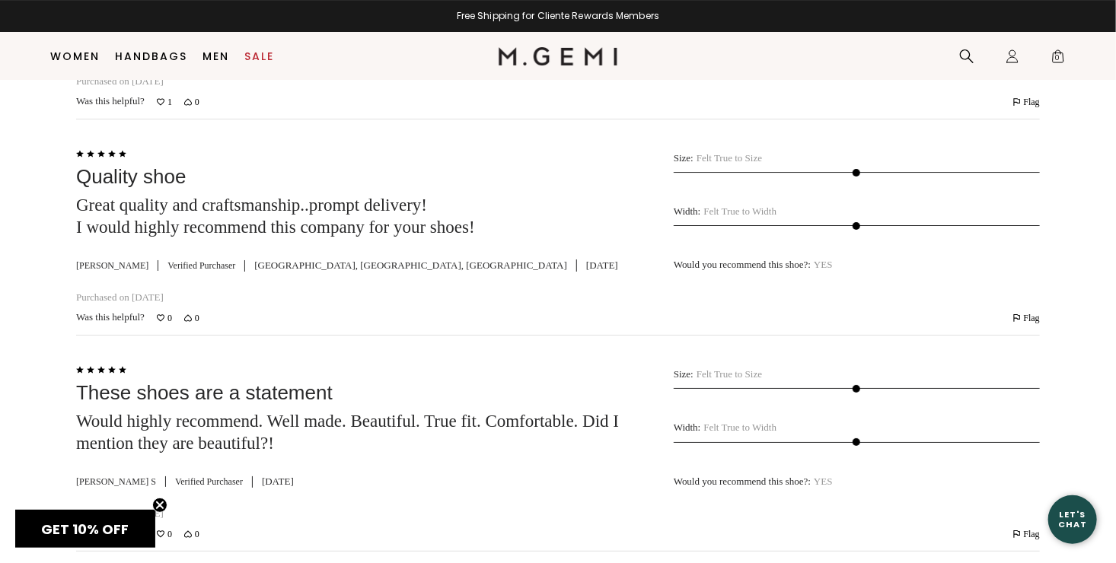
scroll to position [2437, 0]
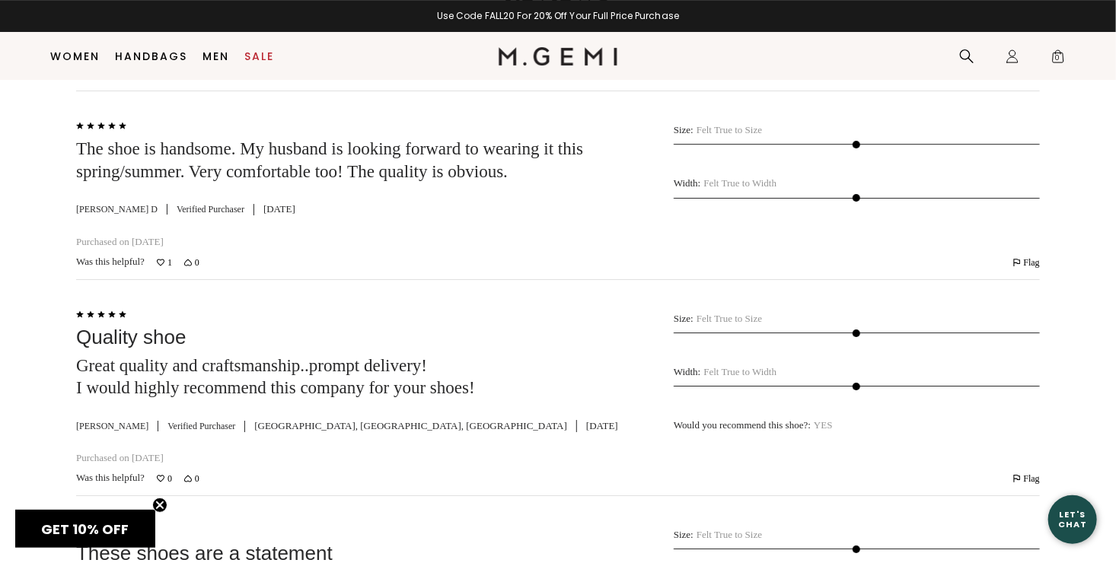
click at [571, 255] on div "Was this helpful? 1 0 Flag Review by Margo D has been flagged Flag" at bounding box center [557, 262] width 963 height 15
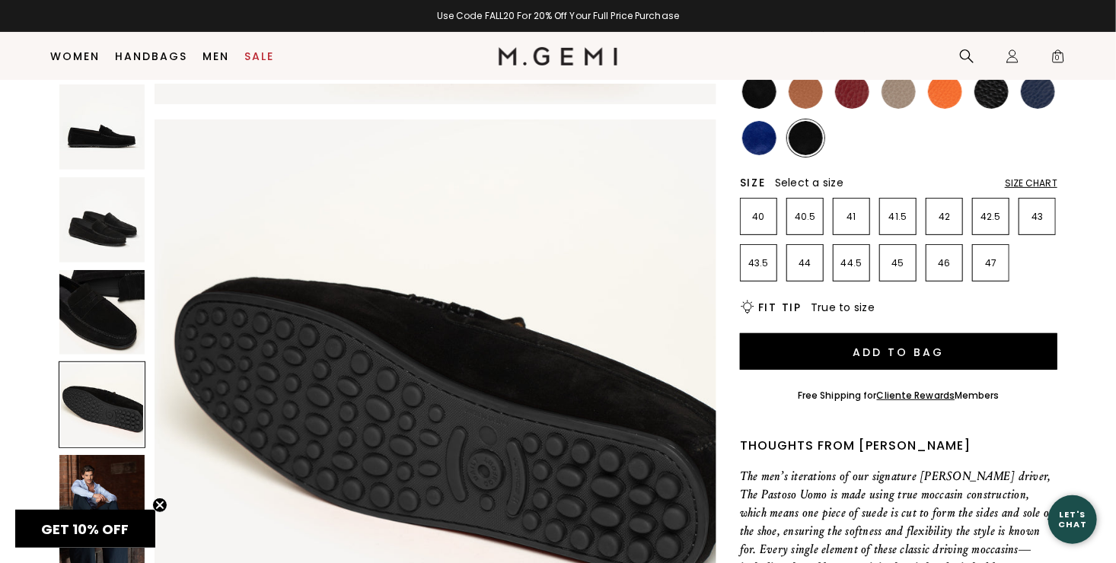
scroll to position [106, 0]
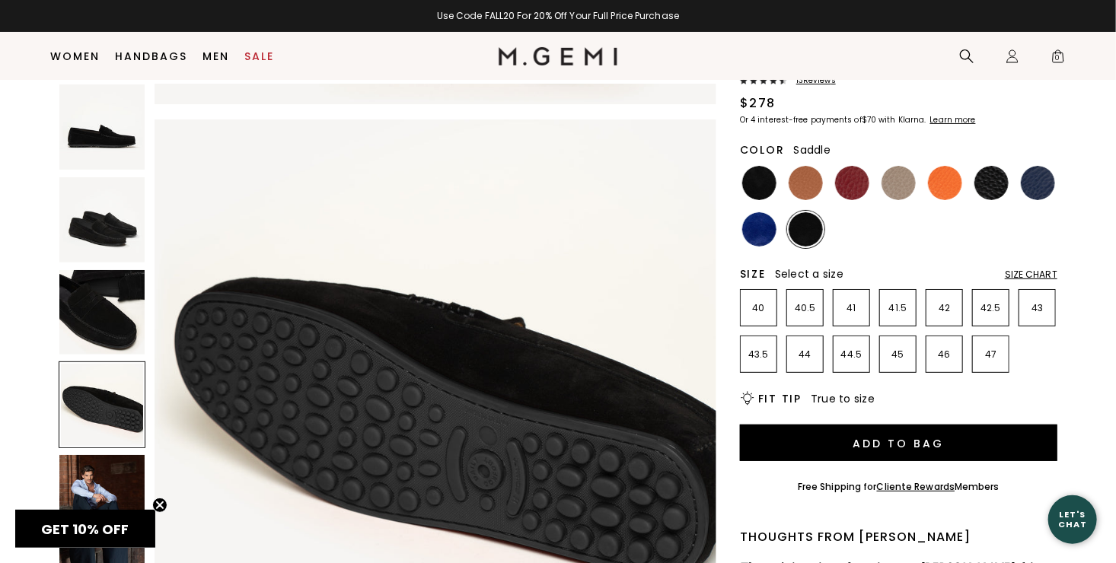
click at [811, 186] on img at bounding box center [805, 183] width 34 height 34
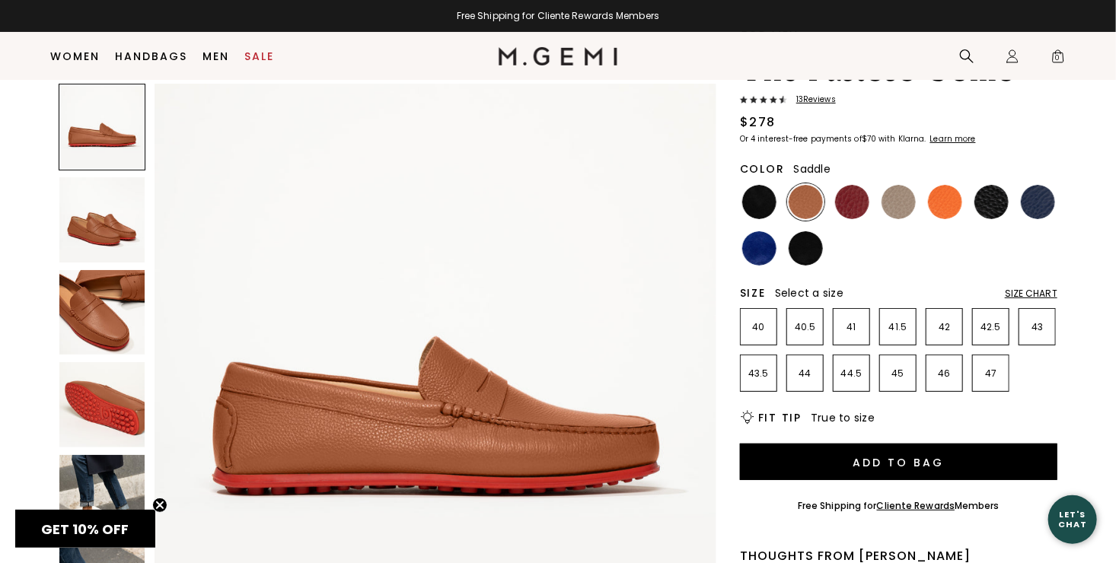
click at [128, 407] on img at bounding box center [101, 404] width 85 height 85
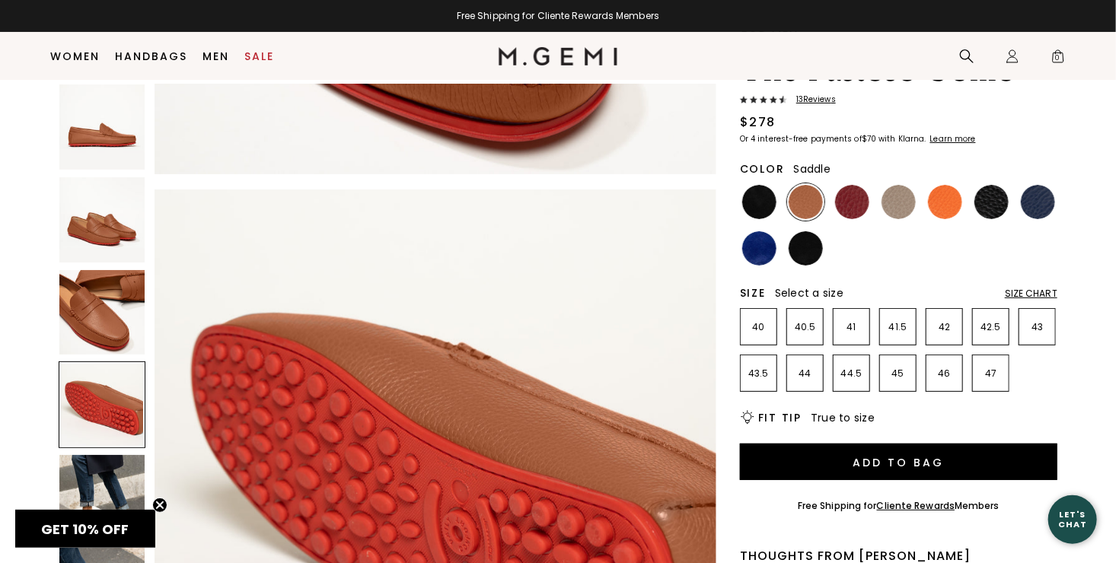
scroll to position [1695, 0]
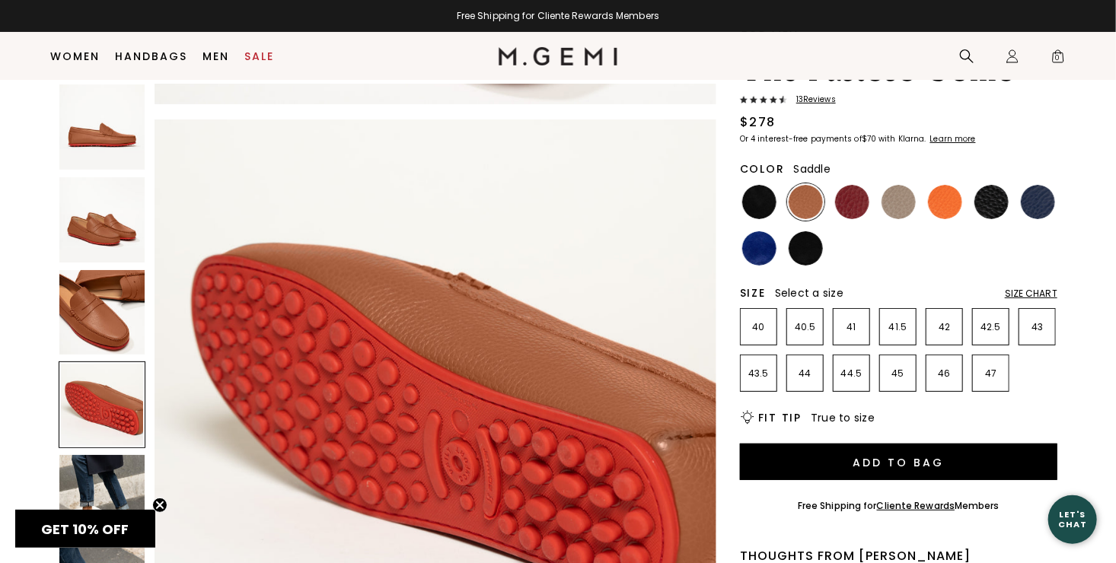
click at [126, 483] on img at bounding box center [101, 497] width 85 height 85
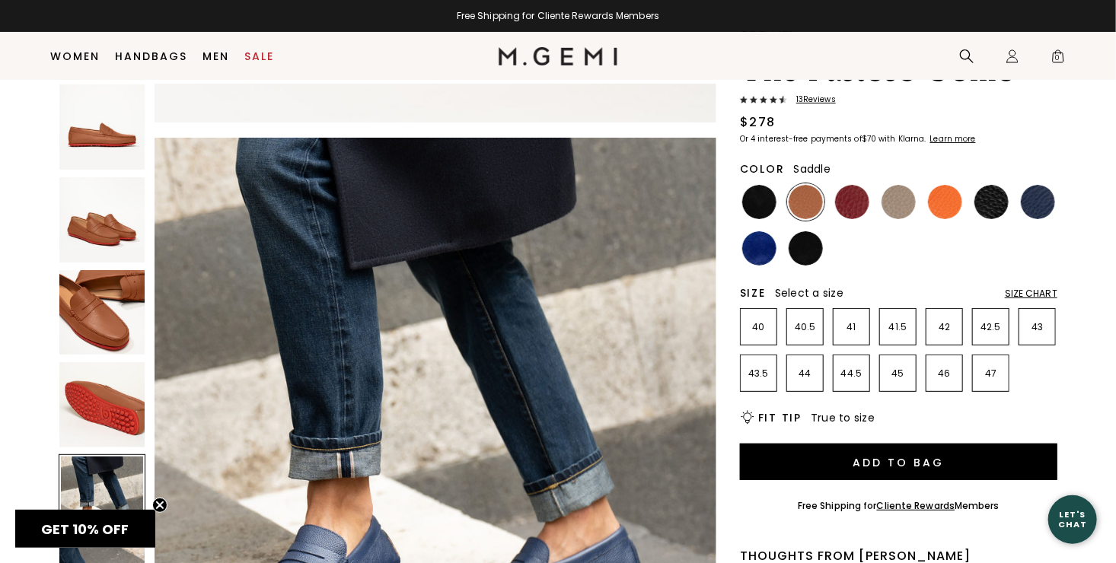
scroll to position [2262, 0]
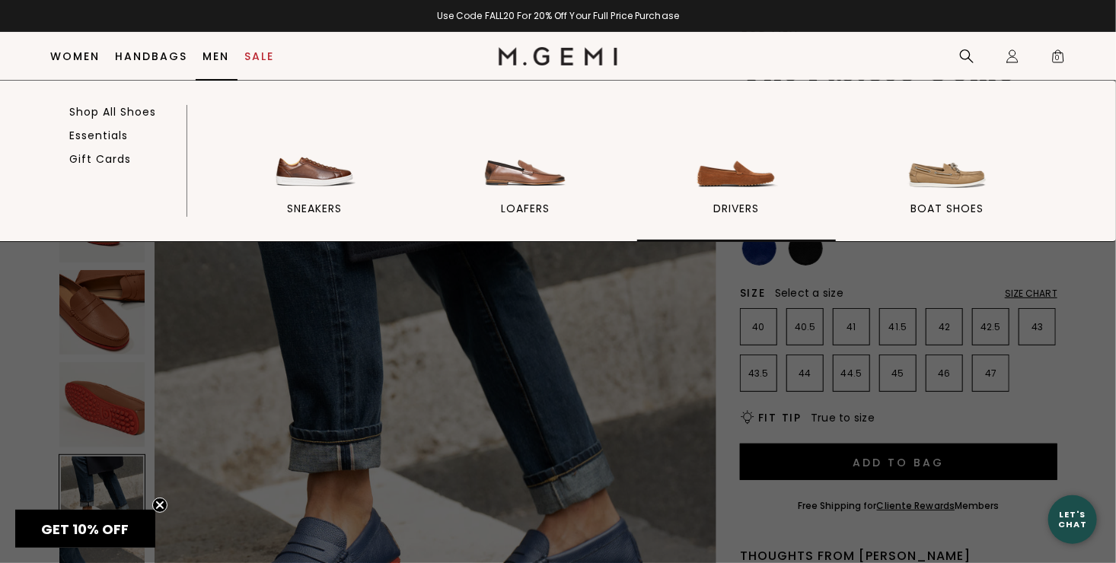
click at [756, 181] on img at bounding box center [735, 151] width 85 height 85
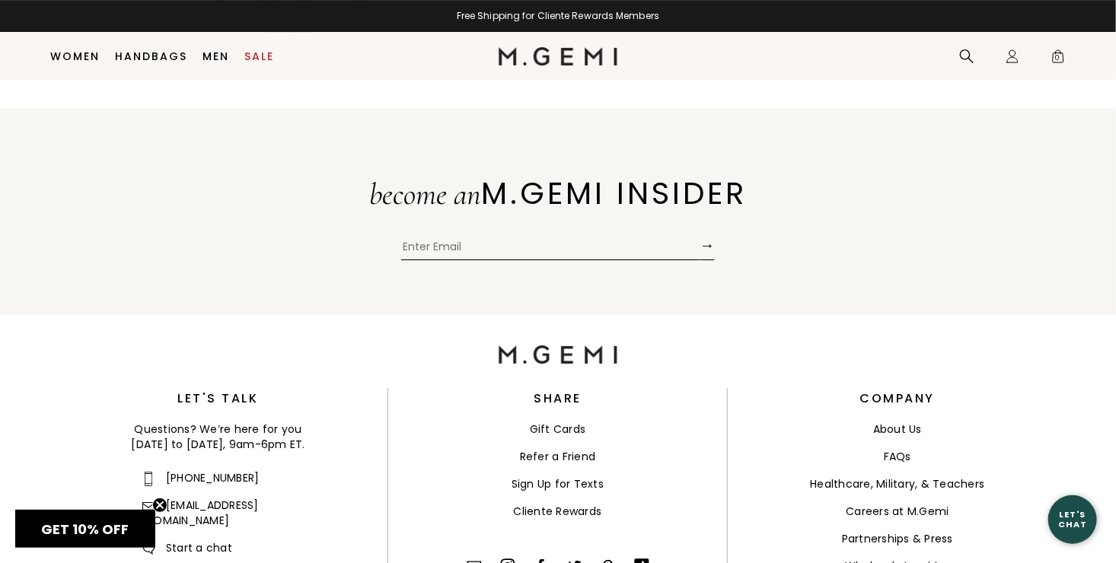
scroll to position [2550, 0]
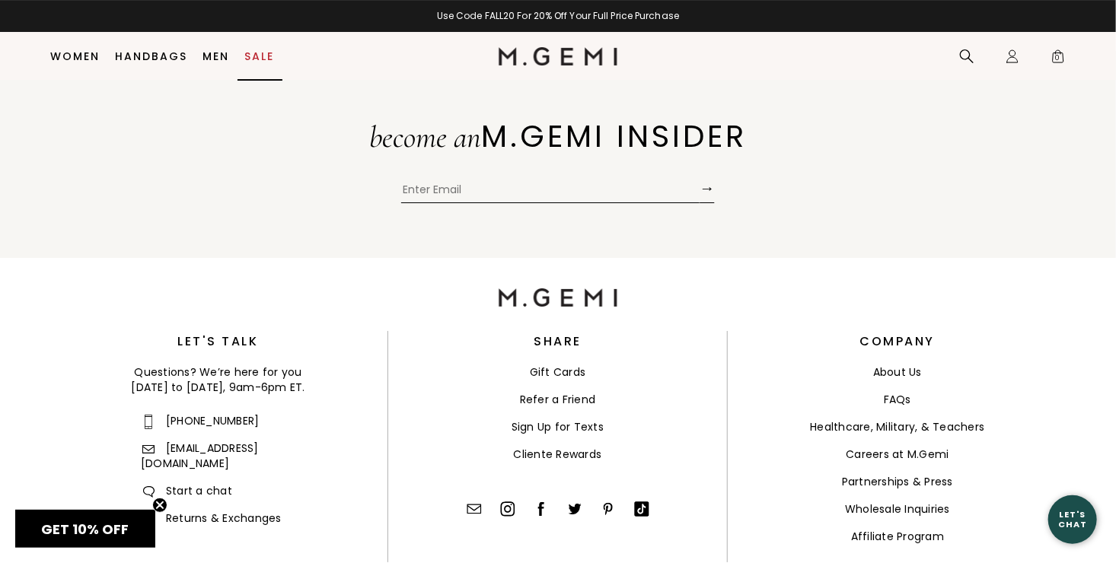
click at [259, 56] on link "Sale" at bounding box center [260, 56] width 30 height 12
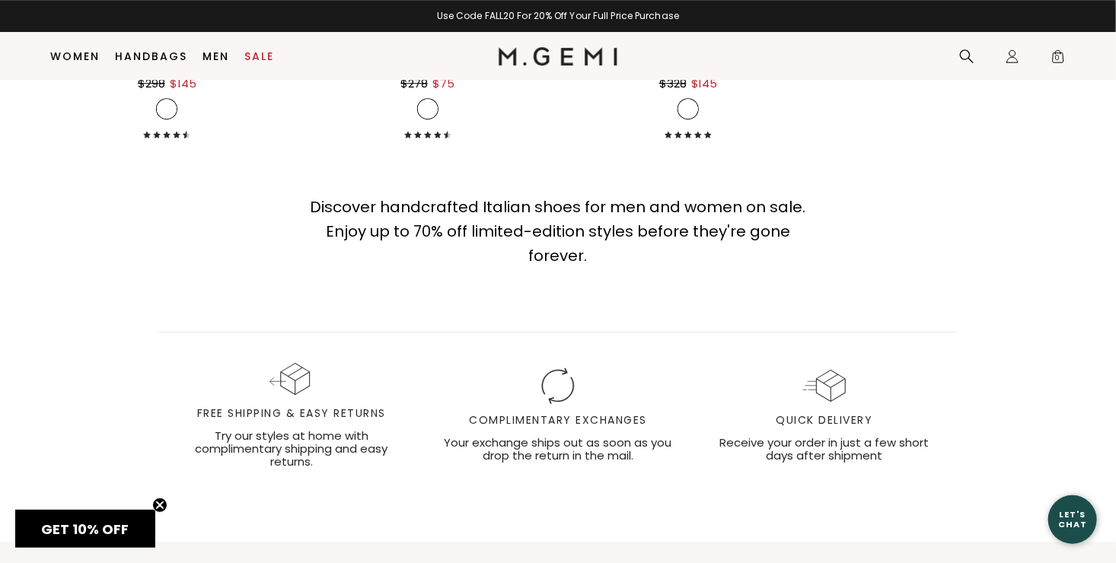
scroll to position [10715, 0]
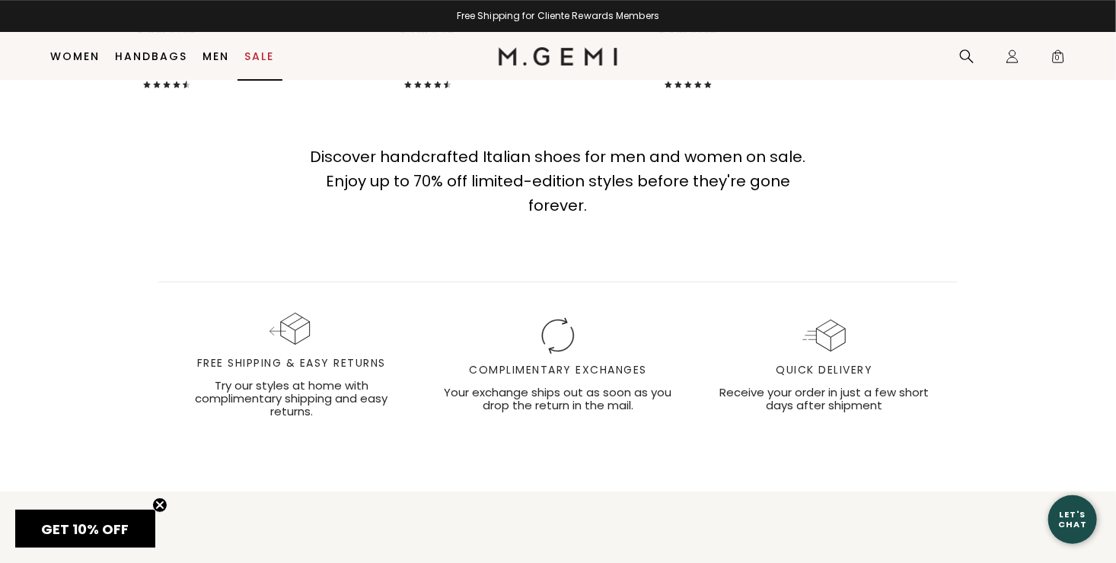
click at [261, 57] on link "Sale" at bounding box center [260, 56] width 30 height 12
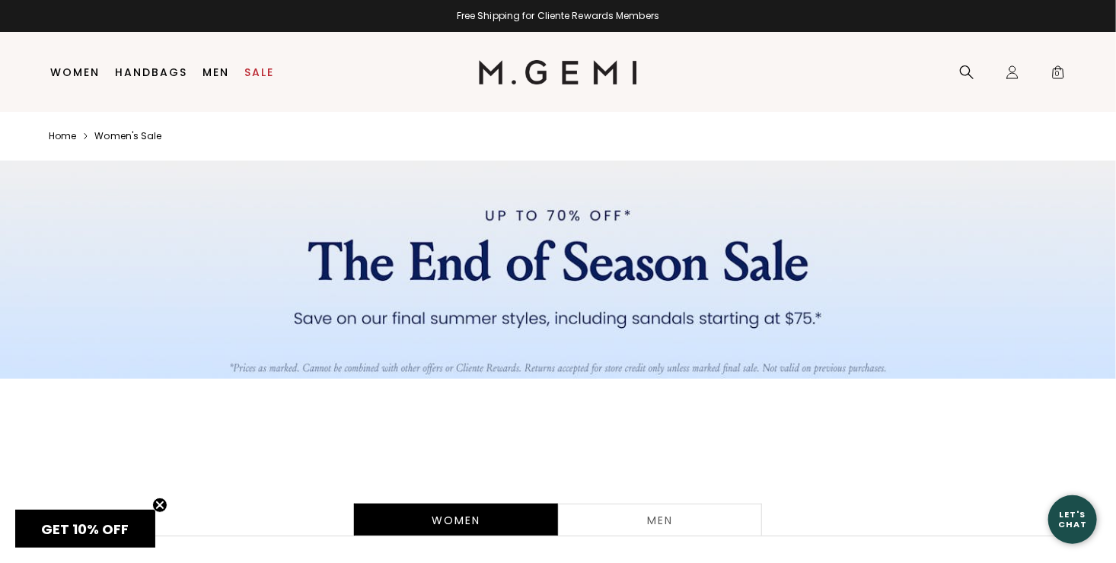
click at [667, 522] on div "Men" at bounding box center [660, 520] width 204 height 32
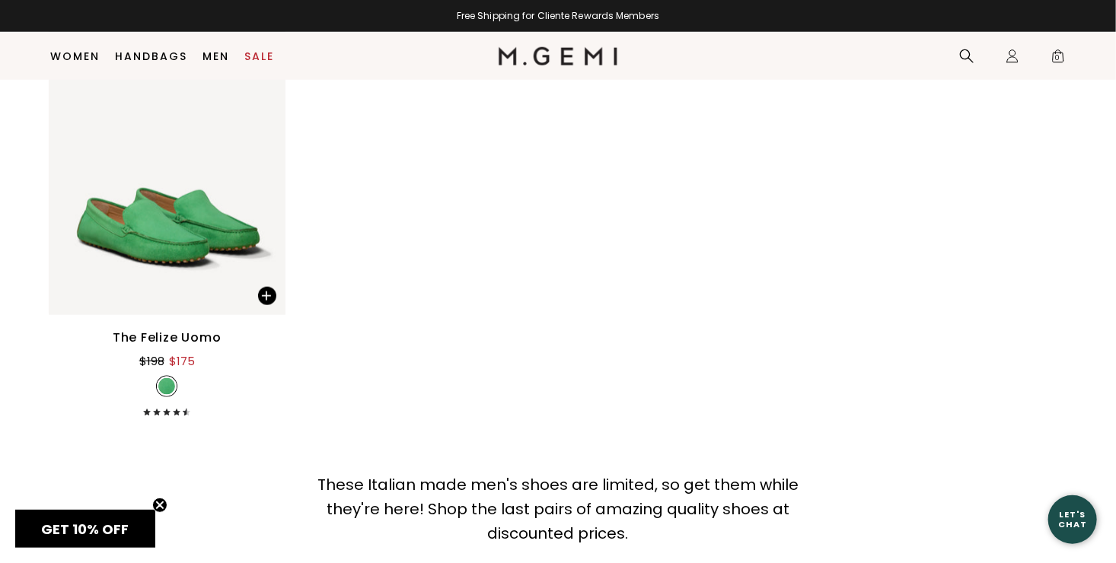
scroll to position [769, 0]
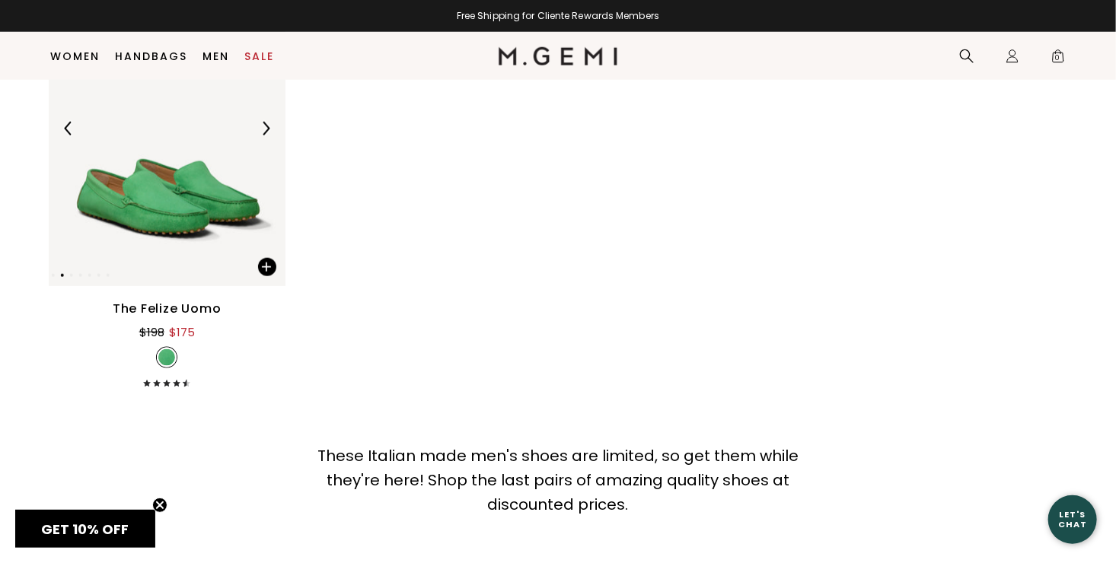
click at [174, 231] on img at bounding box center [167, 128] width 237 height 316
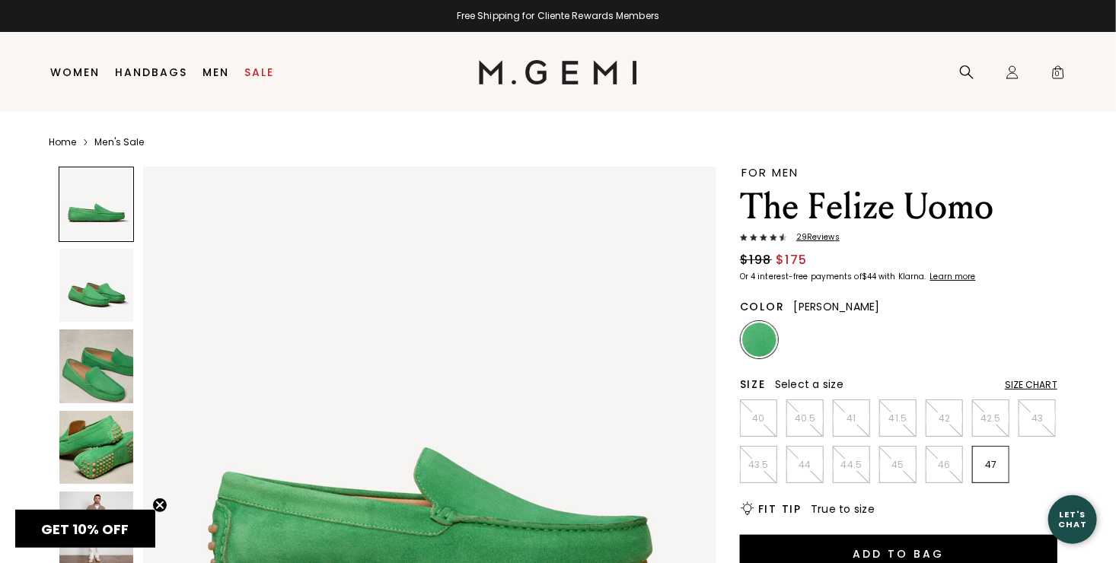
click at [94, 461] on img at bounding box center [96, 448] width 74 height 74
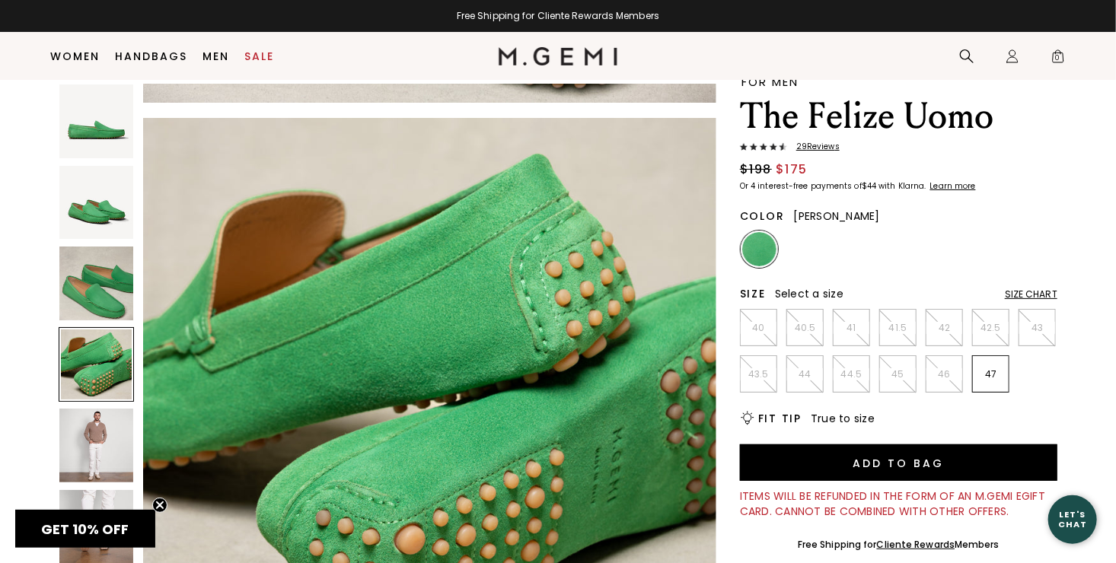
scroll to position [79, 0]
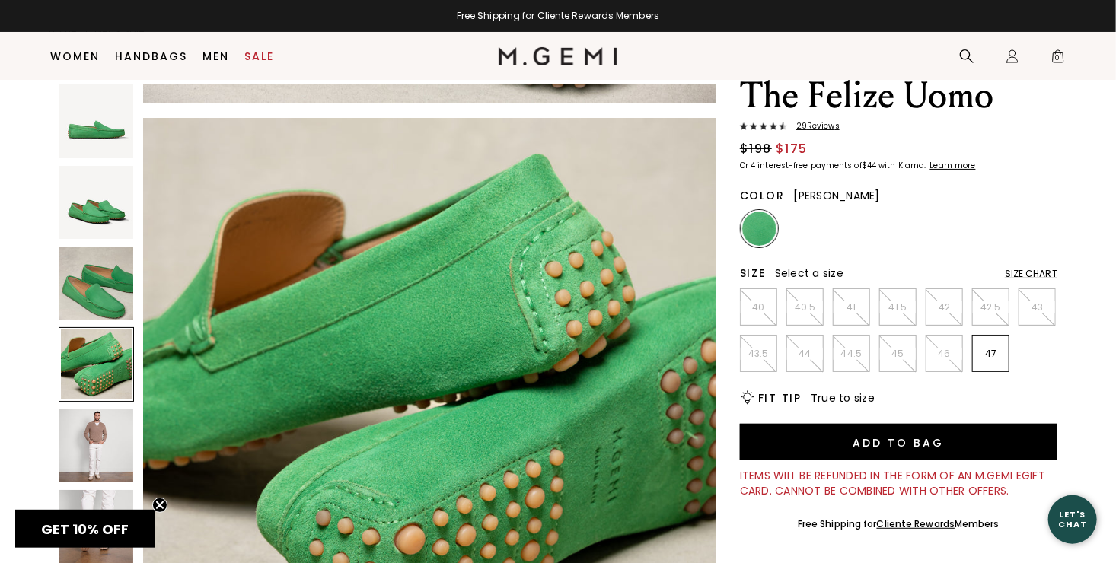
click at [1000, 418] on div "FOR MEN The Felize Uomo 29 Review s $198 $175 Or 4 interest-free payments of $4…" at bounding box center [898, 525] width 317 height 938
click at [818, 129] on span "29 Review s" at bounding box center [813, 126] width 53 height 9
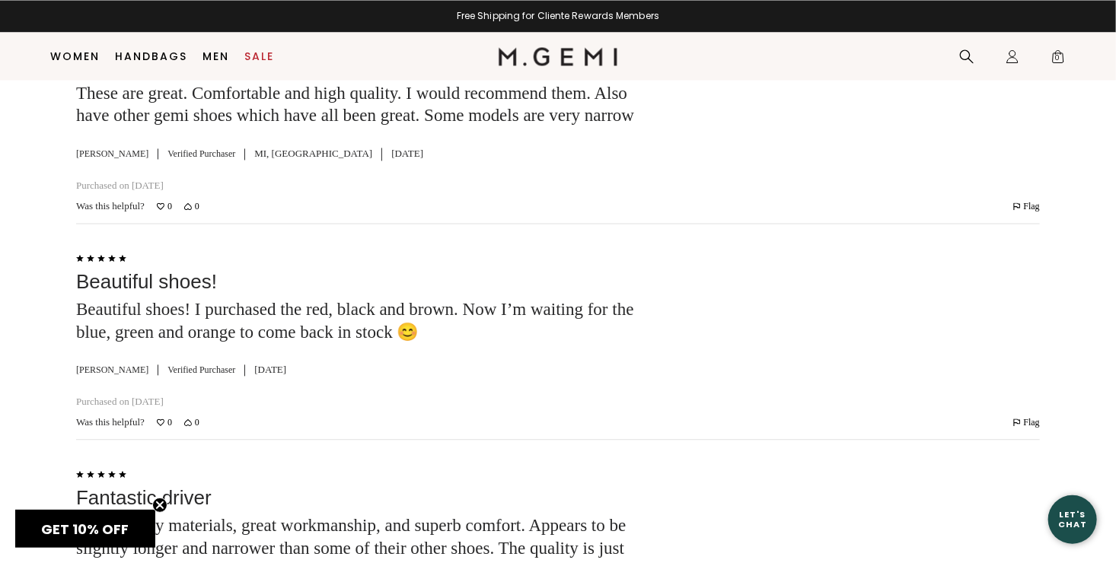
scroll to position [4239, 0]
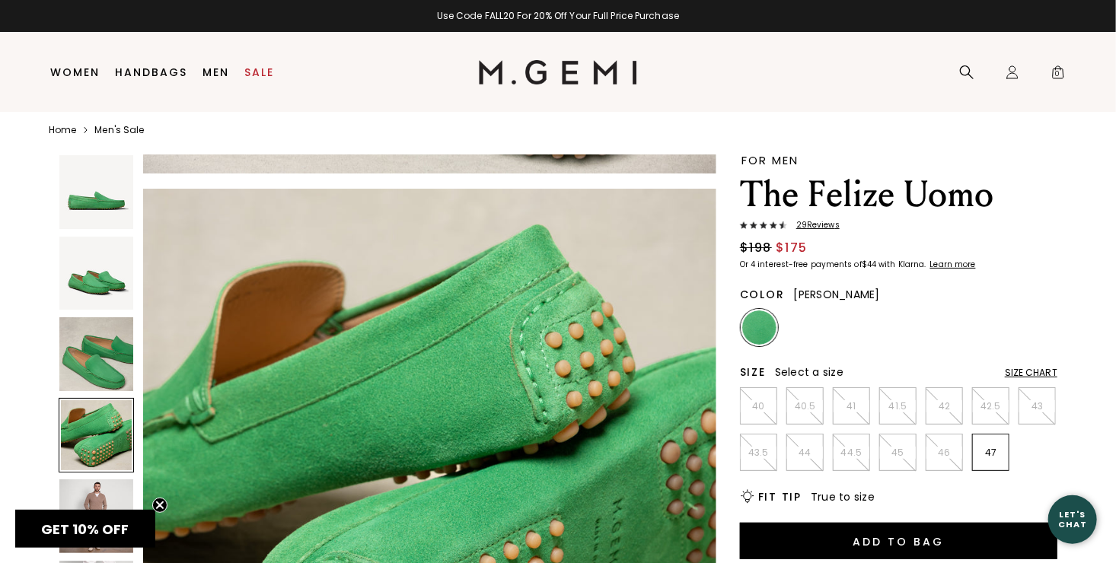
scroll to position [0, 0]
